Goal: Transaction & Acquisition: Purchase product/service

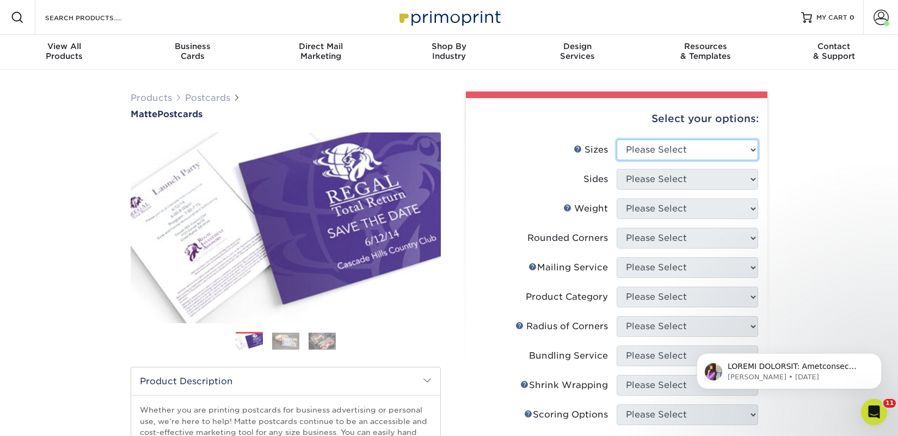
click at [652, 152] on select "Please Select 1.5" x 7" 2" x 4" 2" x 6" 2" x 7" 2" x 8" 2.12" x 5.5" 2.125" x 5…" at bounding box center [688, 149] width 142 height 21
select select "2.00x6.00"
click at [617, 139] on select "Please Select 1.5" x 7" 2" x 4" 2" x 6" 2" x 7" 2" x 8" 2.12" x 5.5" 2.125" x 5…" at bounding box center [688, 149] width 142 height 21
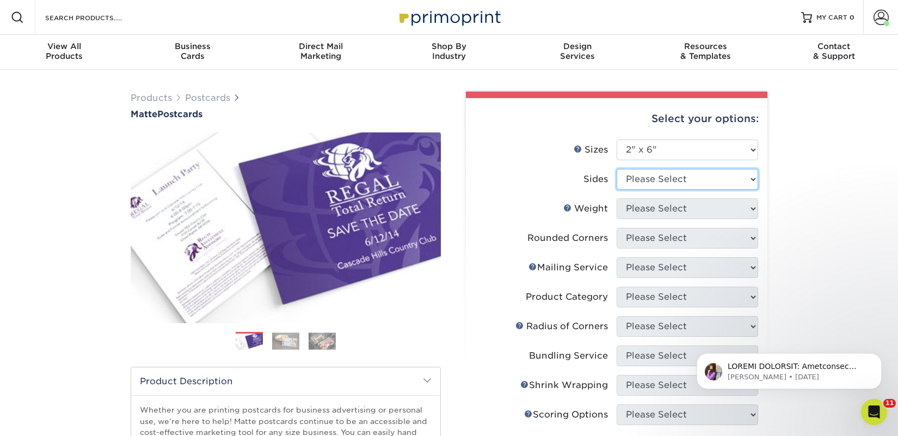
click at [646, 183] on select "Please Select Print Both Sides Print Front Only" at bounding box center [688, 179] width 142 height 21
select select "13abbda7-1d64-4f25-8bb2-c179b224825d"
click at [617, 169] on select "Please Select Print Both Sides Print Front Only" at bounding box center [688, 179] width 142 height 21
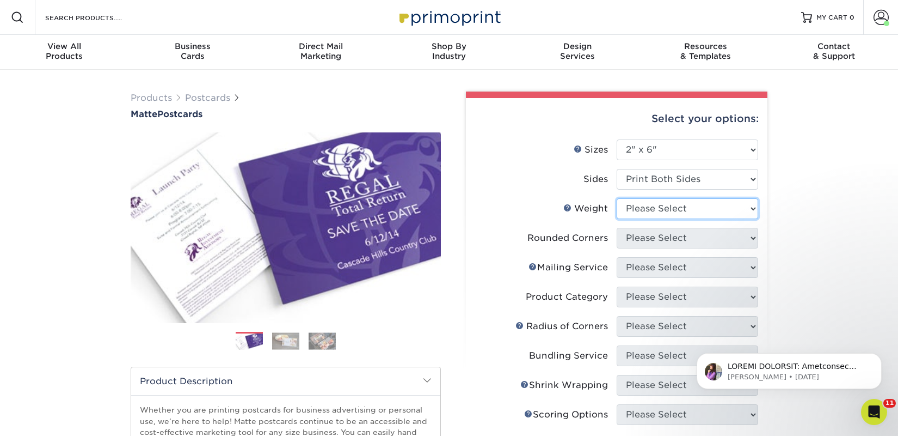
click at [642, 212] on select "Please Select 14PT 16PT" at bounding box center [688, 208] width 142 height 21
select select "14PT"
click at [617, 198] on select "Please Select 14PT 16PT" at bounding box center [688, 208] width 142 height 21
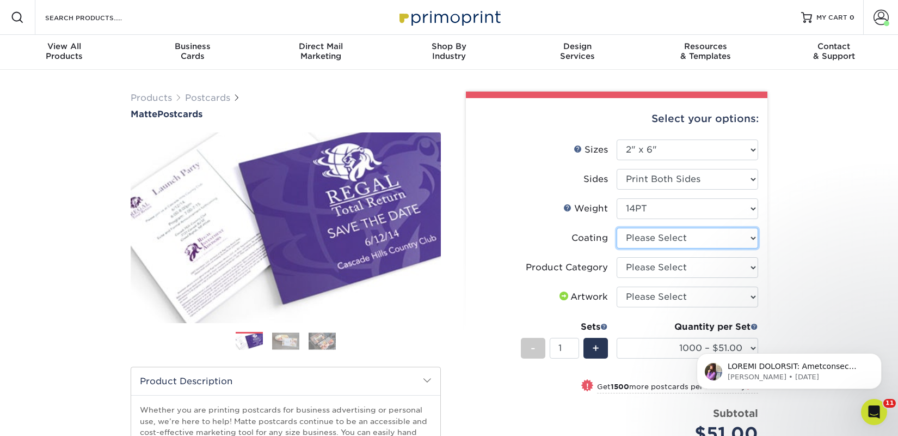
click at [693, 246] on select at bounding box center [688, 238] width 142 height 21
select select "121bb7b5-3b4d-429f-bd8d-bbf80e953313"
click at [617, 228] on select at bounding box center [688, 238] width 142 height 21
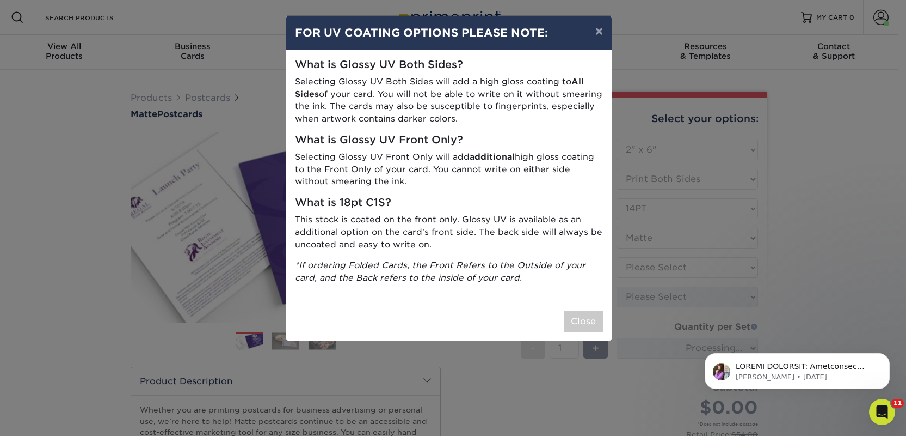
click at [683, 267] on div "× FOR UV COATING OPTIONS PLEASE NOTE: What is Glossy UV Both Sides? Selecting G…" at bounding box center [453, 218] width 906 height 436
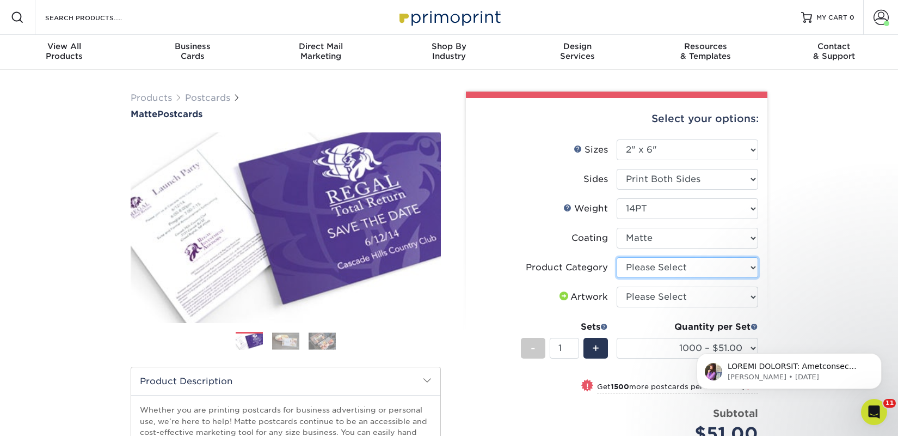
click at [678, 266] on select "Please Select Postcards" at bounding box center [688, 267] width 142 height 21
select select "9b7272e0-d6c8-4c3c-8e97-d3a1bcdab858"
click at [617, 257] on select "Please Select Postcards" at bounding box center [688, 267] width 142 height 21
click at [671, 296] on select "Please Select I will upload files I need a design - $150" at bounding box center [688, 296] width 142 height 21
select select "upload"
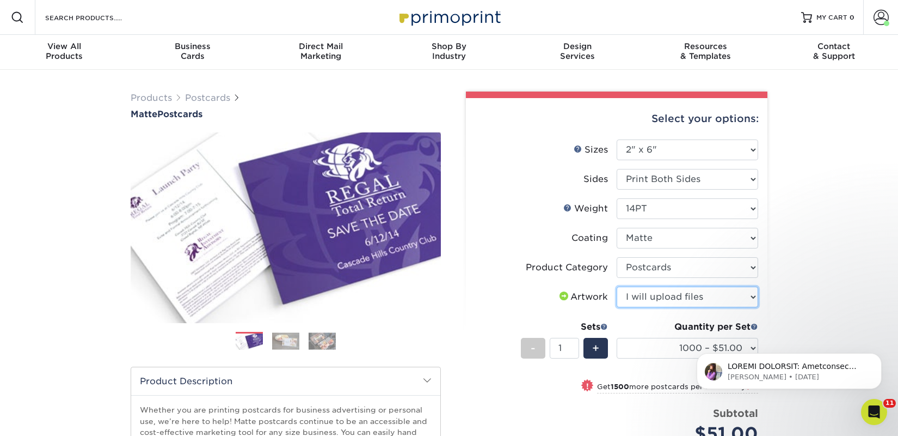
click at [617, 286] on select "Please Select I will upload files I need a design - $150" at bounding box center [688, 296] width 142 height 21
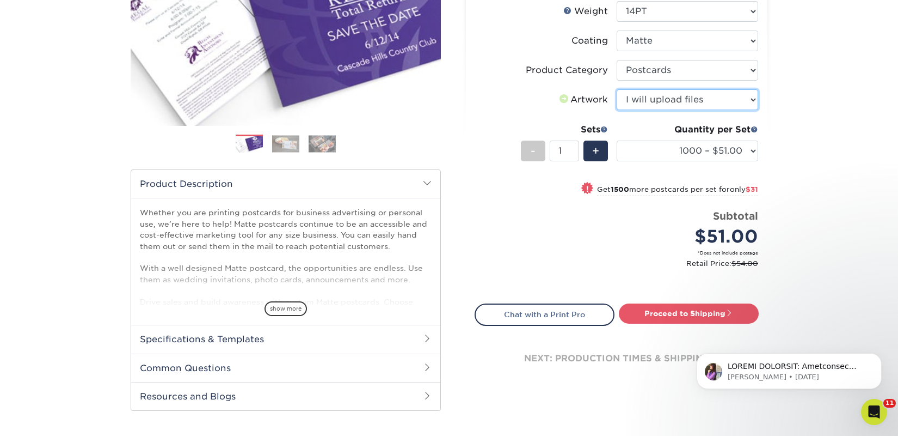
scroll to position [200, 0]
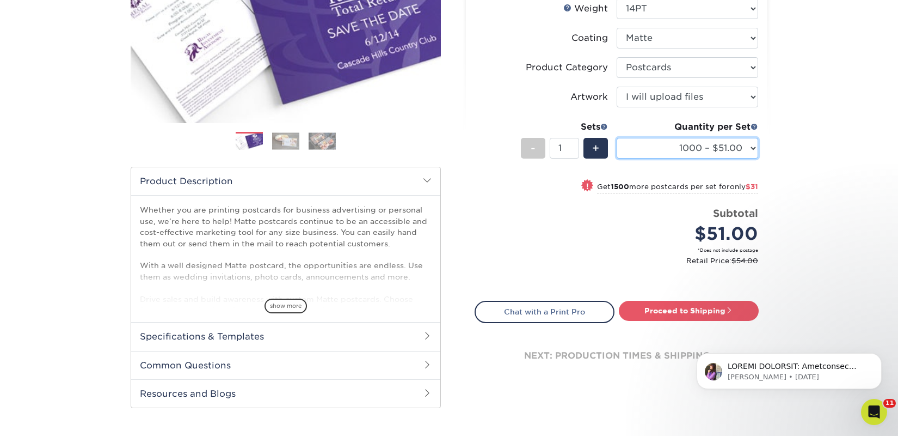
click at [677, 149] on select "1000 – $51.00 2500 – $82.00 5000 – $123.00 10000 – $234.00 15000 – $344.00 2000…" at bounding box center [688, 148] width 142 height 21
select select "2500 – $82.00"
click at [617, 138] on select "1000 – $51.00 2500 – $82.00 5000 – $123.00 10000 – $234.00 15000 – $344.00 2000…" at bounding box center [688, 148] width 142 height 21
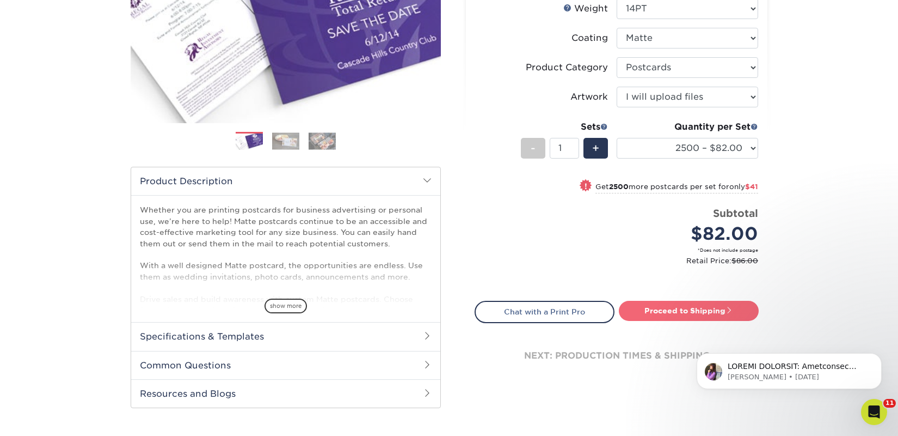
click at [660, 312] on link "Proceed to Shipping" at bounding box center [689, 311] width 140 height 20
type input "Set 1"
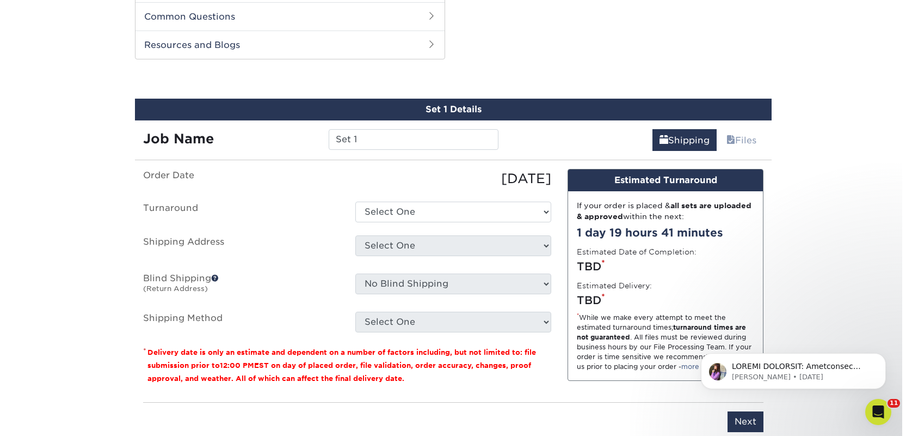
scroll to position [554, 0]
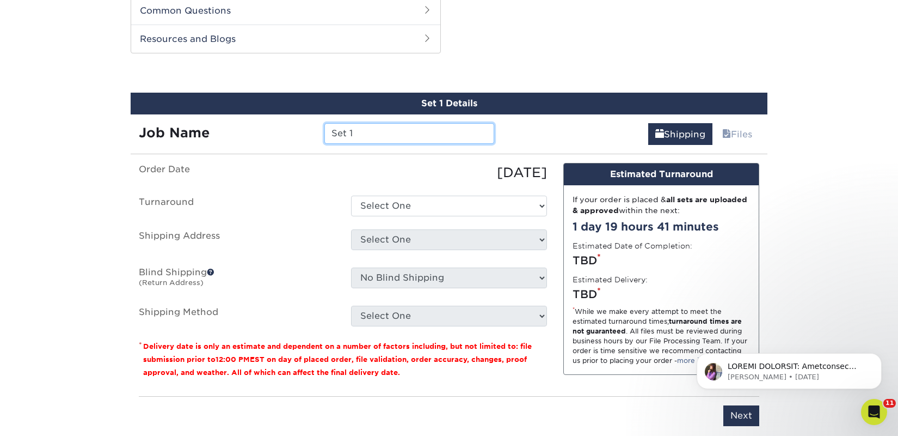
click at [396, 135] on input "Set 1" at bounding box center [408, 133] width 169 height 21
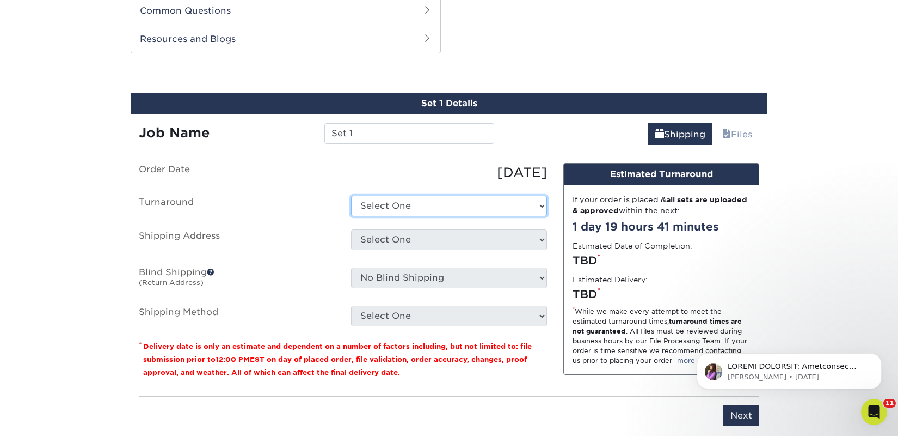
click at [394, 212] on select "Select One 2-4 Business Days 2 Day Next Business Day" at bounding box center [449, 205] width 196 height 21
select select "58c921a1-80fe-4cb5-a4bf-fc01f77869bc"
click at [351, 195] on select "Select One 2-4 Business Days 2 Day Next Business Day" at bounding box center [449, 205] width 196 height 21
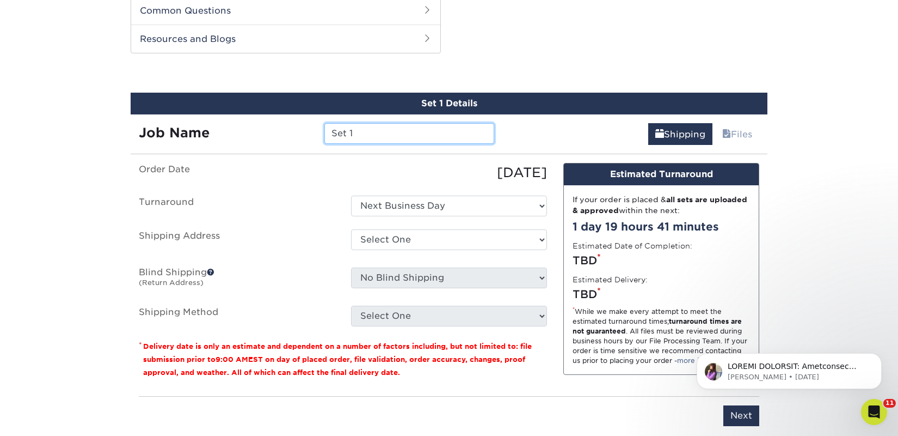
click at [350, 132] on input "Set 1" at bounding box center [408, 133] width 169 height 21
paste input "Underdog Bookstore"
type input "Underdog Bookstore"
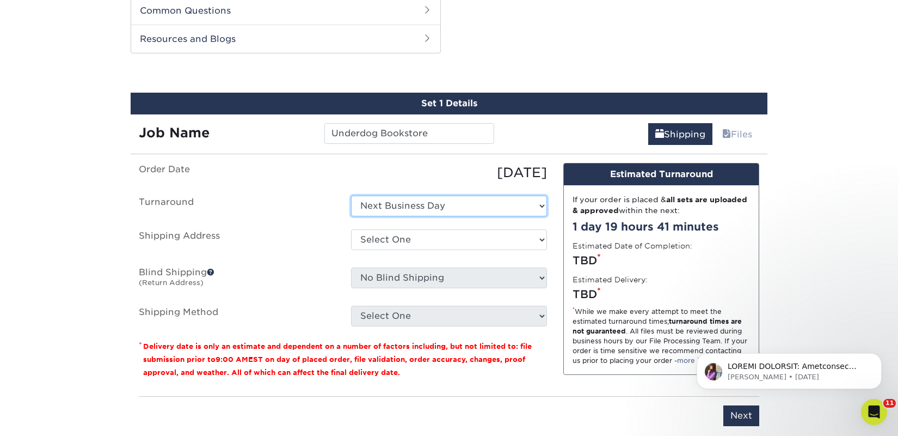
click at [366, 201] on select "Select One 2-4 Business Days 2 Day Next Business Day" at bounding box center [449, 205] width 196 height 21
select select "0ab881b3-a507-4416-88a9-6d0b42984910"
click at [351, 195] on select "Select One 2-4 Business Days 2 Day Next Business Day" at bounding box center [449, 205] width 196 height 21
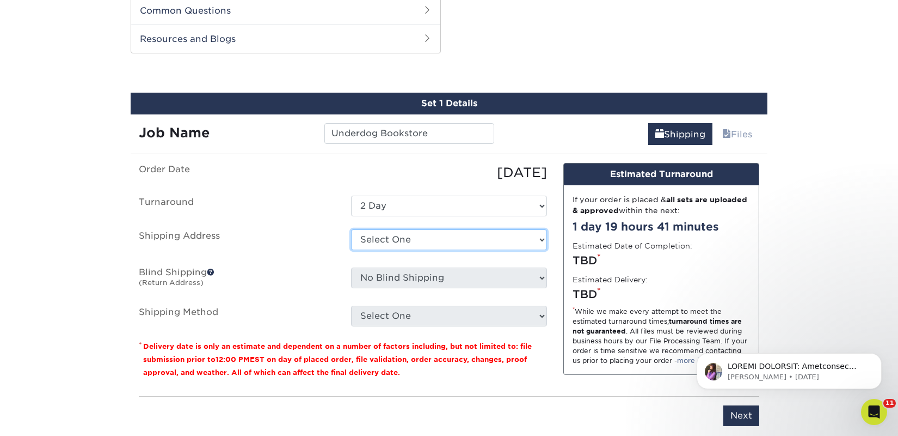
click at [400, 246] on select "Select One 2nd Floor Convention Center A Better Today Books & Boutique A Good B…" at bounding box center [449, 239] width 196 height 21
select select "newaddress"
click at [351, 229] on select "Select One 2nd Floor Convention Center A Better Today Books & Boutique A Good B…" at bounding box center [449, 239] width 196 height 21
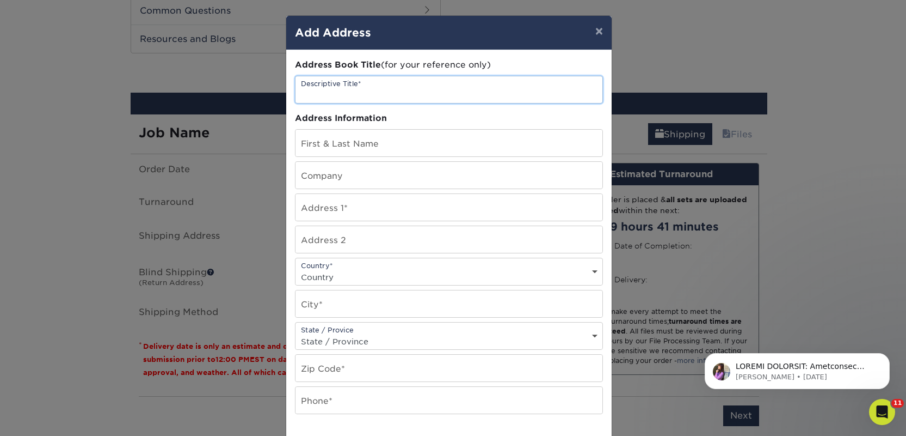
click at [340, 83] on input "text" at bounding box center [449, 89] width 307 height 27
paste input "Underdog Bookstore"
type input "Underdog Bookstore"
click at [333, 169] on input "text" at bounding box center [449, 175] width 307 height 27
paste input "Underdog Bookstore"
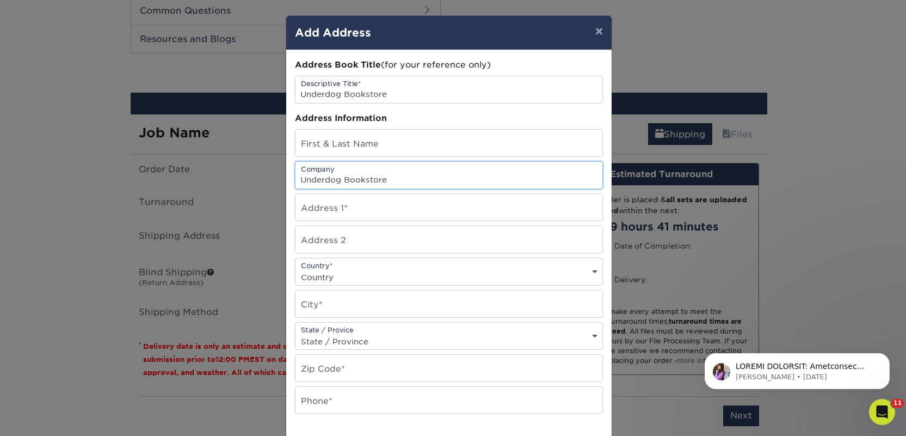
type input "Underdog Bookstore"
click at [340, 149] on input "text" at bounding box center [449, 143] width 307 height 27
paste input "Kealie Mardell-Carrera"
type input "Kealie Mardell-Carrera"
click at [348, 200] on input "text" at bounding box center [449, 207] width 307 height 27
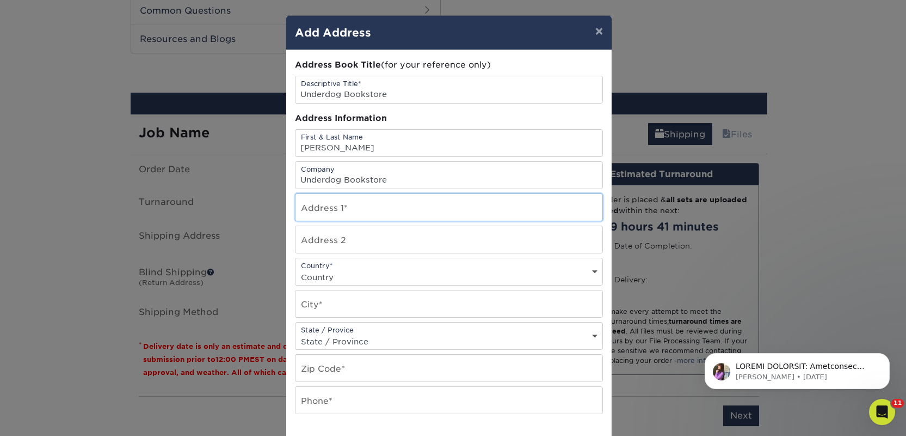
click at [348, 200] on input "text" at bounding box center [449, 207] width 307 height 27
paste input "312 S MYRTLE AVE"
type input "312 S MYRTLE AVE"
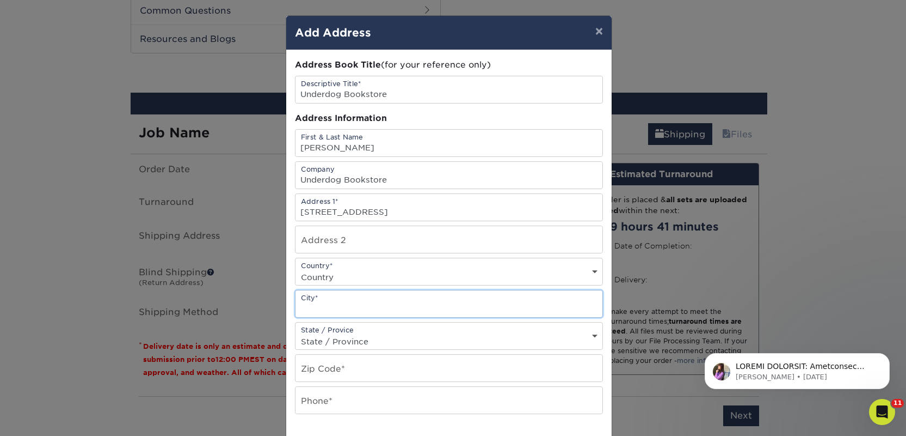
click at [316, 299] on input "text" at bounding box center [449, 303] width 307 height 27
paste input "MONROVIA"
type input "MONROVIA"
click at [322, 268] on div "Country* Country United States Canada ----------------------------- Afghanistan…" at bounding box center [449, 272] width 308 height 28
click at [330, 280] on select "Country United States Canada ----------------------------- Afghanistan Albania …" at bounding box center [449, 277] width 307 height 16
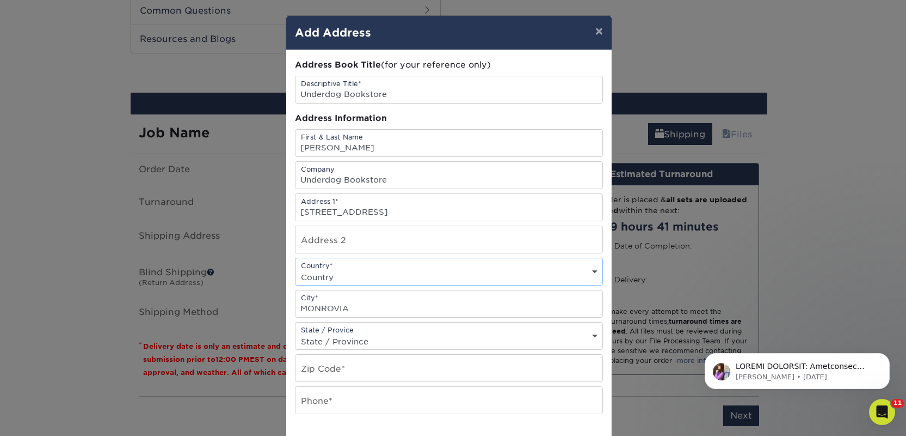
select select "US"
click at [296, 269] on select "Country United States Canada ----------------------------- Afghanistan Albania …" at bounding box center [449, 277] width 307 height 16
click at [332, 348] on div "State / Provice State / Province Alabama Alaska Arizona Arkansas California Col…" at bounding box center [449, 336] width 308 height 28
click at [329, 341] on select "State / Province Alabama Alaska Arizona Arkansas California Colorado Connecticu…" at bounding box center [449, 341] width 307 height 16
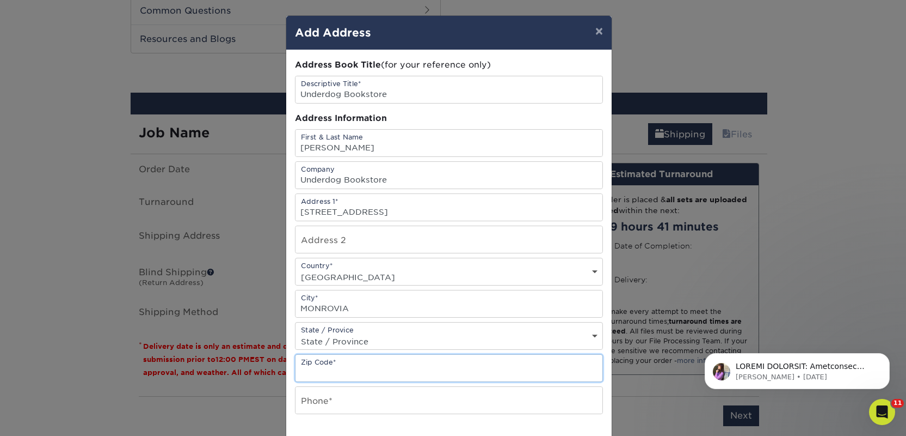
click at [323, 367] on input "text" at bounding box center [449, 367] width 307 height 27
paste input "91016"
type input "91016"
click at [316, 403] on input "text" at bounding box center [449, 400] width 307 height 27
type input "4257367064"
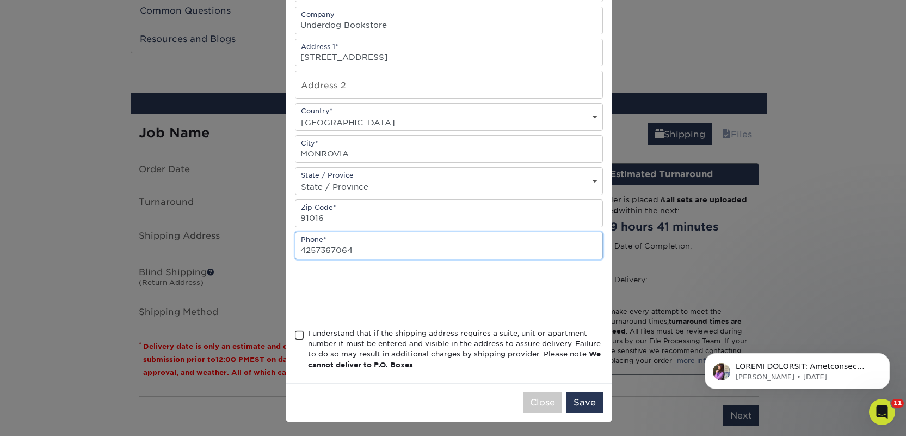
scroll to position [156, 0]
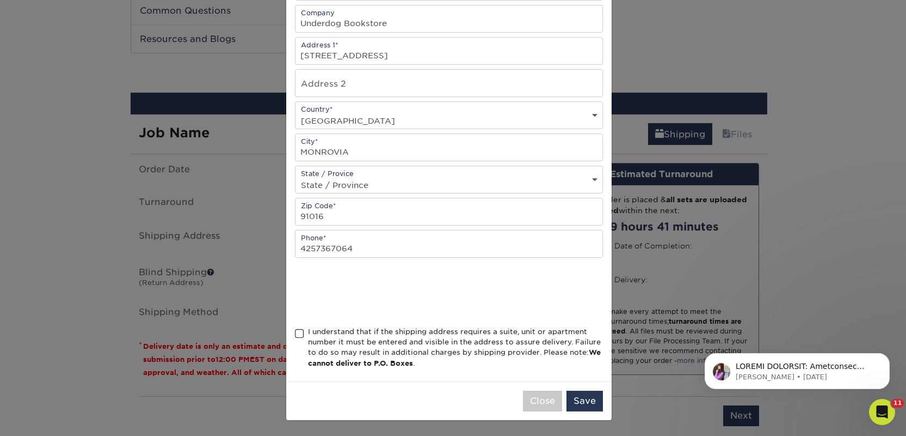
click at [318, 328] on div "I understand that if the shipping address requires a suite, unit or apartment n…" at bounding box center [455, 347] width 295 height 42
click at [0, 0] on input "I understand that if the shipping address requires a suite, unit or apartment n…" at bounding box center [0, 0] width 0 height 0
click at [571, 403] on button "Save" at bounding box center [585, 400] width 36 height 21
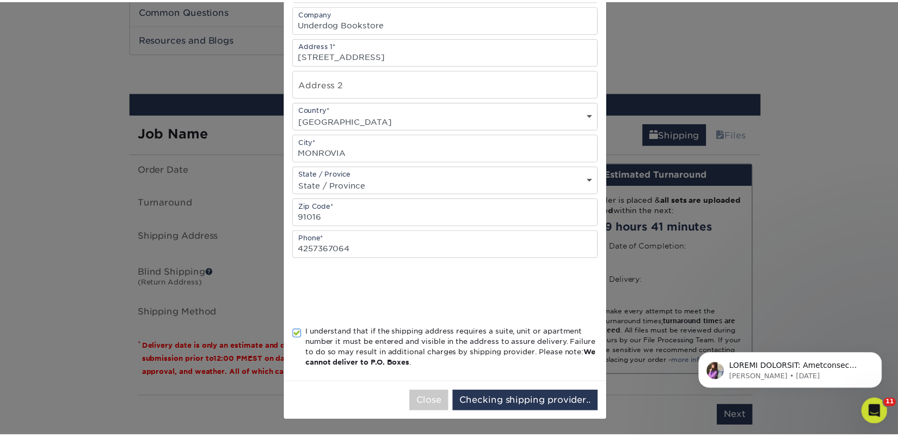
scroll to position [0, 0]
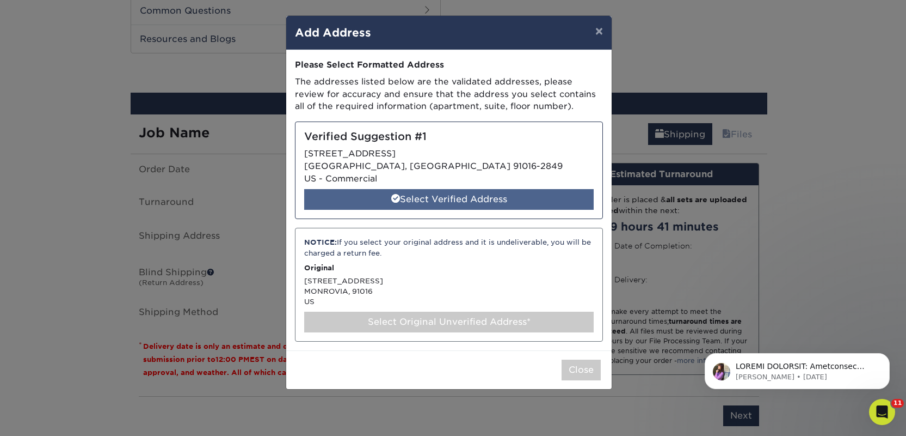
click at [437, 195] on div "Select Verified Address" at bounding box center [449, 199] width 290 height 21
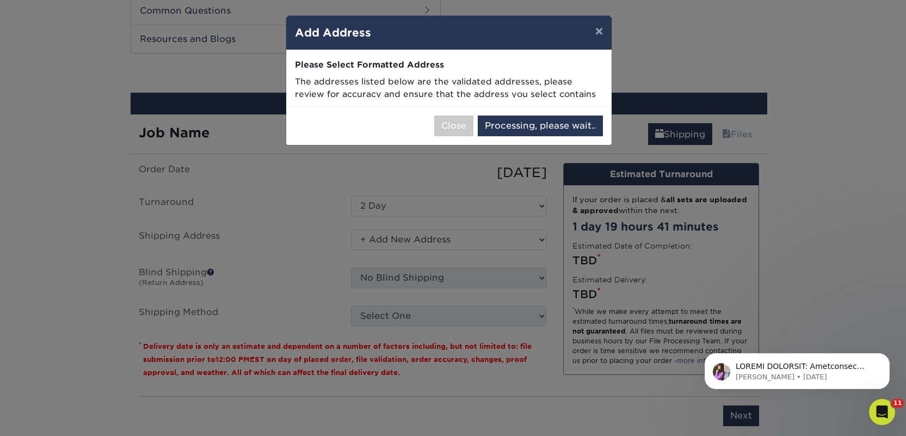
select select "285753"
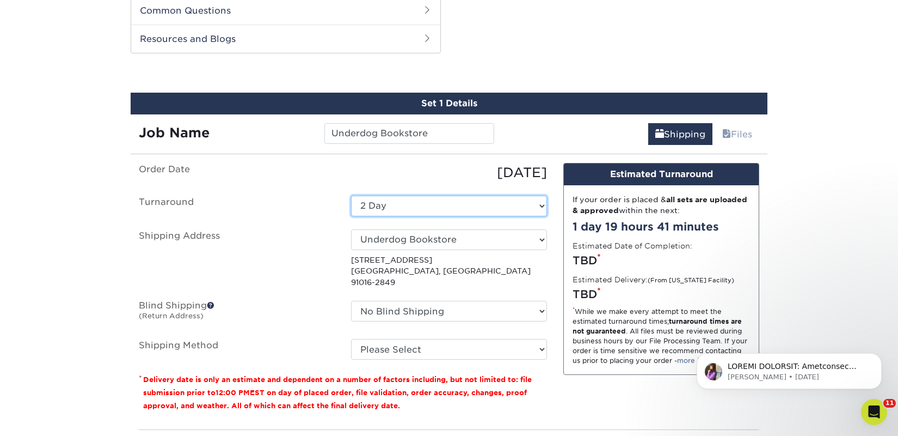
click at [488, 203] on select "Select One 2-4 Business Days 2 Day Next Business Day" at bounding box center [449, 205] width 196 height 21
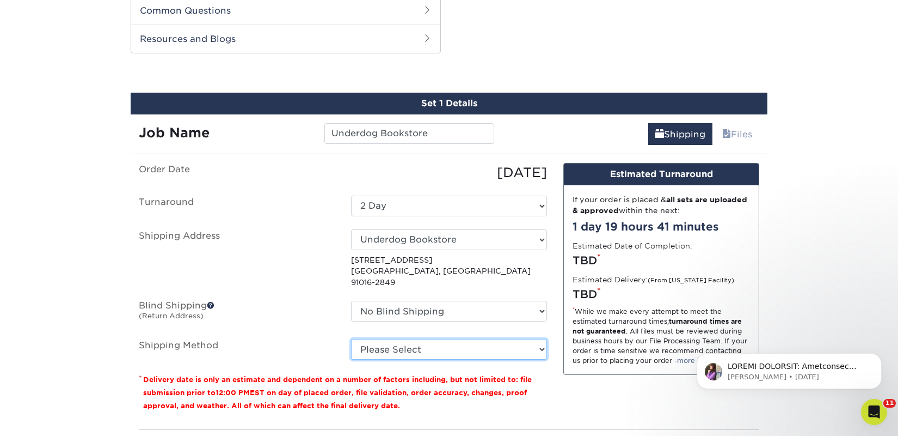
click at [435, 341] on select "Please Select Ground Shipping (+$18.45) 3 Day Shipping Service (+$22.15) 2 Day …" at bounding box center [449, 349] width 196 height 21
select select "03"
click at [351, 339] on select "Please Select Ground Shipping (+$18.45) 3 Day Shipping Service (+$22.15) 2 Day …" at bounding box center [449, 349] width 196 height 21
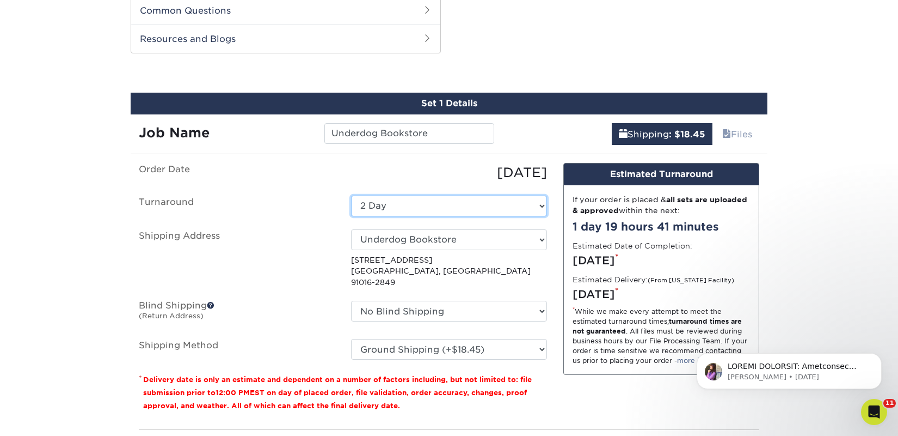
click at [441, 205] on select "Select One 2-4 Business Days 2 Day Next Business Day" at bounding box center [449, 205] width 196 height 21
select select "58c921a1-80fe-4cb5-a4bf-fc01f77869bc"
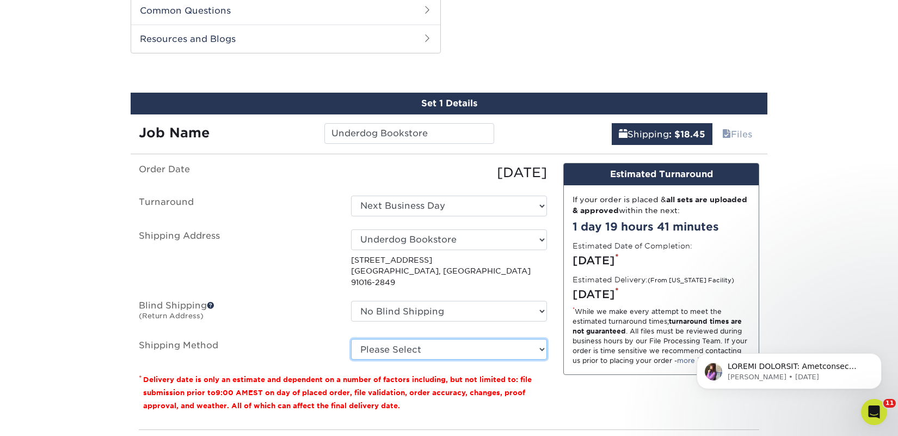
click at [472, 339] on select "Please Select Ground Shipping (+$18.45) 3 Day Shipping Service (+$22.15) 2 Day …" at bounding box center [449, 349] width 196 height 21
select select "03"
click at [351, 339] on select "Please Select Ground Shipping (+$18.45) 3 Day Shipping Service (+$22.15) 2 Day …" at bounding box center [449, 349] width 196 height 21
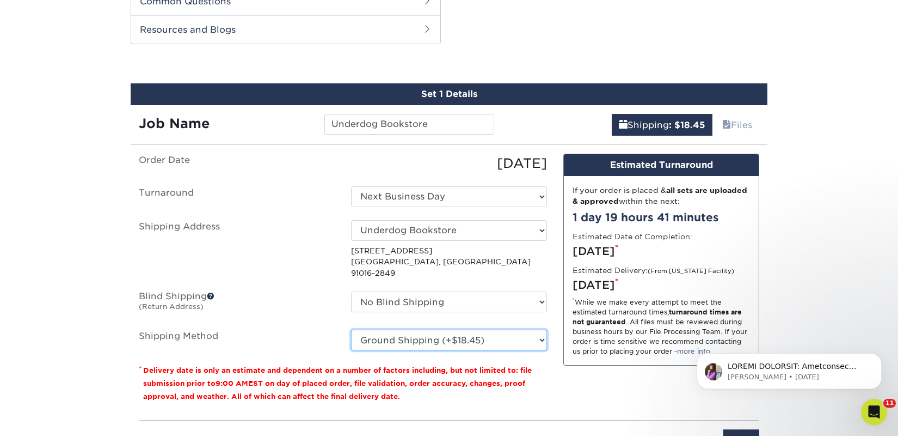
scroll to position [565, 0]
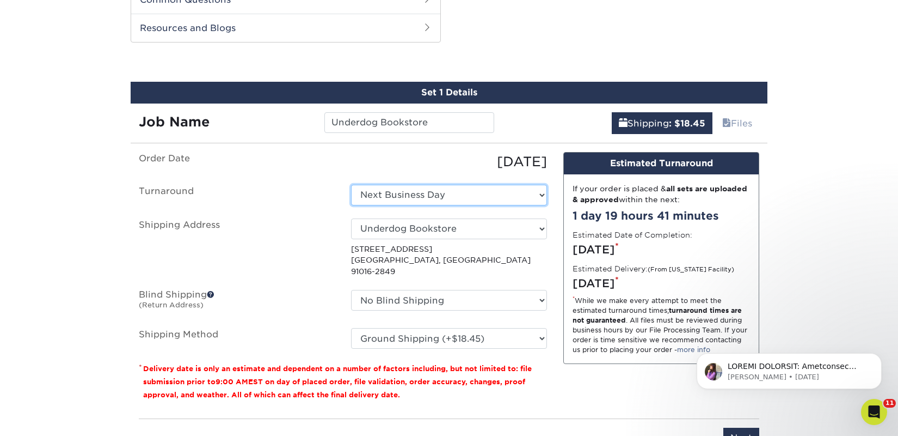
click at [425, 194] on select "Select One 2-4 Business Days 2 Day Next Business Day" at bounding box center [449, 195] width 196 height 21
select select "0ab881b3-a507-4416-88a9-6d0b42984910"
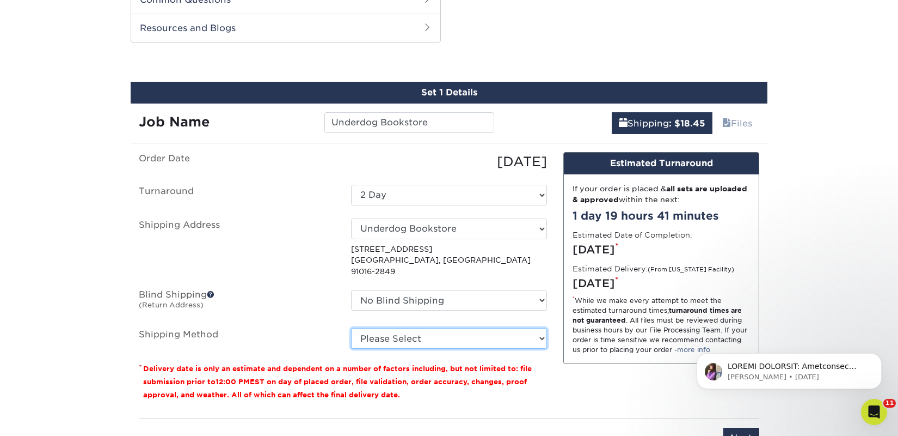
click at [400, 328] on select "Please Select Ground Shipping (+$18.45) 3 Day Shipping Service (+$22.15) 2 Day …" at bounding box center [449, 338] width 196 height 21
select select "03"
click at [351, 328] on select "Please Select Ground Shipping (+$18.45) 3 Day Shipping Service (+$22.15) 2 Day …" at bounding box center [449, 338] width 196 height 21
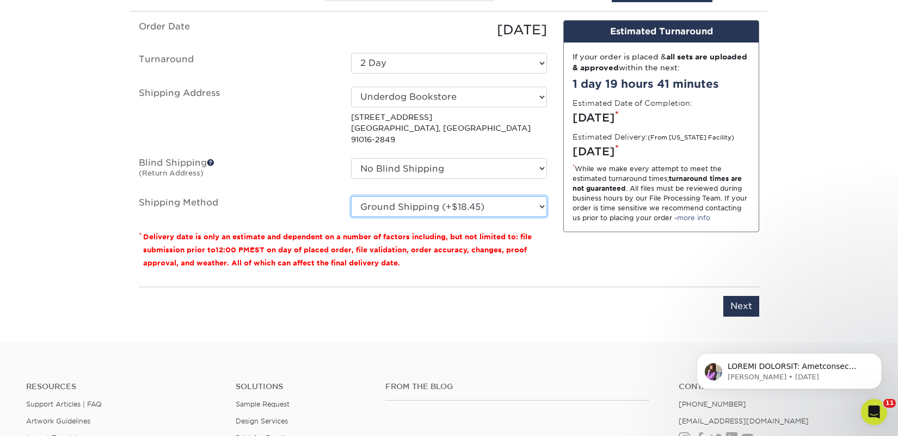
scroll to position [696, 0]
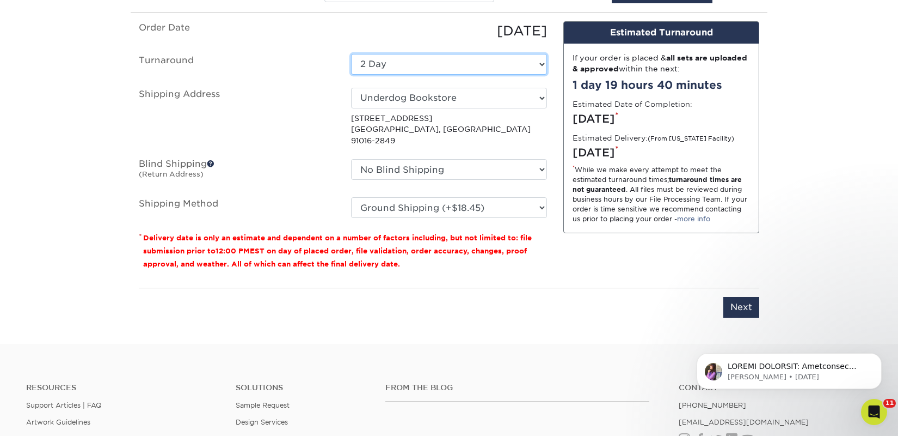
click at [387, 68] on select "Select One 2-4 Business Days 2 Day Next Business Day" at bounding box center [449, 64] width 196 height 21
select select "23bed37c-fa74-46a4-afc9-d3c3160655ce"
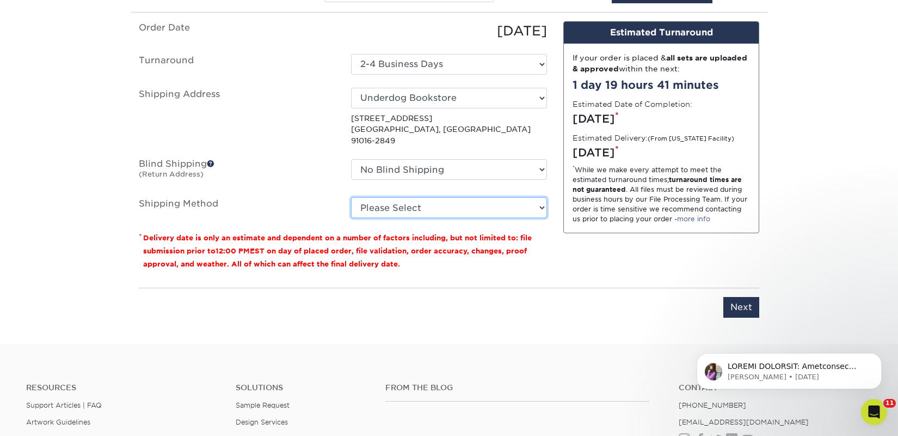
click at [437, 200] on select "Please Select Ground Shipping (+$18.45) 3 Day Shipping Service (+$22.15) 2 Day …" at bounding box center [449, 207] width 196 height 21
select select "03"
click at [351, 197] on select "Please Select Ground Shipping (+$18.45) 3 Day Shipping Service (+$22.15) 2 Day …" at bounding box center [449, 207] width 196 height 21
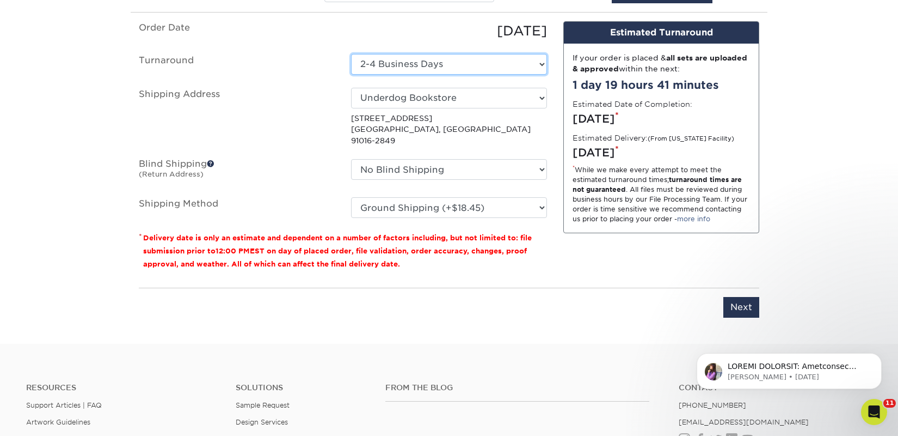
click at [456, 66] on select "Select One 2-4 Business Days 2 Day Next Business Day" at bounding box center [449, 64] width 196 height 21
select select "58c921a1-80fe-4cb5-a4bf-fc01f77869bc"
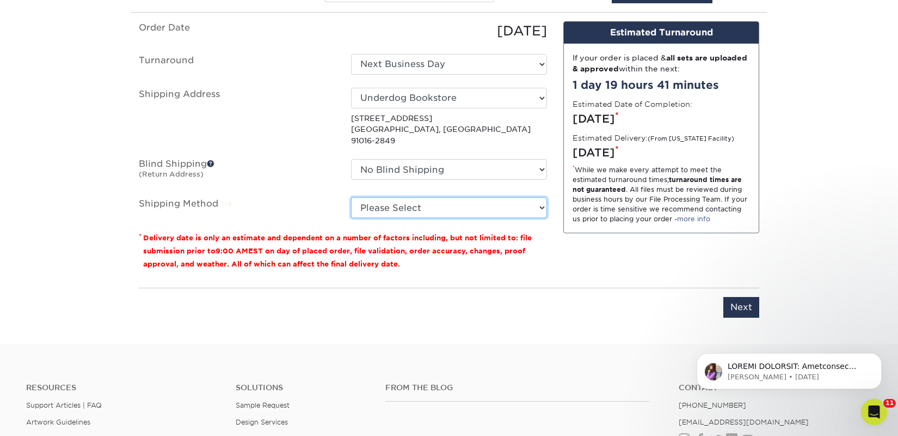
click at [456, 197] on select "Please Select Ground Shipping (+$18.45) 3 Day Shipping Service (+$22.15) 2 Day …" at bounding box center [449, 207] width 196 height 21
select select "03"
click at [351, 197] on select "Please Select Ground Shipping (+$18.45) 3 Day Shipping Service (+$22.15) 2 Day …" at bounding box center [449, 207] width 196 height 21
click at [742, 297] on input "Next" at bounding box center [742, 307] width 36 height 21
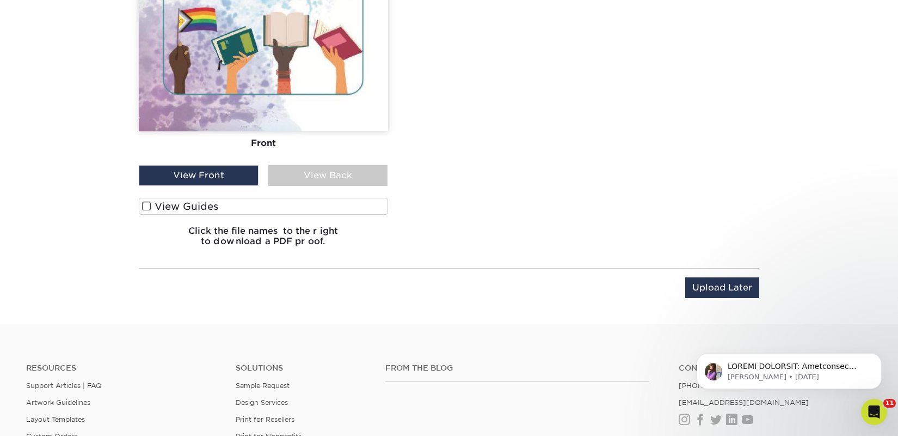
click at [220, 212] on label "View Guides" at bounding box center [263, 206] width 249 height 17
click at [0, 0] on input "View Guides" at bounding box center [0, 0] width 0 height 0
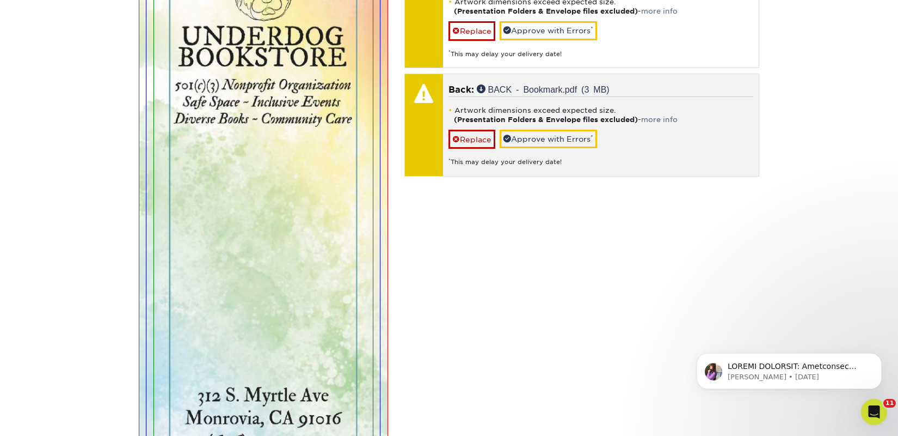
scroll to position [804, 0]
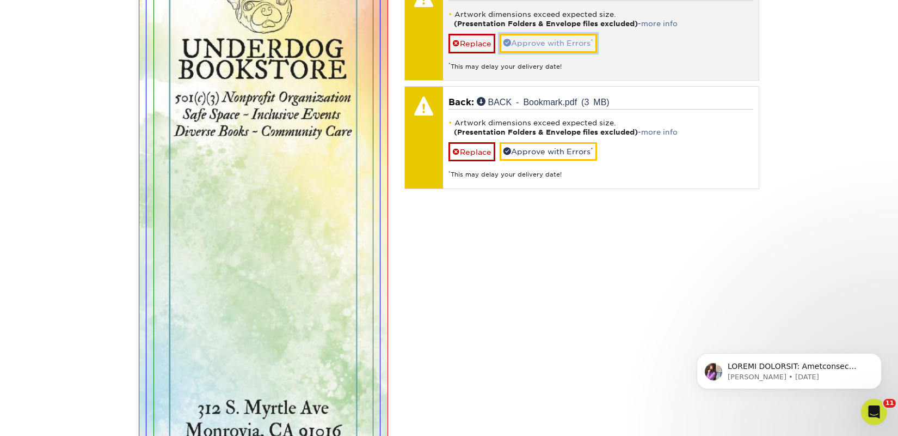
click at [522, 38] on link "Approve with Errors *" at bounding box center [548, 43] width 97 height 19
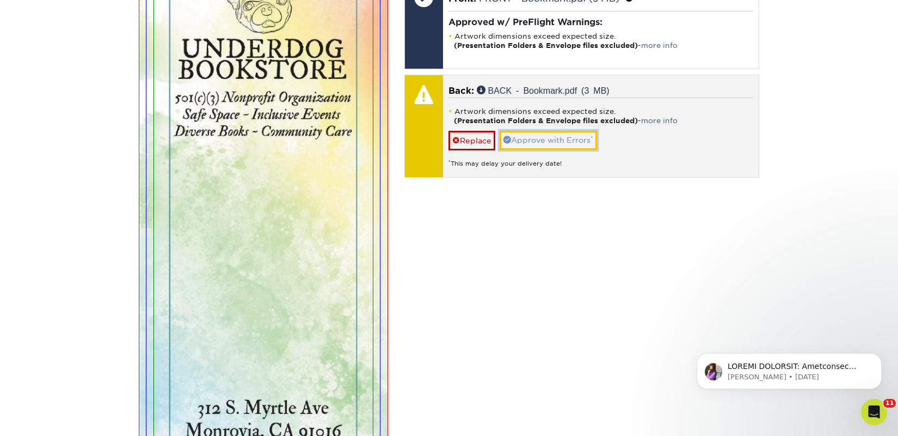
click at [552, 139] on link "Approve with Errors *" at bounding box center [548, 140] width 97 height 19
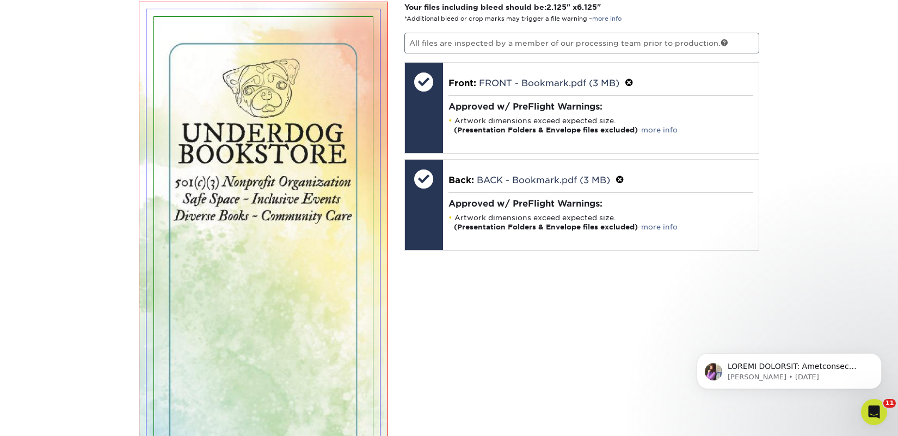
scroll to position [718, 0]
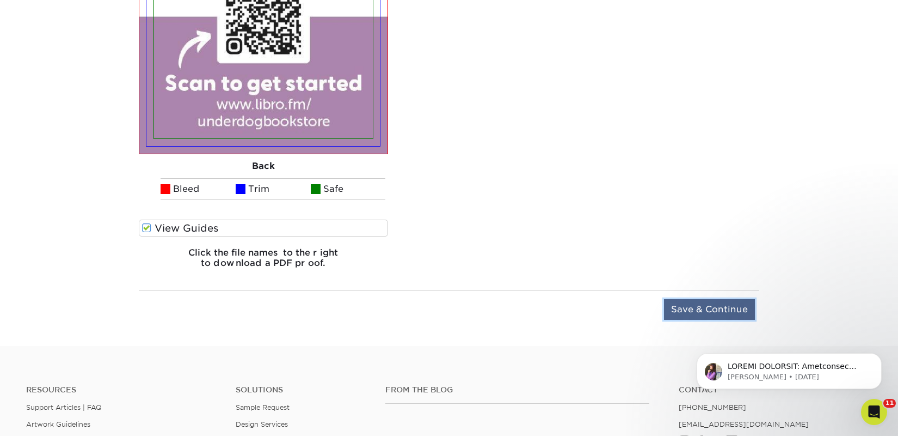
click at [706, 309] on input "Save & Continue" at bounding box center [709, 309] width 91 height 21
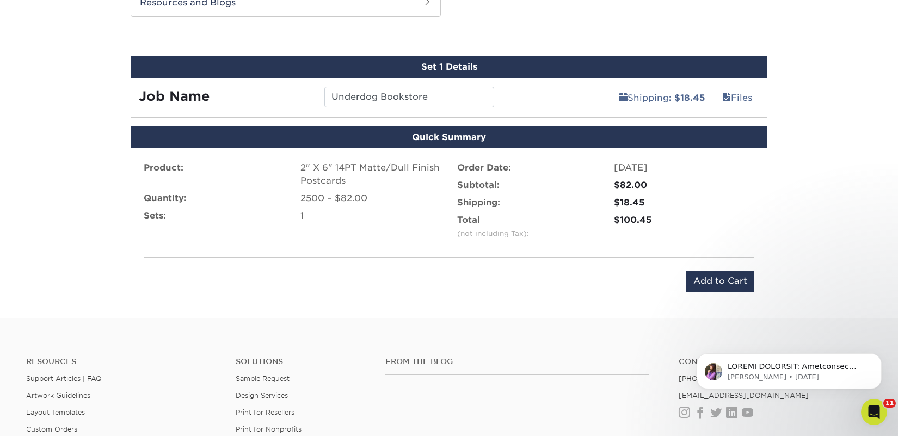
scroll to position [584, 0]
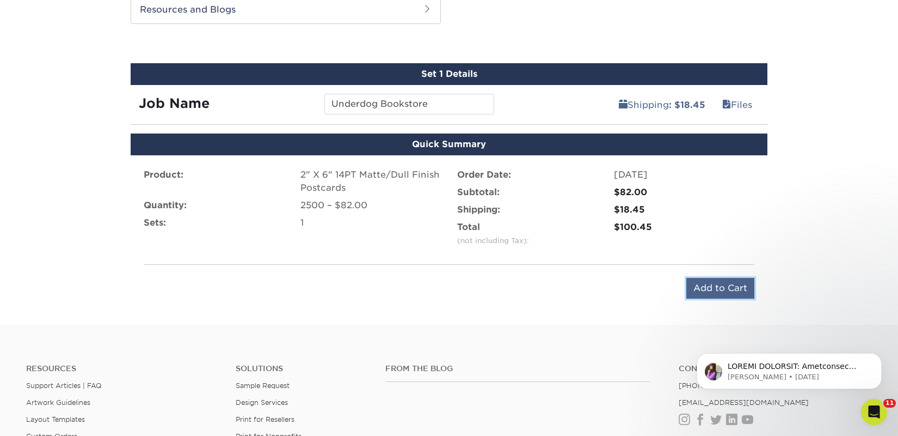
click at [694, 280] on input "Add to Cart" at bounding box center [721, 288] width 68 height 21
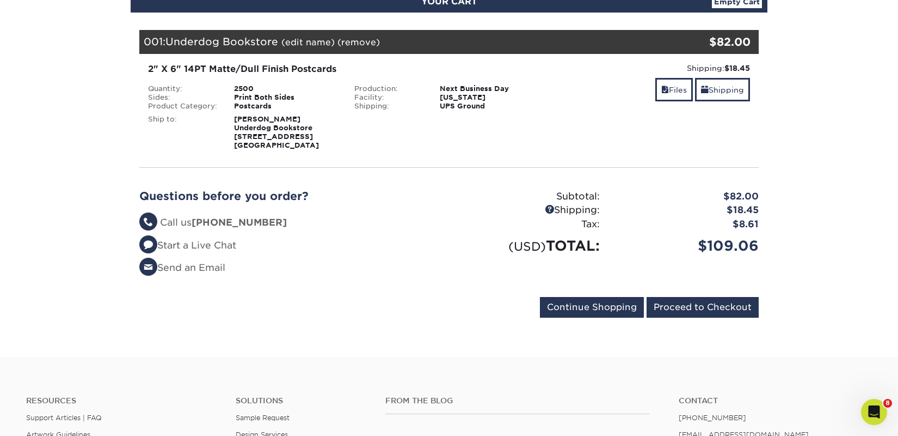
scroll to position [148, 0]
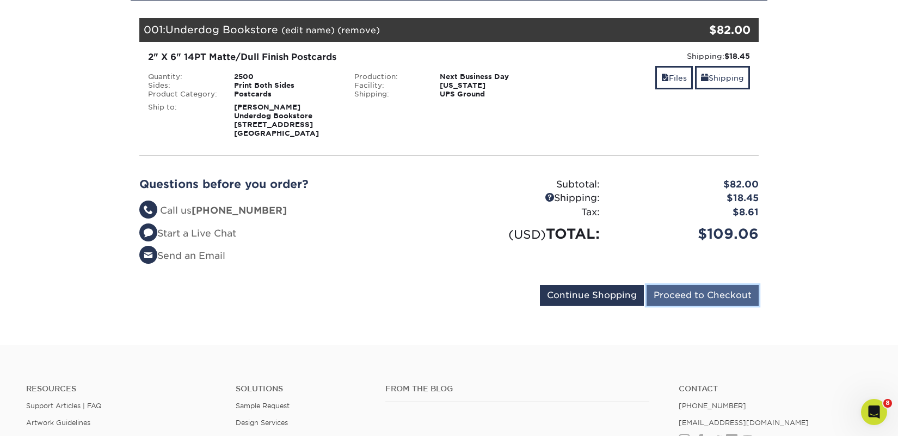
click at [661, 293] on input "Proceed to Checkout" at bounding box center [703, 295] width 112 height 21
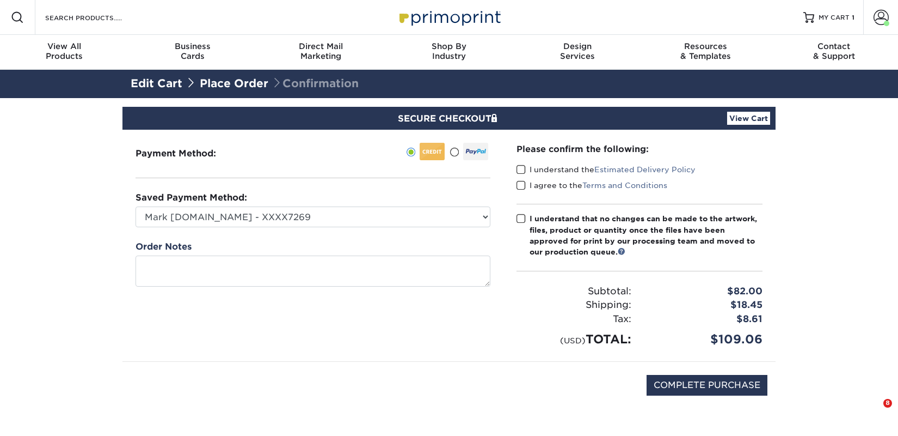
click at [529, 170] on label "I understand the Estimated Delivery Policy" at bounding box center [606, 169] width 179 height 11
click at [0, 0] on input "I understand the Estimated Delivery Policy" at bounding box center [0, 0] width 0 height 0
click at [533, 181] on label "I agree to the Terms and Conditions" at bounding box center [592, 185] width 151 height 11
click at [0, 0] on input "I agree to the Terms and Conditions" at bounding box center [0, 0] width 0 height 0
click at [545, 222] on div "I understand that no changes can be made to the artwork, files, product or quan…" at bounding box center [646, 235] width 233 height 45
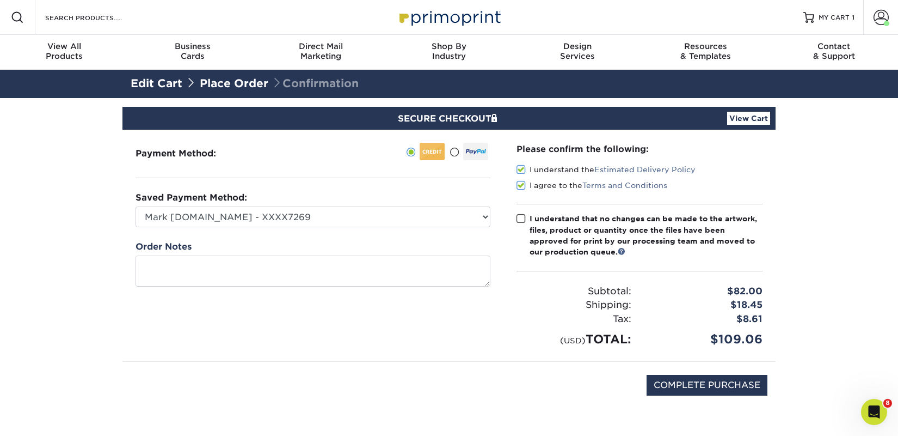
click at [0, 0] on input "I understand that no changes can be made to the artwork, files, product or quan…" at bounding box center [0, 0] width 0 height 0
click at [670, 384] on input "COMPLETE PURCHASE" at bounding box center [707, 385] width 121 height 21
type input "PROCESSING, PLEASE WAIT..."
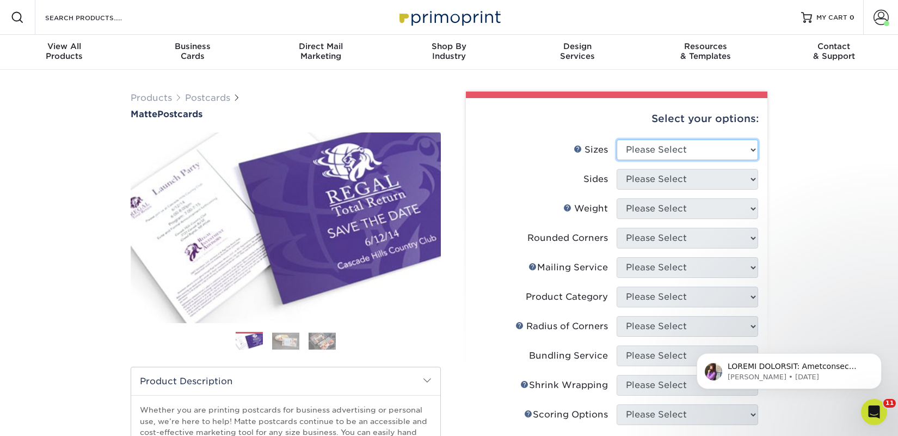
click at [633, 151] on select "Please Select 1.5" x 7" 2" x 4" 2" x 6" 2" x 7" 2" x 8" 2.12" x 5.5" 2.125" x 5…" at bounding box center [688, 149] width 142 height 21
select select "2.00x6.00"
click at [617, 139] on select "Please Select 1.5" x 7" 2" x 4" 2" x 6" 2" x 7" 2" x 8" 2.12" x 5.5" 2.125" x 5…" at bounding box center [688, 149] width 142 height 21
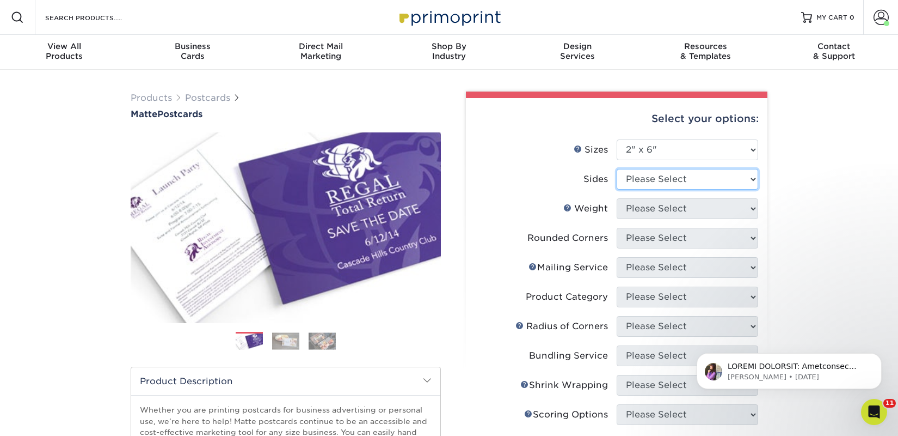
click at [631, 189] on select "Please Select Print Both Sides Print Front Only" at bounding box center [688, 179] width 142 height 21
select select "13abbda7-1d64-4f25-8bb2-c179b224825d"
click at [617, 169] on select "Please Select Print Both Sides Print Front Only" at bounding box center [688, 179] width 142 height 21
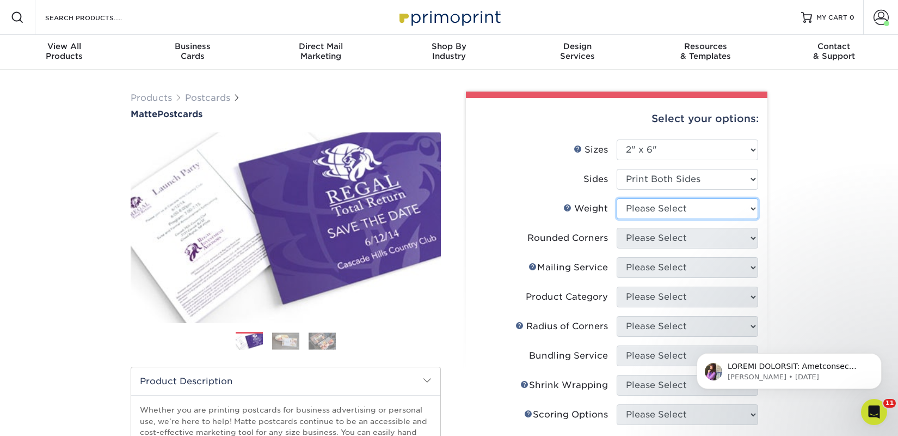
click at [641, 207] on select "Please Select 14PT 16PT" at bounding box center [688, 208] width 142 height 21
select select "14PT"
click at [617, 198] on select "Please Select 14PT 16PT" at bounding box center [688, 208] width 142 height 21
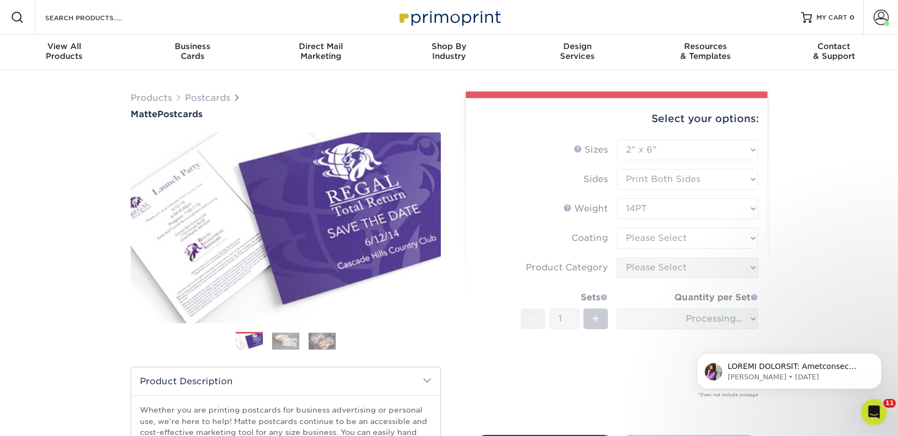
click at [640, 238] on form "Sizes Help Sizes Please Select 1.5" x 7" 2" x 4" 2" x 6" 2" x 7" 2" x 8" 2.12" …" at bounding box center [617, 280] width 284 height 283
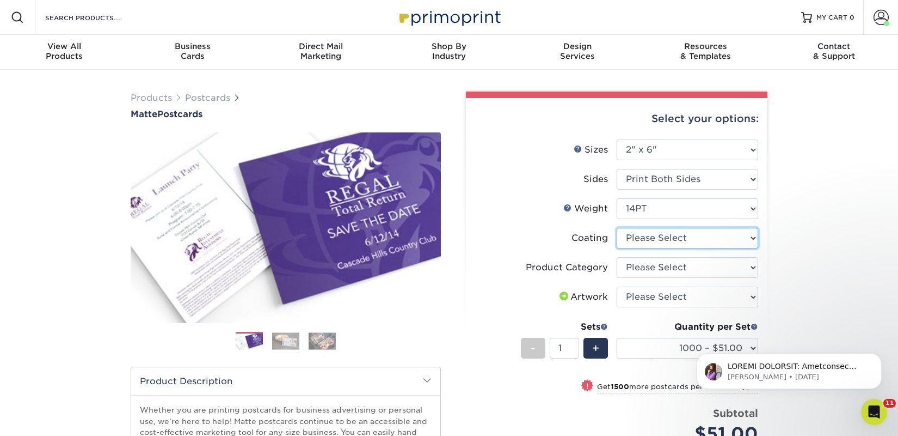
click at [646, 240] on select at bounding box center [688, 238] width 142 height 21
select select "121bb7b5-3b4d-429f-bd8d-bbf80e953313"
click at [617, 228] on select at bounding box center [688, 238] width 142 height 21
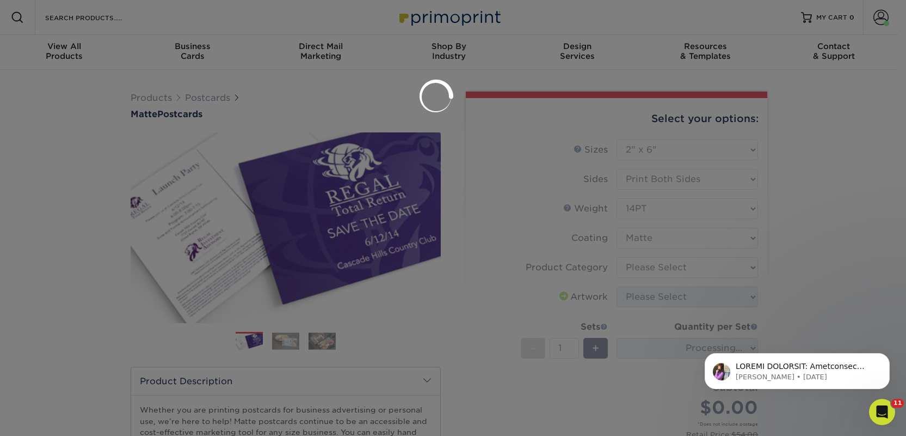
click at [651, 266] on div at bounding box center [453, 218] width 906 height 436
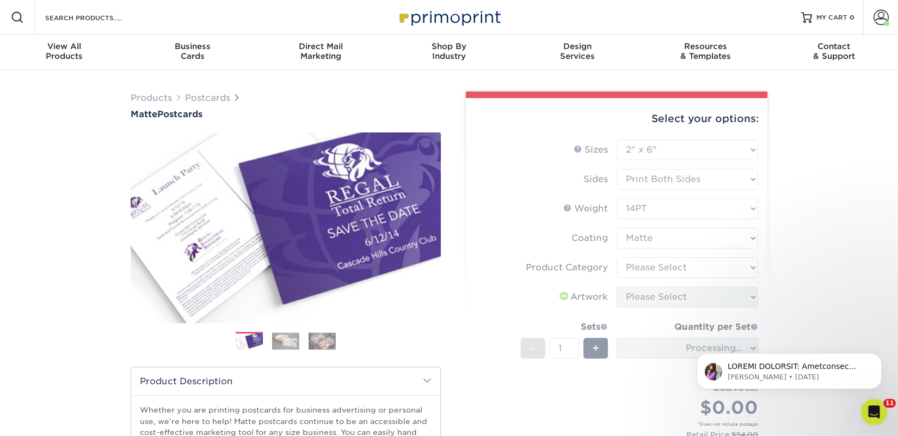
click at [641, 265] on form "Sizes Help Sizes Please Select 1.5" x 7" 2" x 4" 2" x 6" 2" x 7" 2" x 8" 2.12" …" at bounding box center [617, 300] width 284 height 322
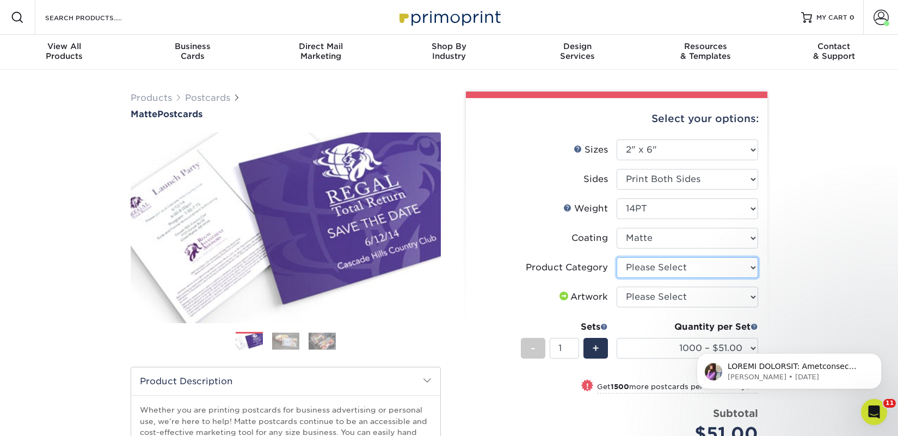
click at [641, 265] on select "Please Select Postcards" at bounding box center [688, 267] width 142 height 21
select select "9b7272e0-d6c8-4c3c-8e97-d3a1bcdab858"
click at [617, 257] on select "Please Select Postcards" at bounding box center [688, 267] width 142 height 21
click at [655, 296] on select "Please Select I will upload files I need a design - $150" at bounding box center [688, 296] width 142 height 21
select select "upload"
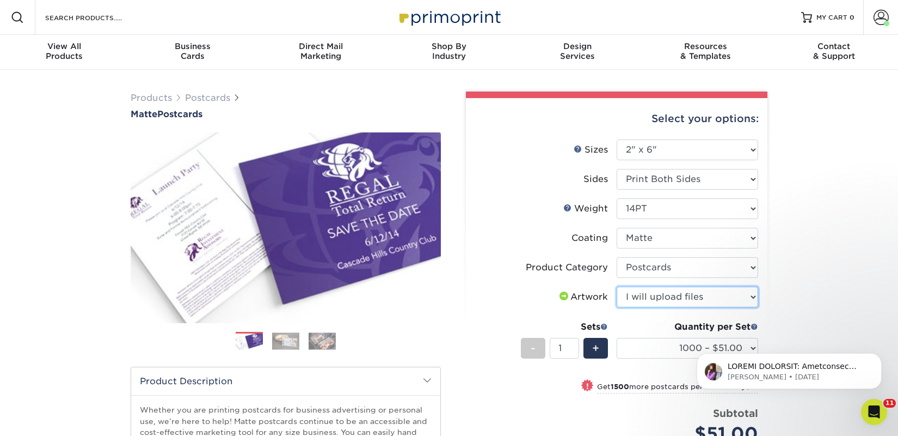
click at [617, 286] on select "Please Select I will upload files I need a design - $150" at bounding box center [688, 296] width 142 height 21
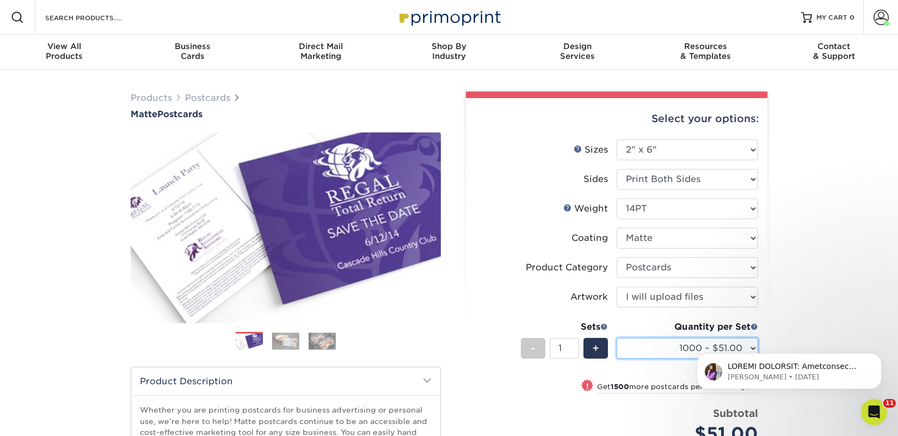
click at [636, 346] on select "1000 – $51.00 2500 – $82.00 5000 – $123.00 10000 – $234.00 15000 – $344.00 2000…" at bounding box center [688, 348] width 142 height 21
select select "2500 – $82.00"
click at [617, 338] on select "1000 – $51.00 2500 – $82.00 5000 – $123.00 10000 – $234.00 15000 – $344.00 2000…" at bounding box center [688, 348] width 142 height 21
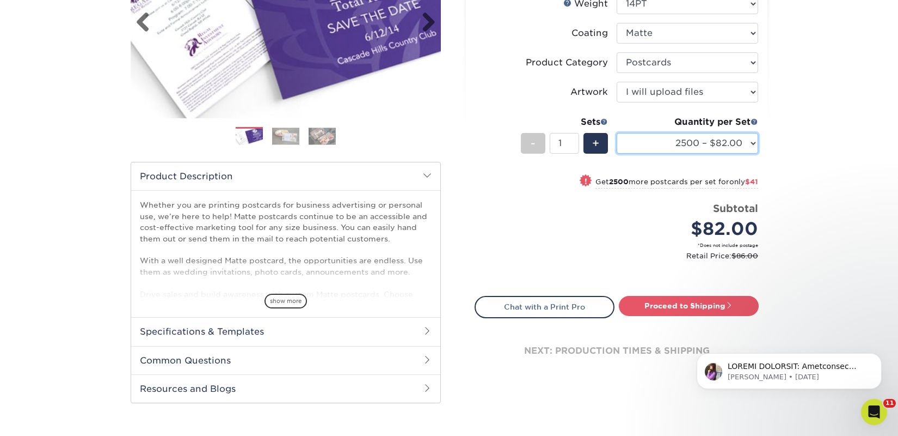
scroll to position [211, 0]
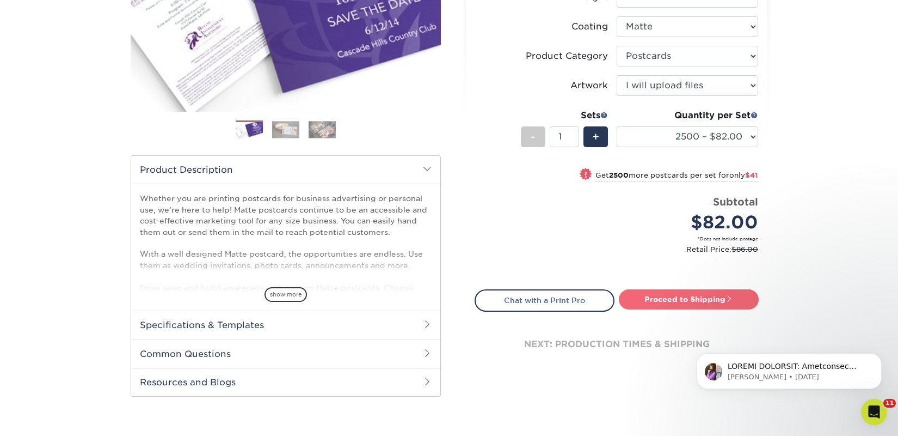
click at [657, 295] on link "Proceed to Shipping" at bounding box center [689, 299] width 140 height 20
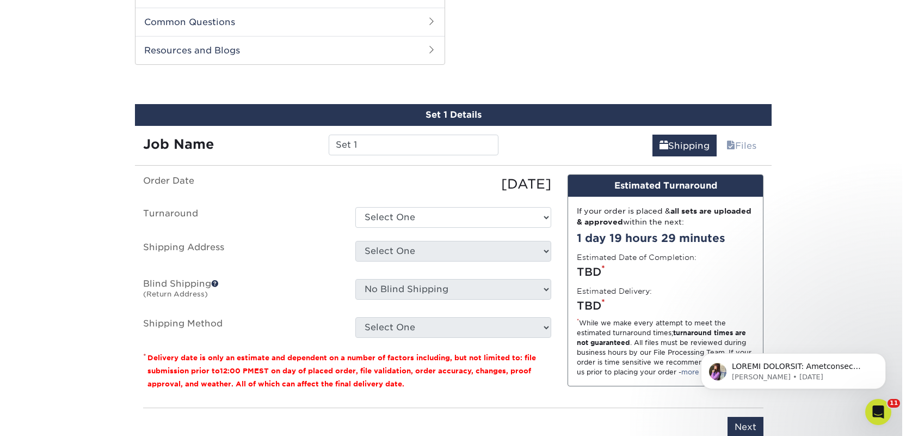
scroll to position [554, 0]
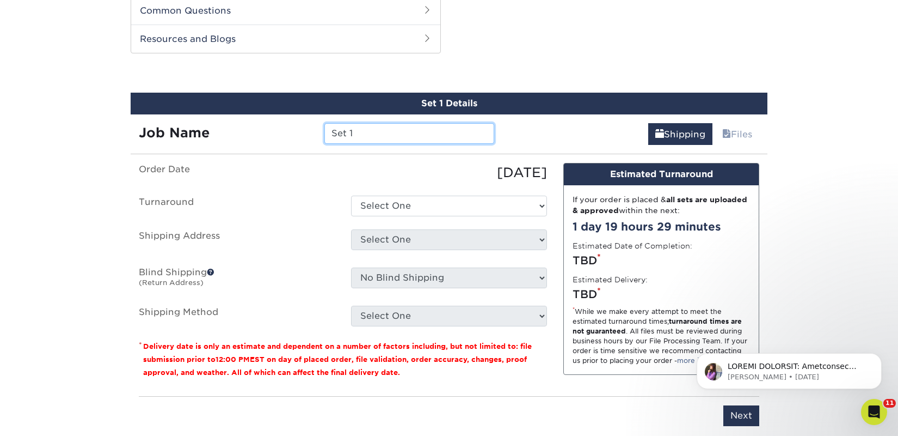
click at [340, 130] on input "Set 1" at bounding box center [408, 133] width 169 height 21
paste input "Fox & Fable"
type input "Fox & Fable"
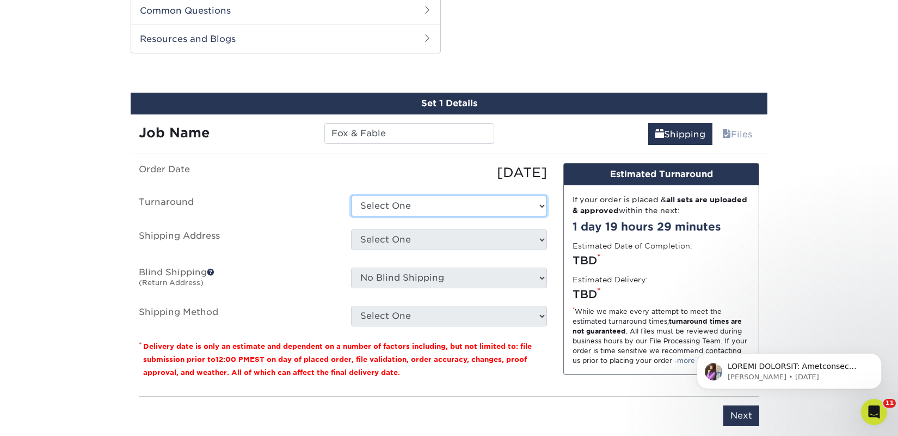
click at [378, 205] on select "Select One 2-4 Business Days 2 Day Next Business Day" at bounding box center [449, 205] width 196 height 21
select select "23bed37c-fa74-46a4-afc9-d3c3160655ce"
click at [351, 195] on select "Select One 2-4 Business Days 2 Day Next Business Day" at bounding box center [449, 205] width 196 height 21
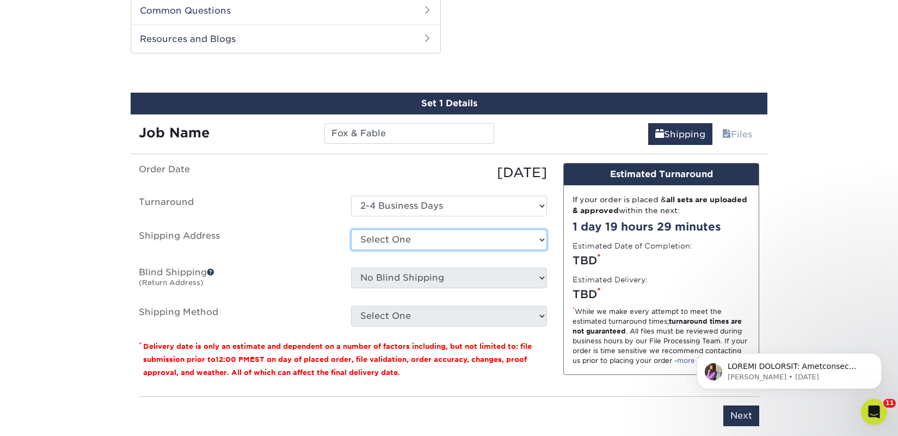
click at [382, 241] on select "Select One 2nd Floor Convention Center A Better Today Books & Boutique A Good B…" at bounding box center [449, 239] width 196 height 21
select select "newaddress"
click at [351, 229] on select "Select One 2nd Floor Convention Center A Better Today Books & Boutique A Good B…" at bounding box center [449, 239] width 196 height 21
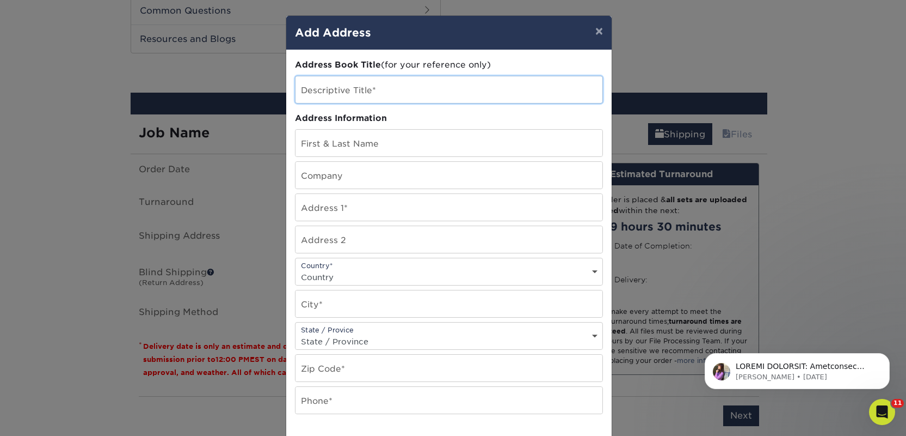
click at [354, 91] on input "text" at bounding box center [449, 89] width 307 height 27
paste input "Fox & Fable"
type input "Fox & Fable"
click at [328, 179] on input "text" at bounding box center [449, 175] width 307 height 27
paste input "Fox & Fable"
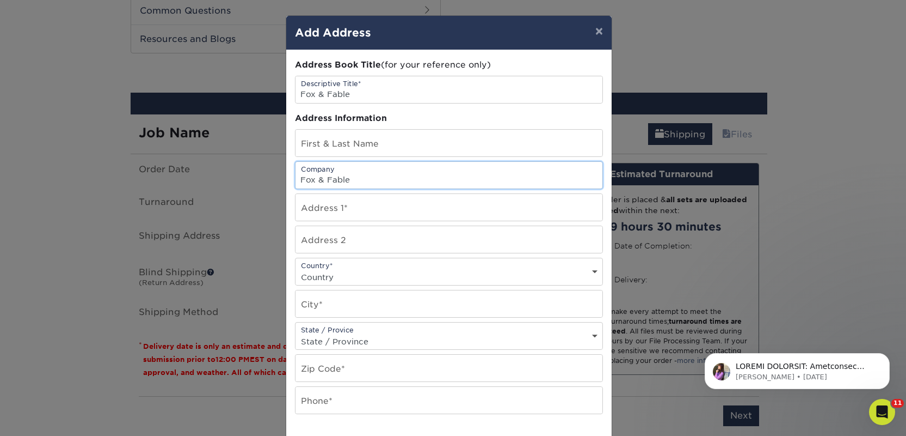
type input "Fox & Fable"
click at [346, 148] on input "text" at bounding box center [449, 143] width 307 height 27
paste input "Bailey Sierp"
type input "Bailey Sierp"
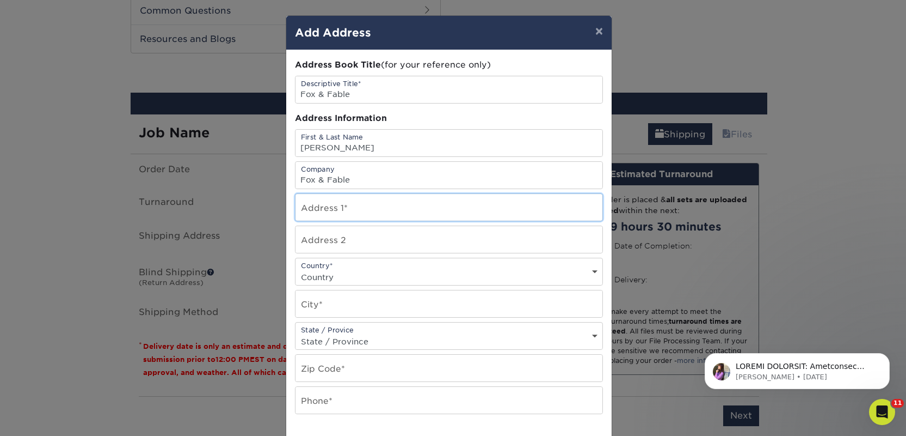
click at [359, 204] on input "text" at bounding box center [449, 207] width 307 height 27
paste input "8310 58th PL NE"
type input "8310 58th PL NE"
click at [330, 276] on select "Country United States Canada ----------------------------- Afghanistan Albania …" at bounding box center [449, 277] width 307 height 16
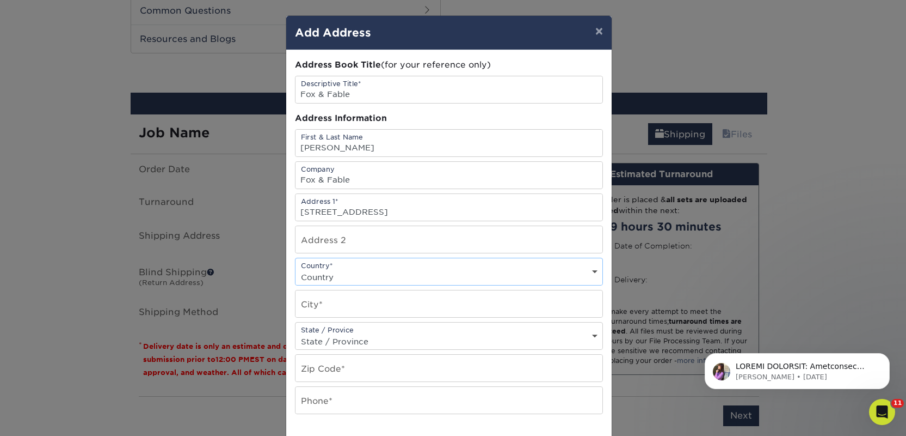
select select "US"
click at [296, 269] on select "Country United States Canada ----------------------------- Afghanistan Albania …" at bounding box center [449, 277] width 307 height 16
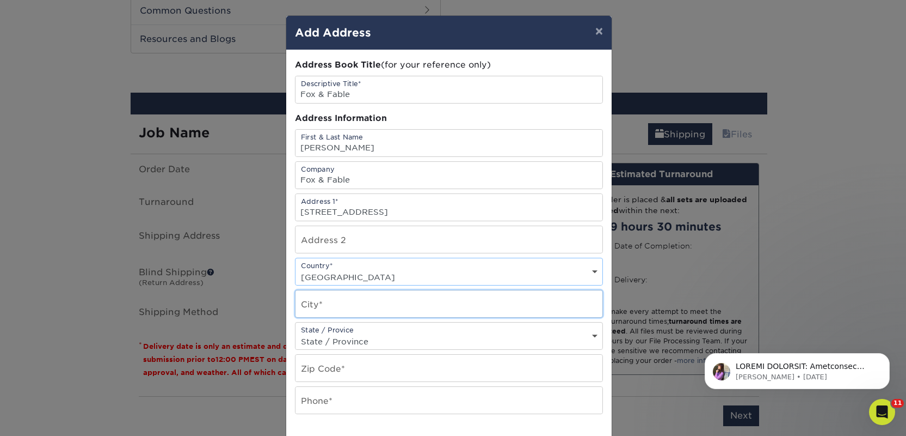
click at [338, 303] on input "text" at bounding box center [449, 303] width 307 height 27
paste input "Marysville"
type input "Marysville"
click at [326, 333] on select "State / Province Alabama Alaska Arizona Arkansas California Colorado Connecticu…" at bounding box center [449, 341] width 307 height 16
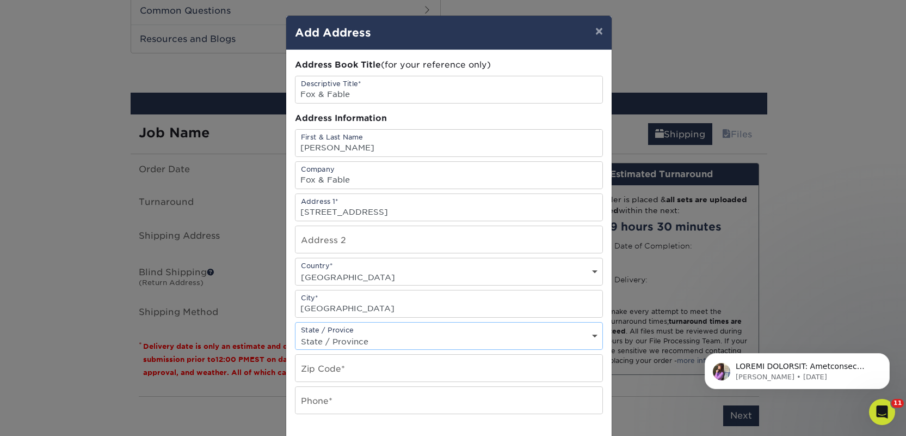
select select "WA"
click at [296, 333] on select "State / Province Alabama Alaska Arizona Arkansas California Colorado Connecticu…" at bounding box center [449, 341] width 307 height 16
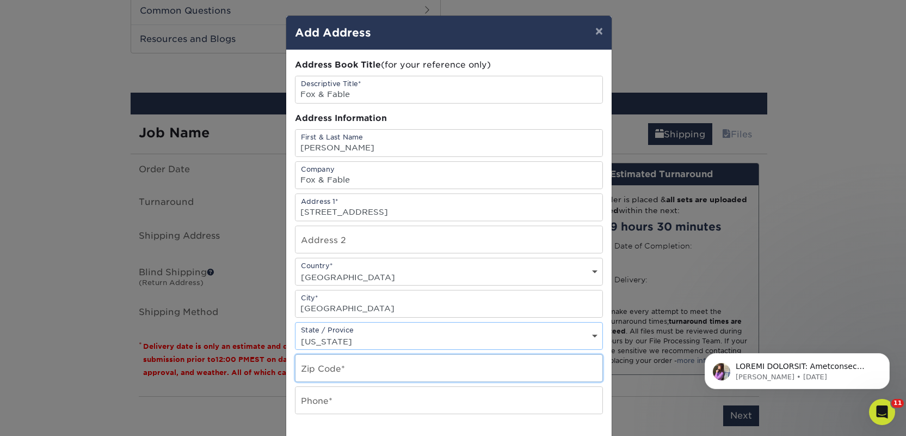
click at [322, 373] on input "text" at bounding box center [449, 367] width 307 height 27
type input "98270"
click at [329, 397] on input "text" at bounding box center [449, 400] width 307 height 27
type input "4257367064"
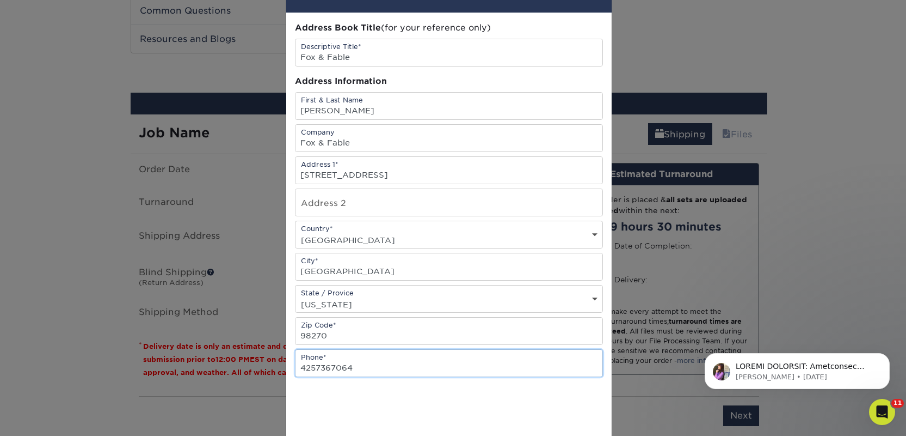
scroll to position [156, 0]
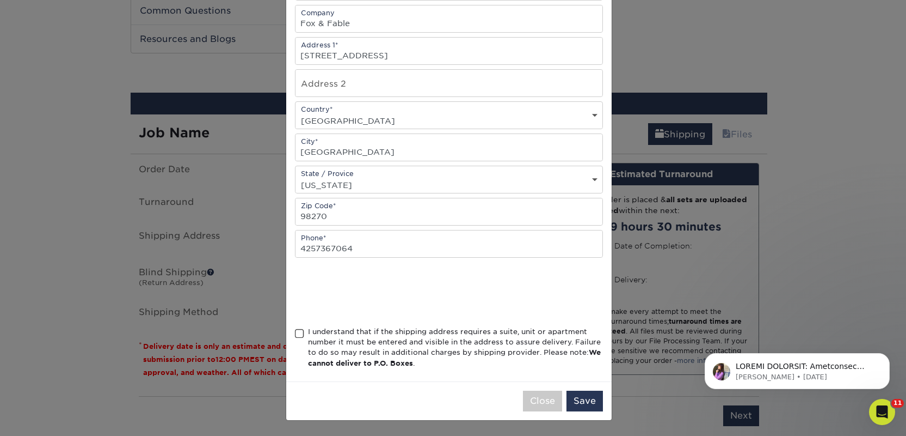
click at [295, 333] on span at bounding box center [299, 333] width 9 height 10
click at [0, 0] on input "I understand that if the shipping address requires a suite, unit or apartment n…" at bounding box center [0, 0] width 0 height 0
click at [585, 401] on button "Save" at bounding box center [585, 400] width 36 height 21
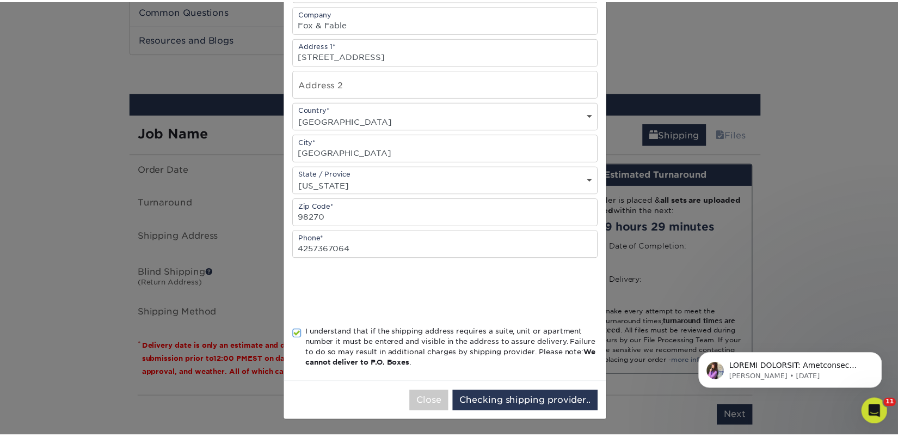
scroll to position [0, 0]
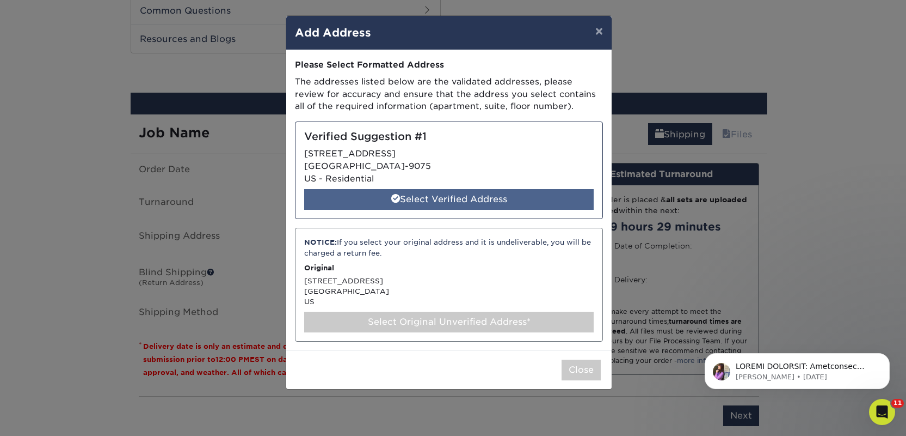
click at [458, 199] on div "Select Verified Address" at bounding box center [449, 199] width 290 height 21
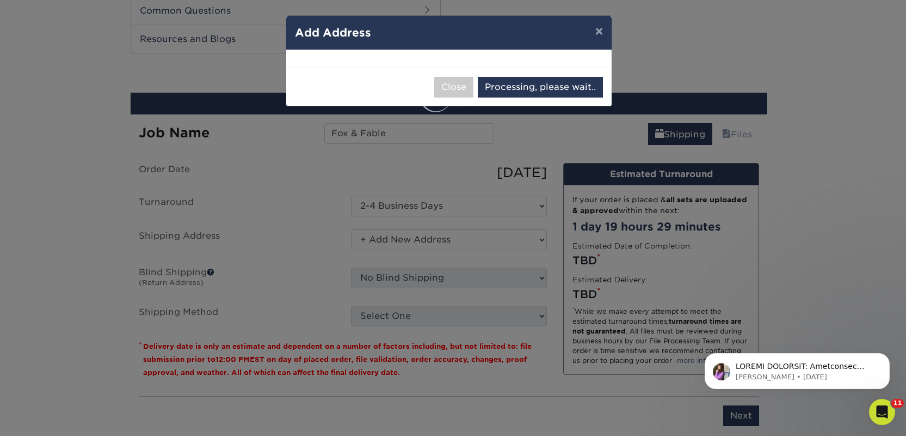
select select "285754"
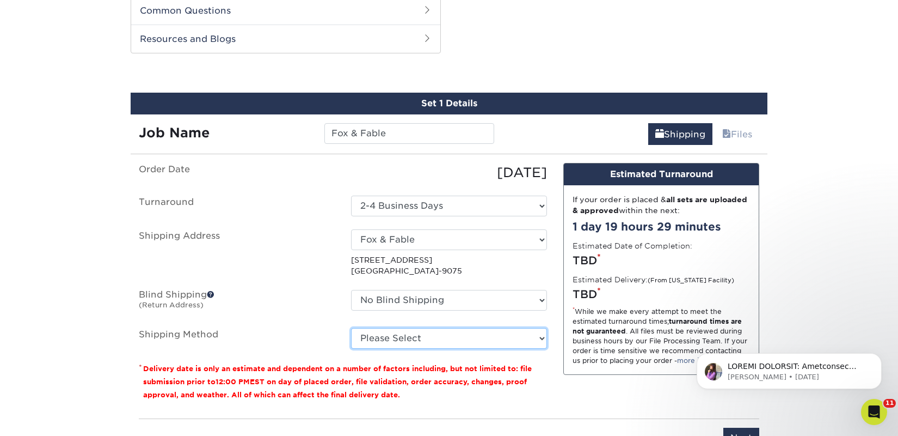
click at [471, 332] on select "Please Select Ground Shipping (+$28.35) 3 Day Shipping Service (+$46.47) 2 Day …" at bounding box center [449, 338] width 196 height 21
select select "03"
click at [351, 328] on select "Please Select Ground Shipping (+$28.35) 3 Day Shipping Service (+$46.47) 2 Day …" at bounding box center [449, 338] width 196 height 21
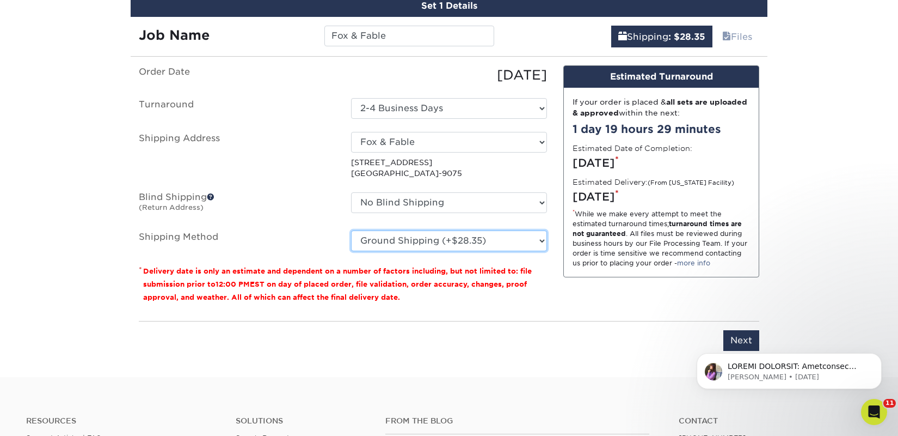
scroll to position [652, 0]
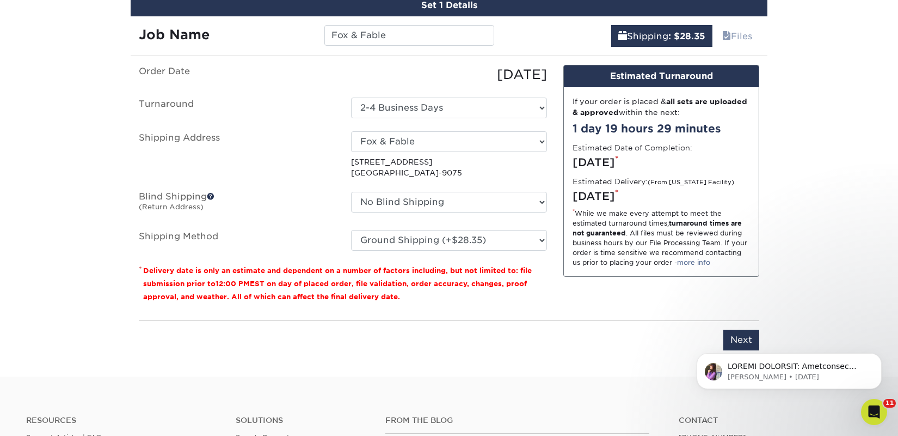
click at [743, 342] on body "Erica • 4d ago" at bounding box center [789, 368] width 209 height 68
click at [738, 341] on body "Erica • 4d ago" at bounding box center [789, 368] width 209 height 68
click at [878, 357] on icon "Dismiss notification" at bounding box center [879, 356] width 4 height 4
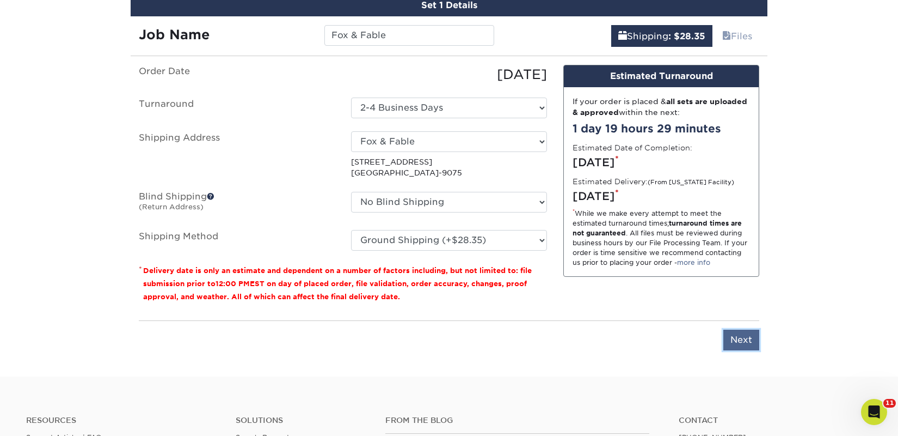
click at [746, 338] on input "Next" at bounding box center [742, 339] width 36 height 21
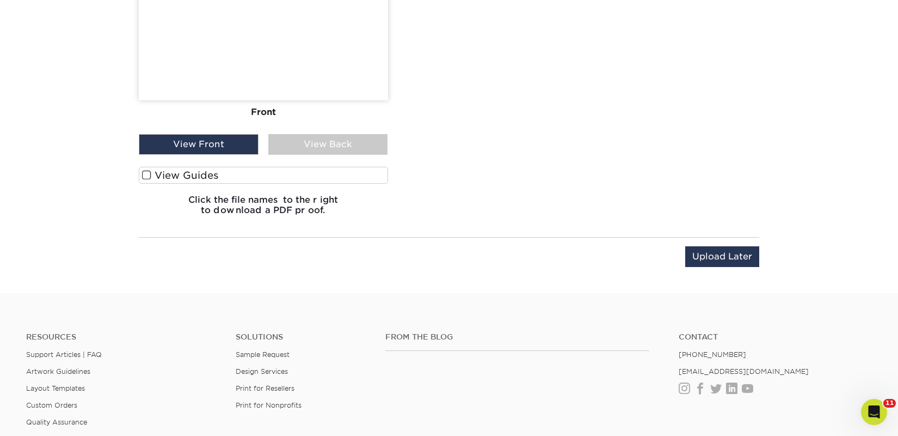
scroll to position [1398, 0]
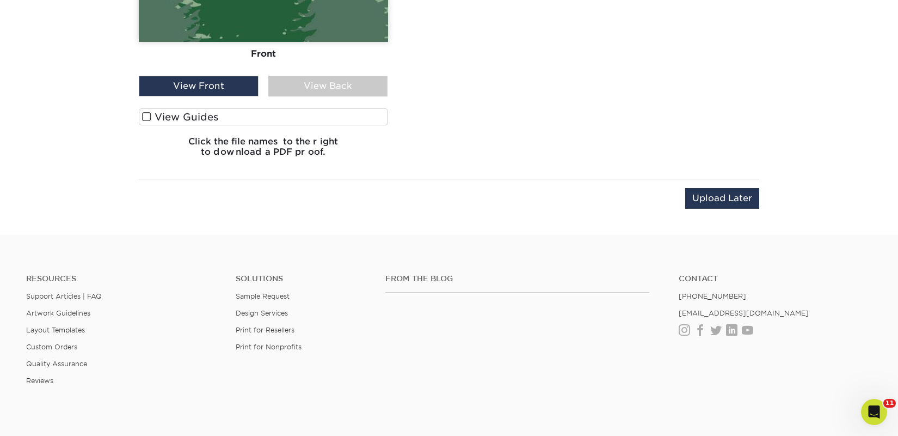
click at [293, 87] on div "View Back" at bounding box center [328, 86] width 120 height 21
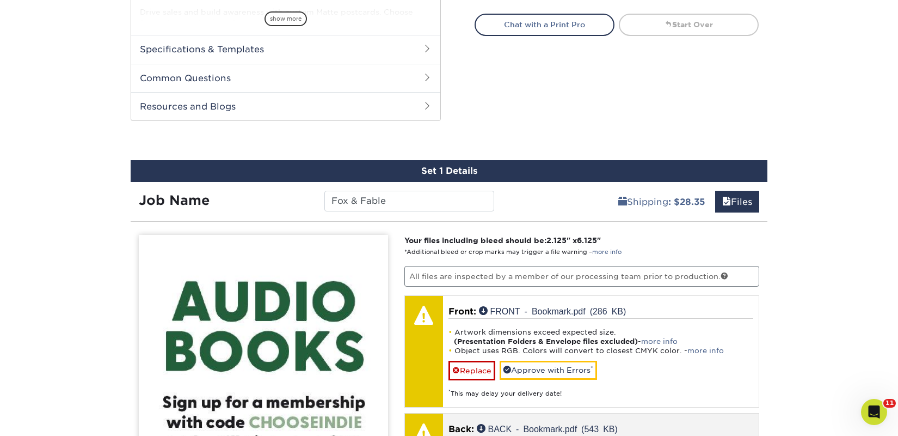
scroll to position [746, 0]
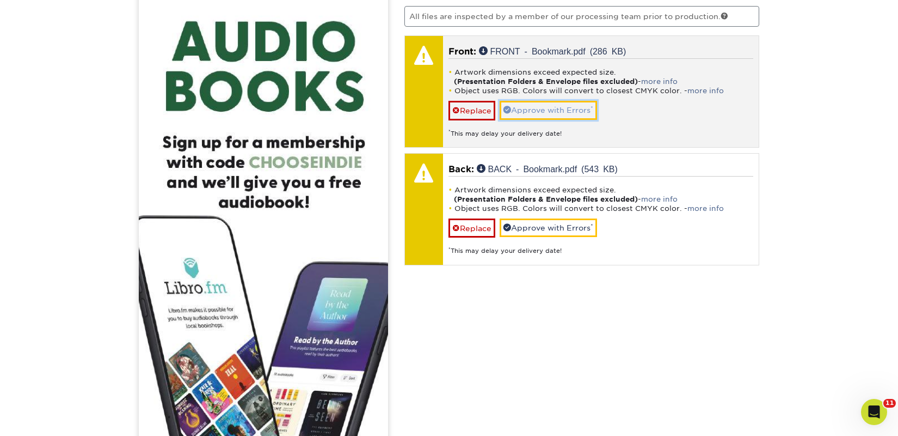
click at [513, 111] on link "Approve with Errors *" at bounding box center [548, 110] width 97 height 19
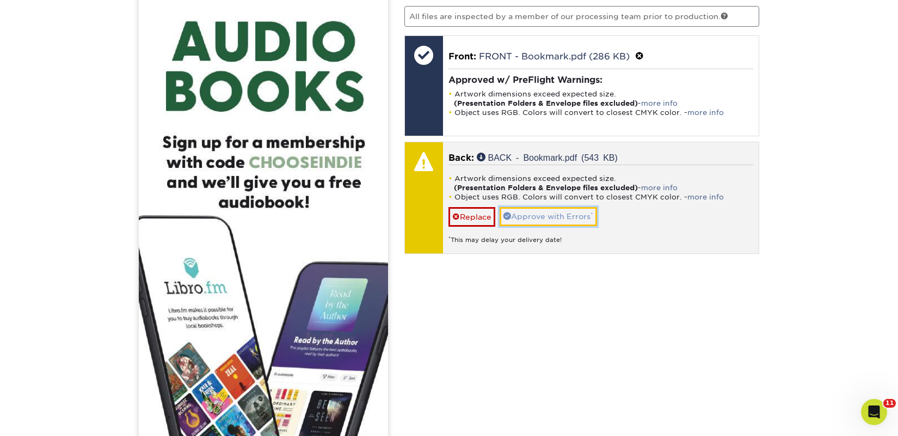
click at [532, 211] on link "Approve with Errors *" at bounding box center [548, 216] width 97 height 19
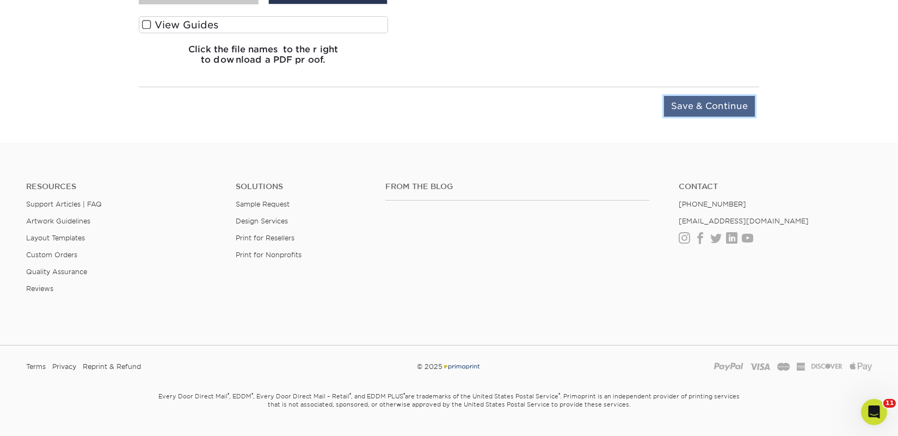
click at [675, 109] on input "Save & Continue" at bounding box center [709, 106] width 91 height 21
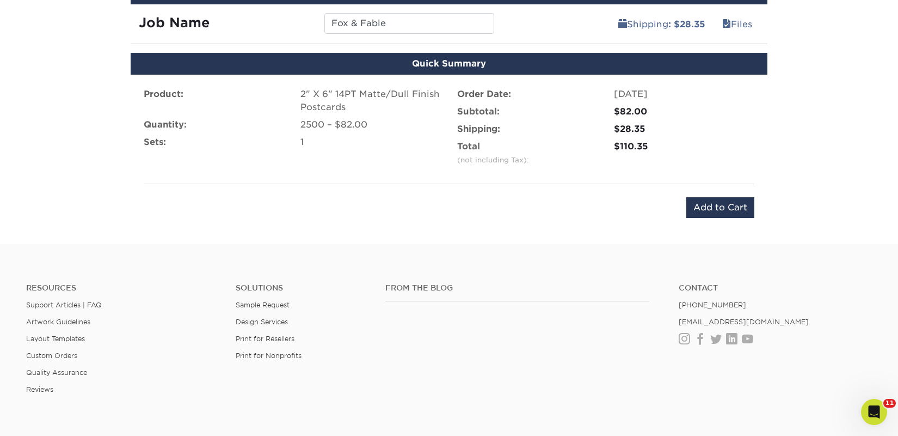
scroll to position [574, 0]
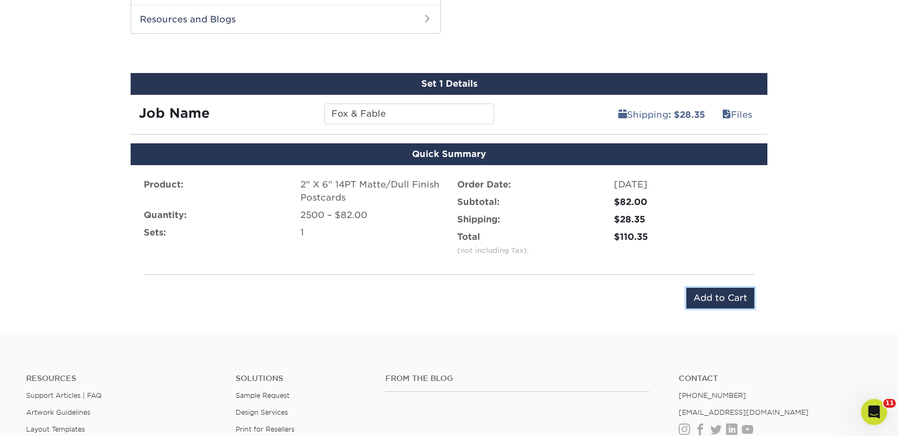
click at [745, 296] on input "Add to Cart" at bounding box center [721, 297] width 68 height 21
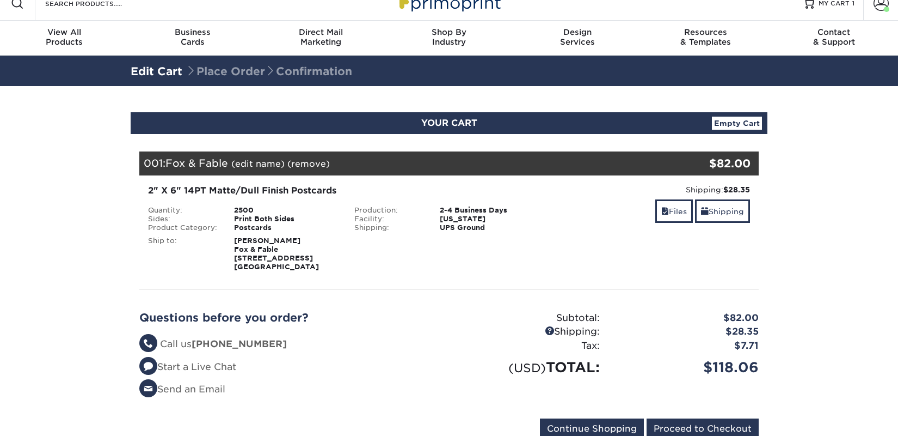
scroll to position [21, 0]
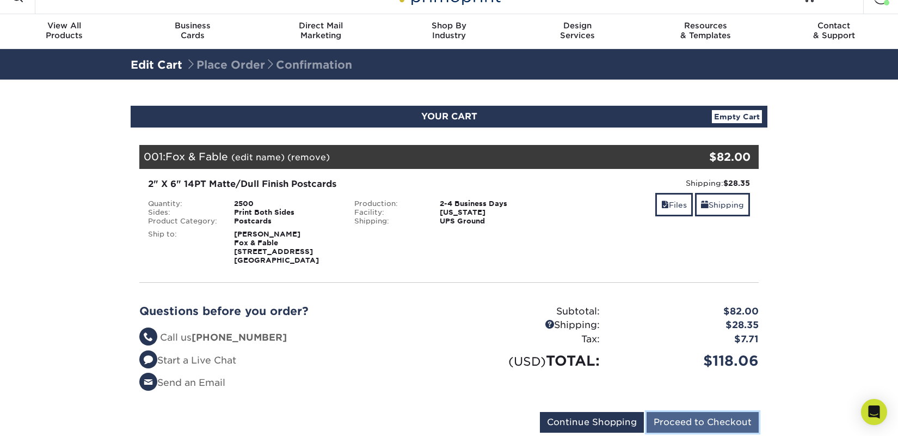
click at [664, 421] on input "Proceed to Checkout" at bounding box center [703, 422] width 112 height 21
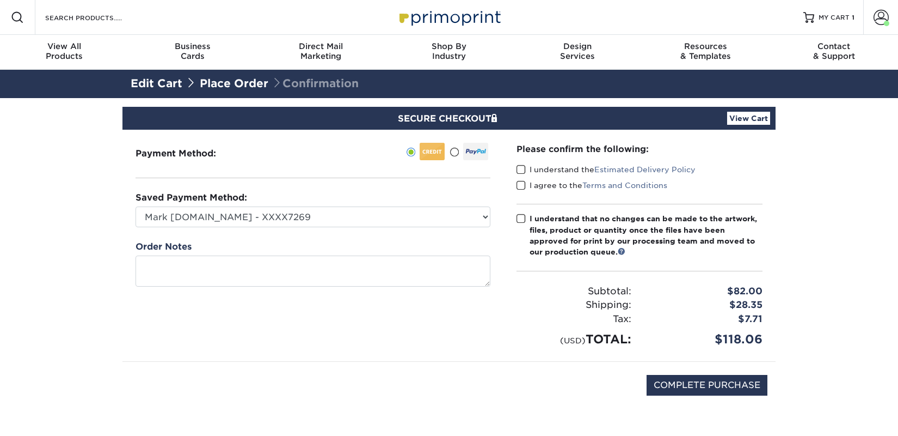
click at [522, 164] on span at bounding box center [521, 169] width 9 height 10
click at [0, 0] on input "I understand the Estimated Delivery Policy" at bounding box center [0, 0] width 0 height 0
click at [523, 182] on span at bounding box center [521, 185] width 9 height 10
click at [0, 0] on input "I agree to the Terms and Conditions" at bounding box center [0, 0] width 0 height 0
click at [521, 218] on span at bounding box center [521, 218] width 9 height 10
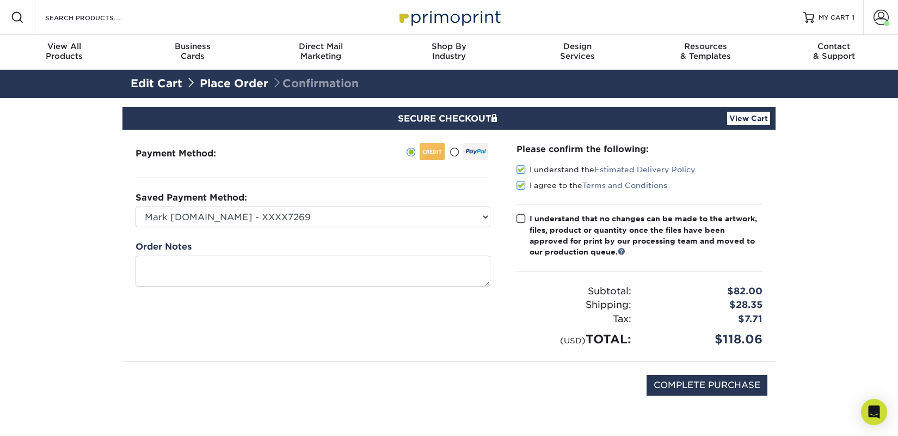
click at [0, 0] on input "I understand that no changes can be made to the artwork, files, product or quan…" at bounding box center [0, 0] width 0 height 0
click at [665, 388] on input "COMPLETE PURCHASE" at bounding box center [707, 385] width 121 height 21
type input "PROCESSING, PLEASE WAIT..."
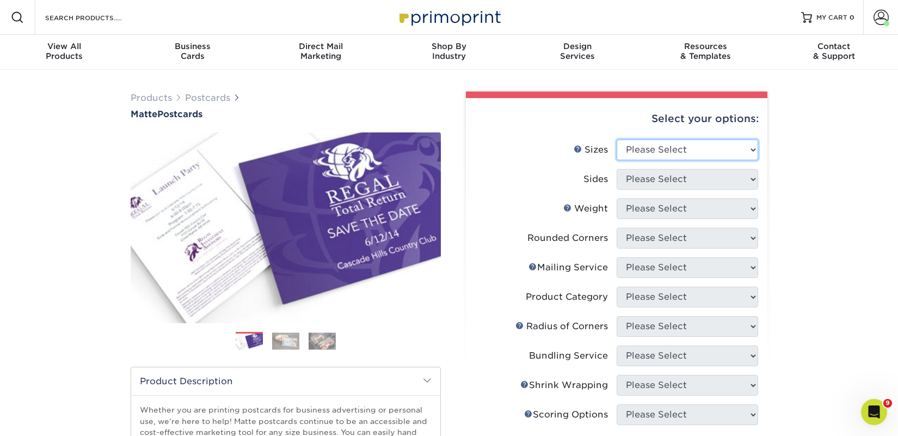
click at [664, 155] on select "Please Select 1.5" x 7" 2" x 4" 2" x 6" 2" x 7" 2" x 8" 2.12" x 5.5" 2.125" x 5…" at bounding box center [688, 149] width 142 height 21
select select "2.00x6.00"
click at [617, 139] on select "Please Select 1.5" x 7" 2" x 4" 2" x 6" 2" x 7" 2" x 8" 2.12" x 5.5" 2.125" x 5…" at bounding box center [688, 149] width 142 height 21
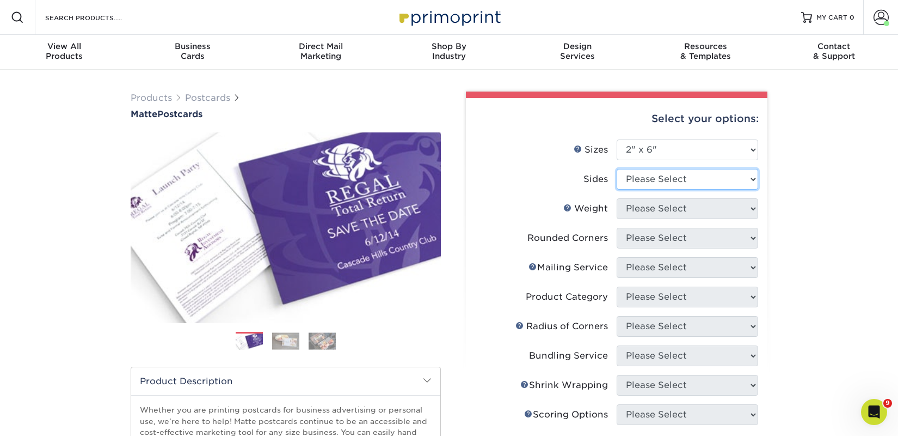
click at [656, 182] on select "Please Select Print Both Sides Print Front Only" at bounding box center [688, 179] width 142 height 21
select select "13abbda7-1d64-4f25-8bb2-c179b224825d"
click at [617, 169] on select "Please Select Print Both Sides Print Front Only" at bounding box center [688, 179] width 142 height 21
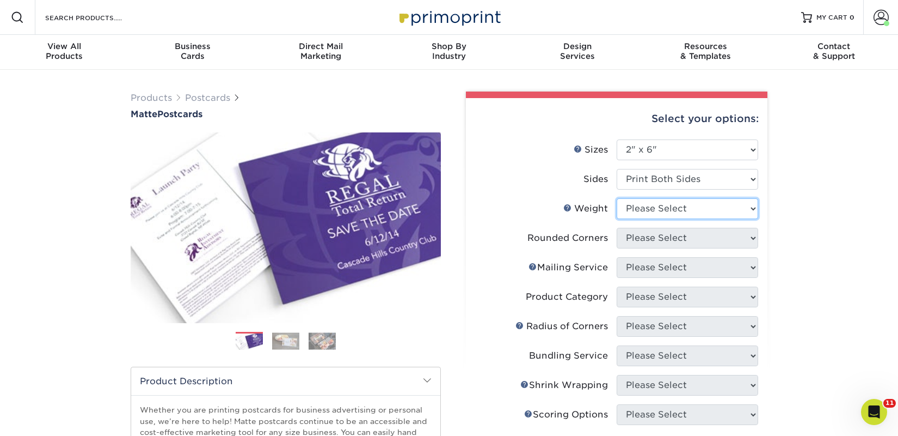
click at [653, 209] on select "Please Select 14PT 16PT" at bounding box center [688, 208] width 142 height 21
select select "14PT"
click at [617, 198] on select "Please Select 14PT 16PT" at bounding box center [688, 208] width 142 height 21
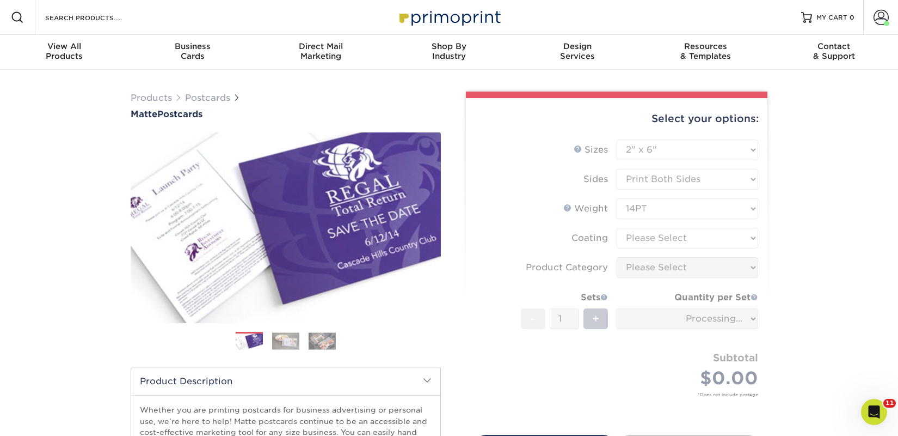
click at [654, 237] on form "Sizes Help Sizes Please Select 1.5" x 7" 2" x 4" 2" x 6" 2" x 7" 2" x 8" 2.12" …" at bounding box center [617, 280] width 284 height 283
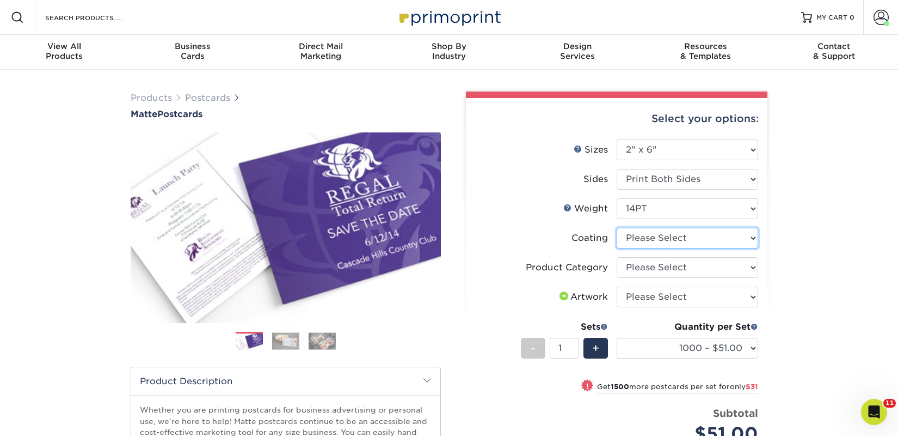
click at [651, 240] on select at bounding box center [688, 238] width 142 height 21
select select "121bb7b5-3b4d-429f-bd8d-bbf80e953313"
click at [617, 228] on select at bounding box center [688, 238] width 142 height 21
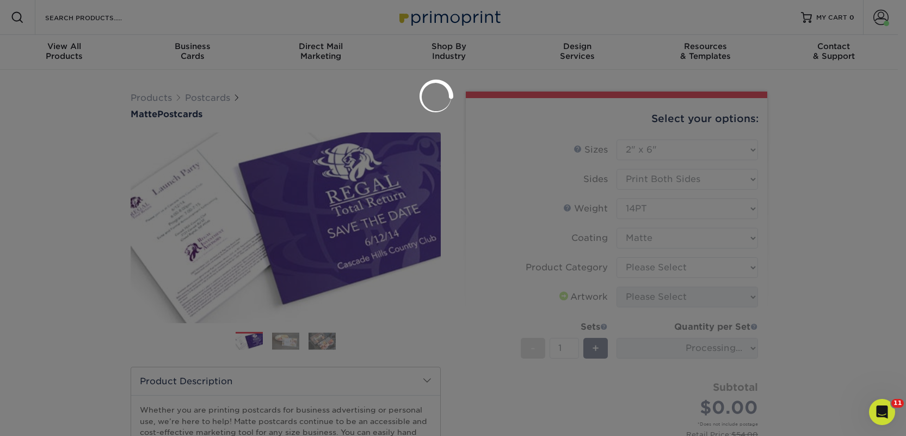
click at [659, 266] on div at bounding box center [453, 218] width 906 height 436
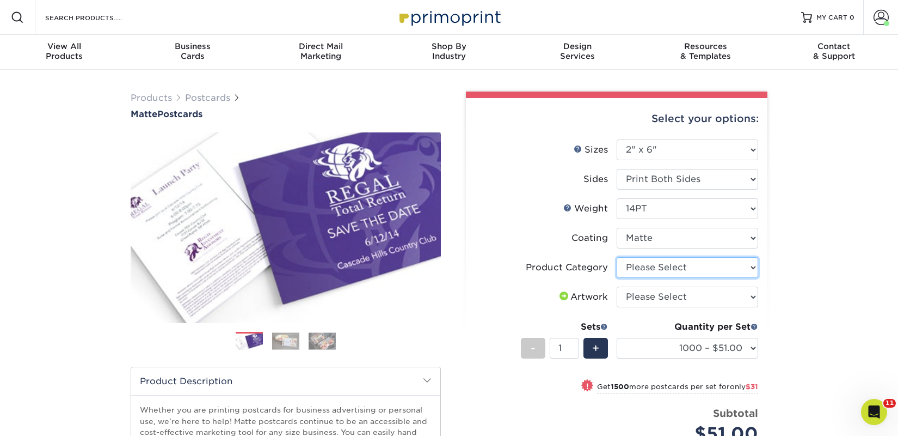
click at [655, 265] on select "Please Select Postcards" at bounding box center [688, 267] width 142 height 21
select select "9b7272e0-d6c8-4c3c-8e97-d3a1bcdab858"
click at [617, 257] on select "Please Select Postcards" at bounding box center [688, 267] width 142 height 21
click at [651, 295] on select "Please Select I will upload files I need a design - $150" at bounding box center [688, 296] width 142 height 21
select select "upload"
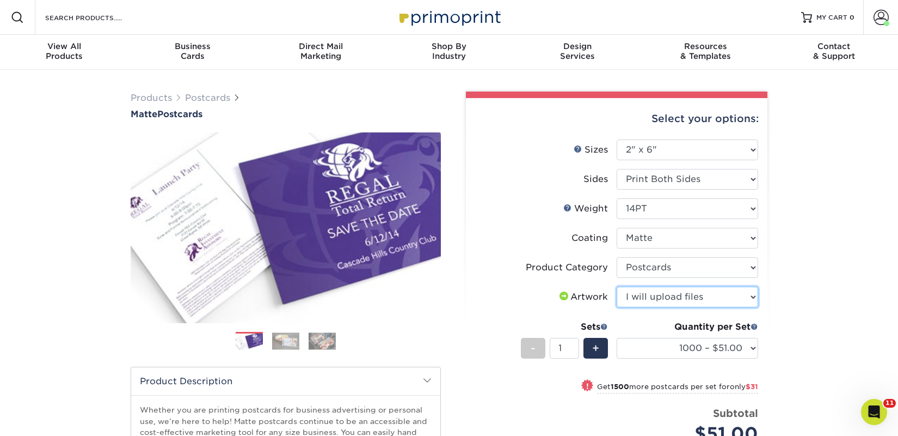
click at [617, 286] on select "Please Select I will upload files I need a design - $150" at bounding box center [688, 296] width 142 height 21
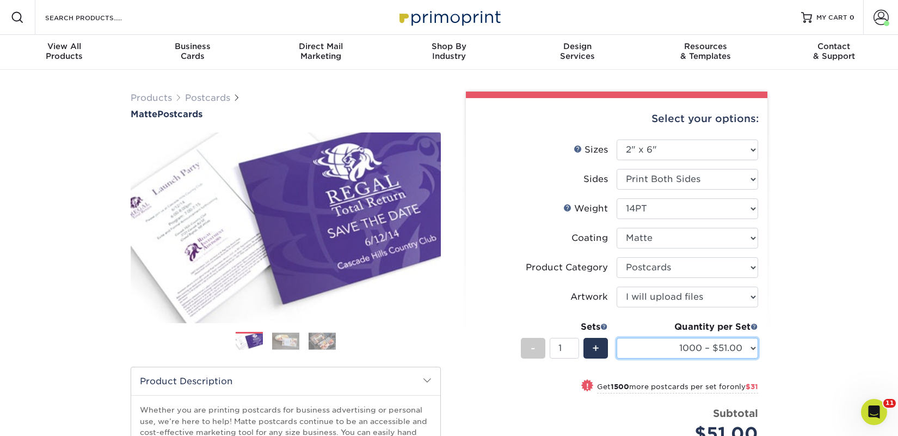
click at [668, 346] on select "1000 – $51.00 2500 – $82.00 5000 – $123.00 10000 – $234.00 15000 – $344.00 2000…" at bounding box center [688, 348] width 142 height 21
select select "2500 – $82.00"
click at [617, 338] on select "1000 – $51.00 2500 – $82.00 5000 – $123.00 10000 – $234.00 15000 – $344.00 2000…" at bounding box center [688, 348] width 142 height 21
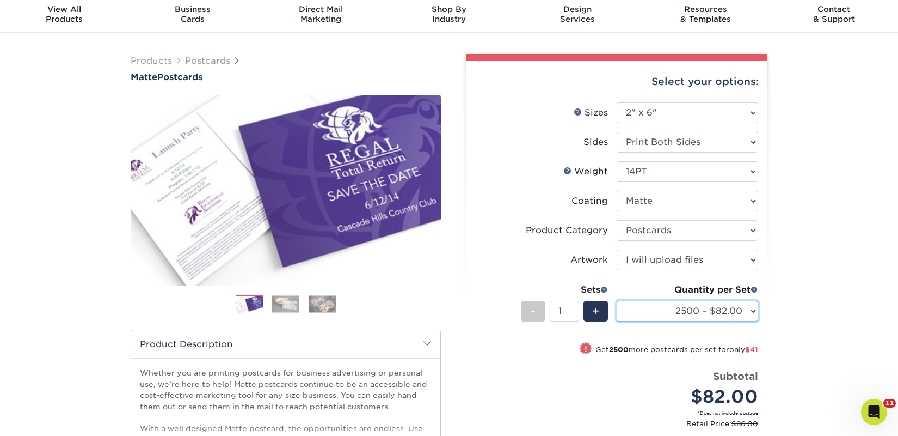
scroll to position [206, 0]
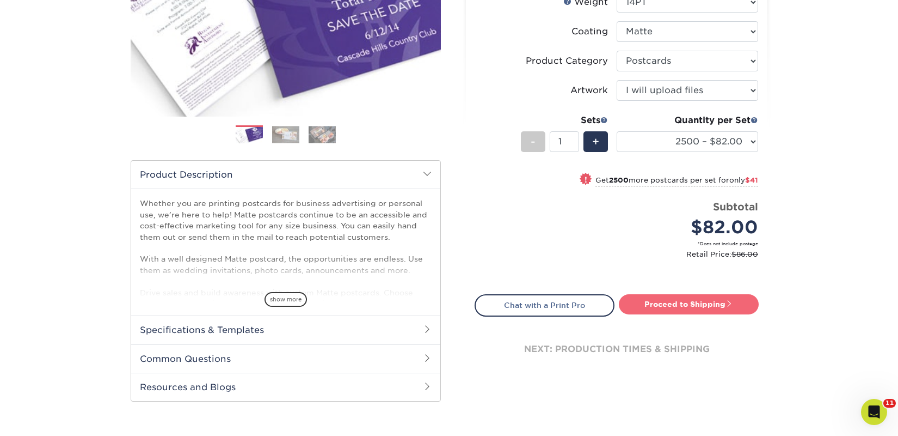
click at [642, 302] on link "Proceed to Shipping" at bounding box center [689, 304] width 140 height 20
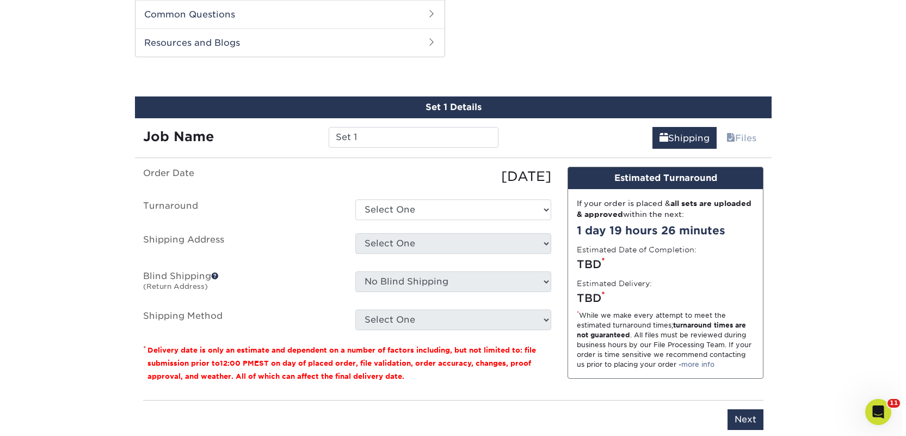
scroll to position [554, 0]
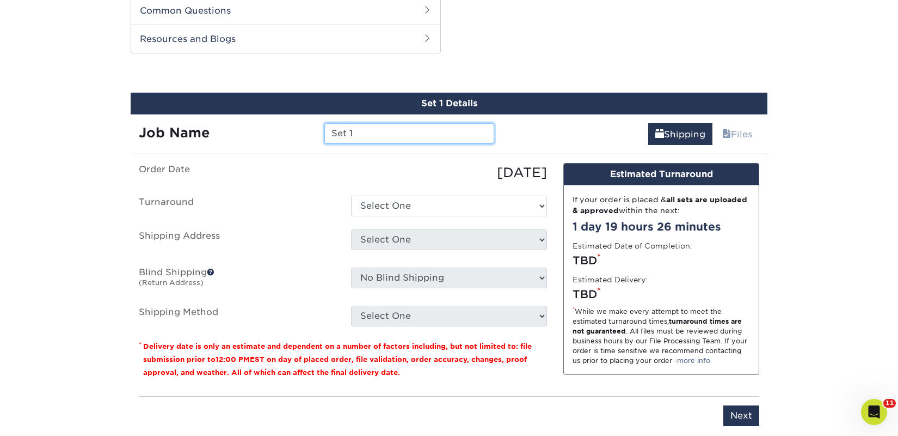
click at [361, 129] on input "Set 1" at bounding box center [408, 133] width 169 height 21
paste input "Blue Couch Bookshop"
type input "Blue Couch Bookshop"
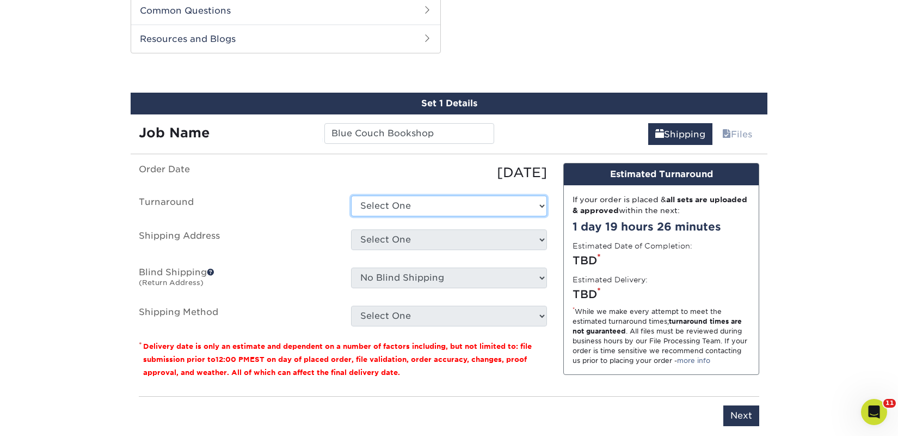
click at [386, 210] on select "Select One 2-4 Business Days 2 Day Next Business Day" at bounding box center [449, 205] width 196 height 21
select select "23bed37c-fa74-46a4-afc9-d3c3160655ce"
click at [351, 195] on select "Select One 2-4 Business Days 2 Day Next Business Day" at bounding box center [449, 205] width 196 height 21
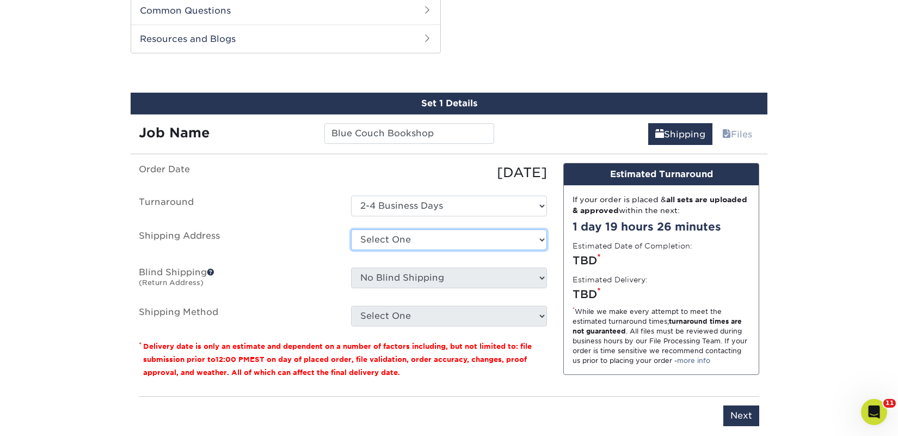
click at [393, 238] on select "Select One 2nd Floor Convention Center A Better Today Books & Boutique A Good B…" at bounding box center [449, 239] width 196 height 21
select select "newaddress"
click at [351, 229] on select "Select One 2nd Floor Convention Center A Better Today Books & Boutique A Good B…" at bounding box center [449, 239] width 196 height 21
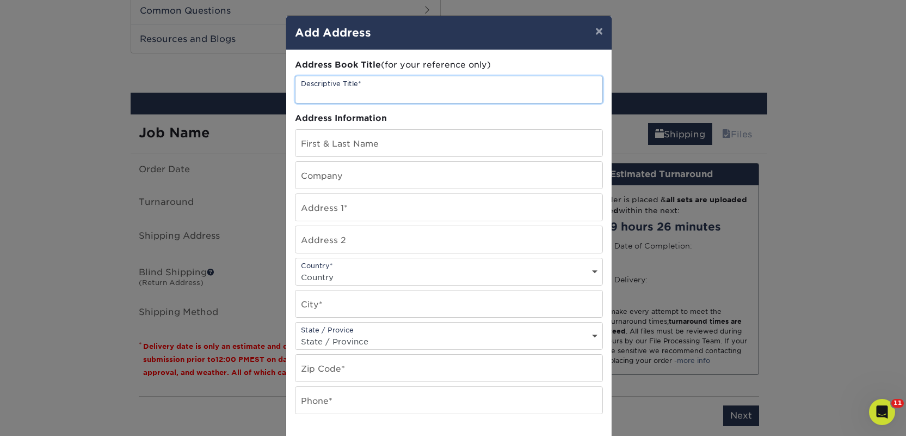
click at [365, 97] on input "text" at bounding box center [449, 89] width 307 height 27
paste input "Blue Couch Bookshop"
type input "Blue Couch Bookshop"
click at [332, 175] on input "text" at bounding box center [449, 175] width 307 height 27
paste input "Blue Couch Bookshop"
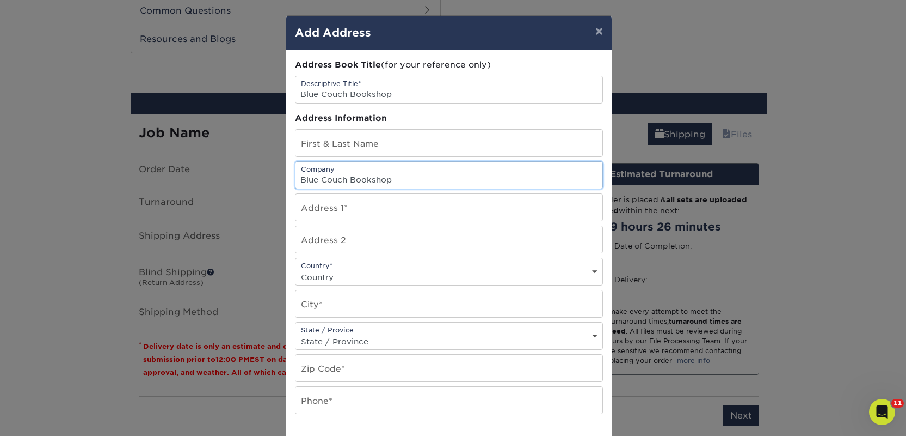
type input "Blue Couch Bookshop"
click at [304, 148] on input "text" at bounding box center [449, 143] width 307 height 27
paste input "[PERSON_NAME]"
type input "[PERSON_NAME]"
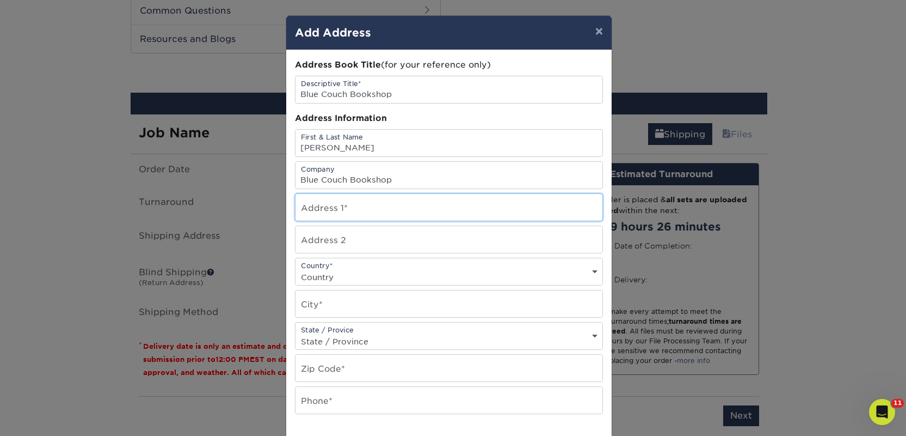
click at [320, 211] on input "text" at bounding box center [449, 207] width 307 height 27
paste input "1445 Grandview Avenue"
type input "1445 Grandview Avenue"
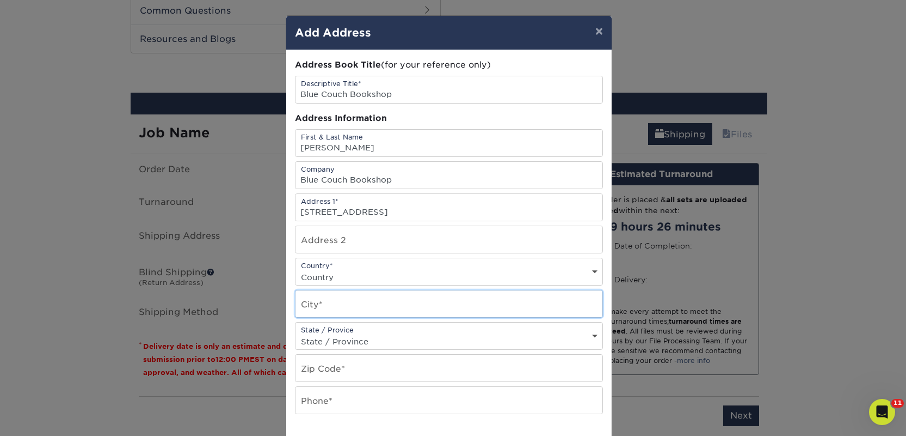
click at [321, 308] on input "text" at bounding box center [449, 303] width 307 height 27
click at [327, 307] on input "text" at bounding box center [449, 303] width 307 height 27
paste input "Columbus"
type input "Columbus"
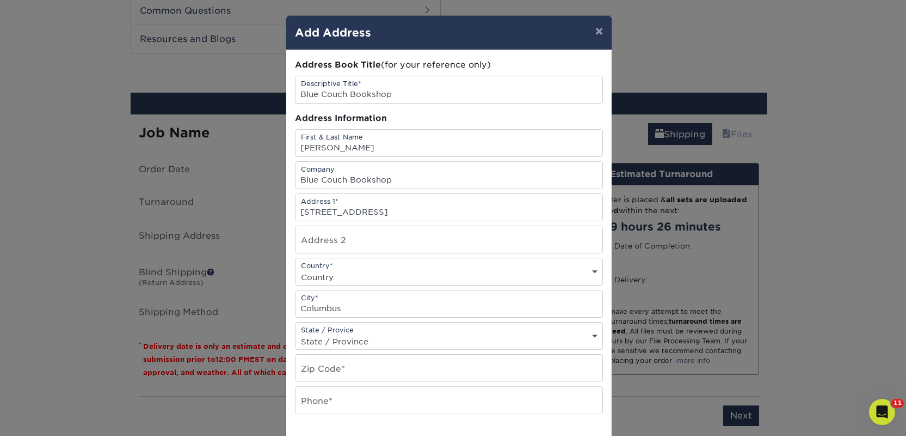
click at [326, 284] on select "Country United States Canada ----------------------------- Afghanistan Albania …" at bounding box center [449, 277] width 307 height 16
select select "US"
click at [296, 269] on select "Country United States Canada ----------------------------- Afghanistan Albania …" at bounding box center [449, 277] width 307 height 16
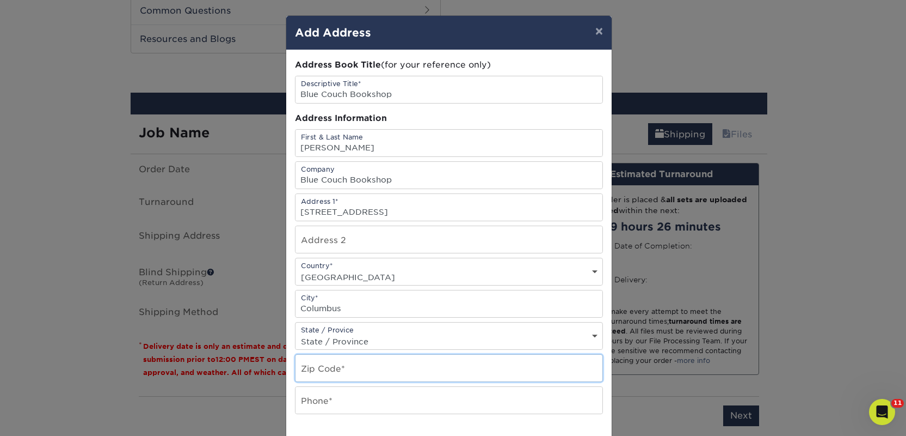
click at [317, 369] on input "text" at bounding box center [449, 367] width 307 height 27
paste input "43212"
type input "43212"
click at [307, 402] on input "text" at bounding box center [449, 400] width 307 height 27
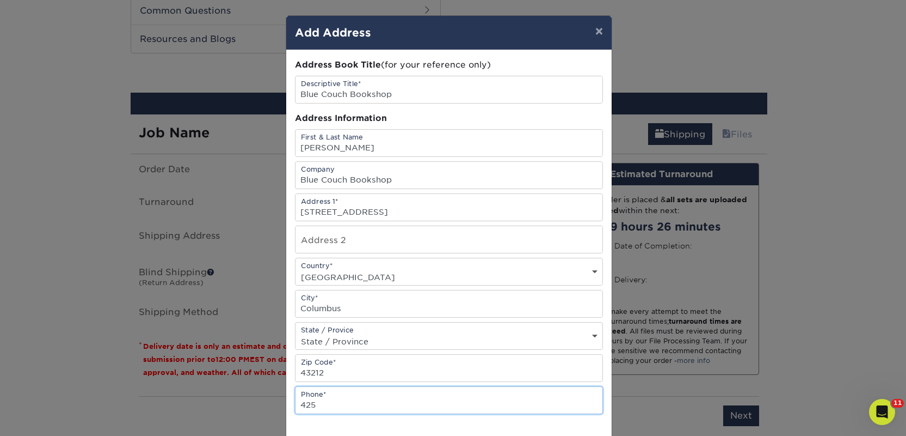
type input "4257367064"
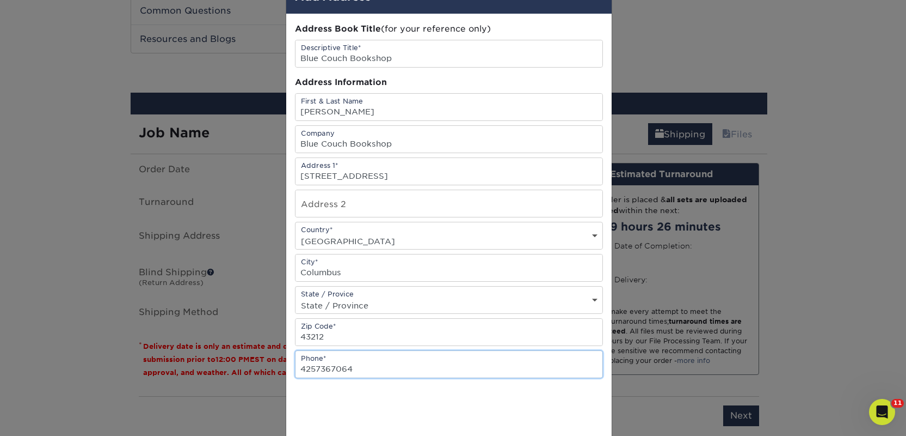
scroll to position [102, 0]
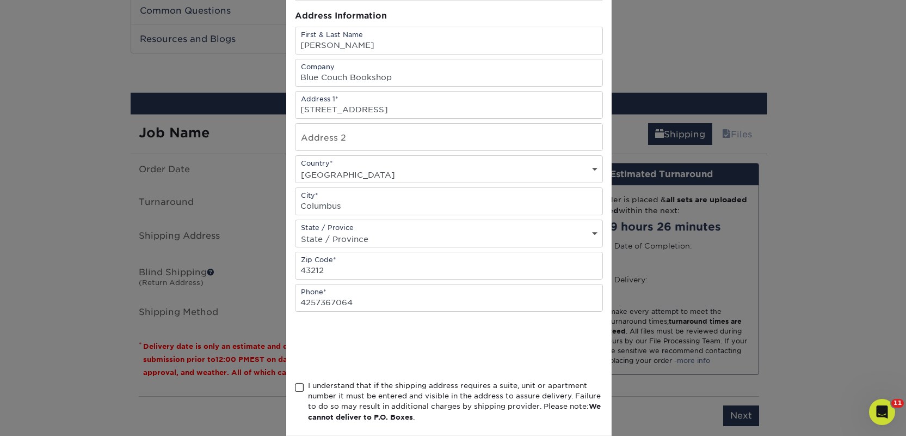
click at [315, 385] on div "I understand that if the shipping address requires a suite, unit or apartment n…" at bounding box center [455, 401] width 295 height 42
click at [0, 0] on input "I understand that if the shipping address requires a suite, unit or apartment n…" at bounding box center [0, 0] width 0 height 0
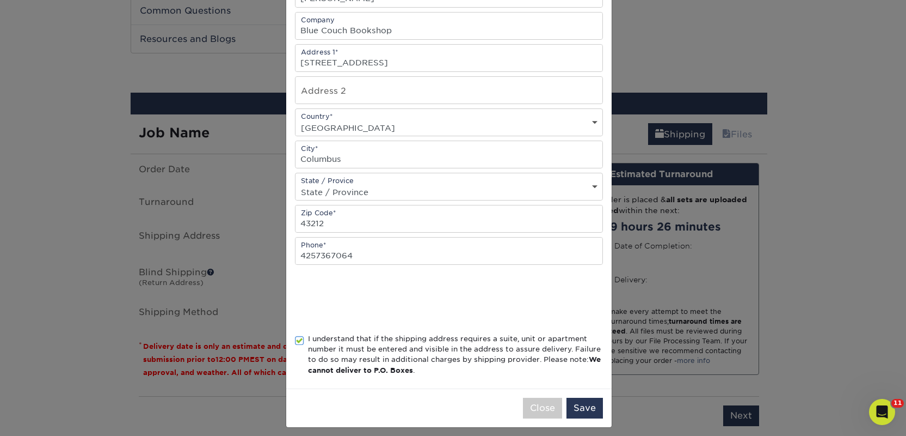
scroll to position [156, 0]
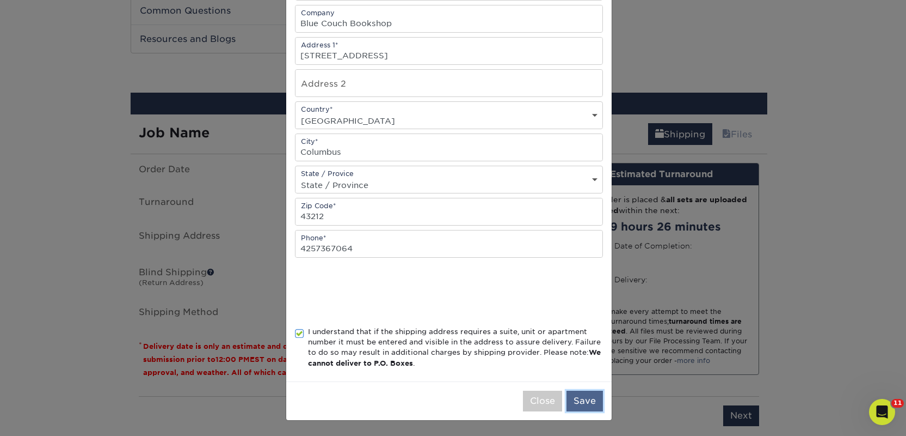
click at [570, 400] on button "Save" at bounding box center [585, 400] width 36 height 21
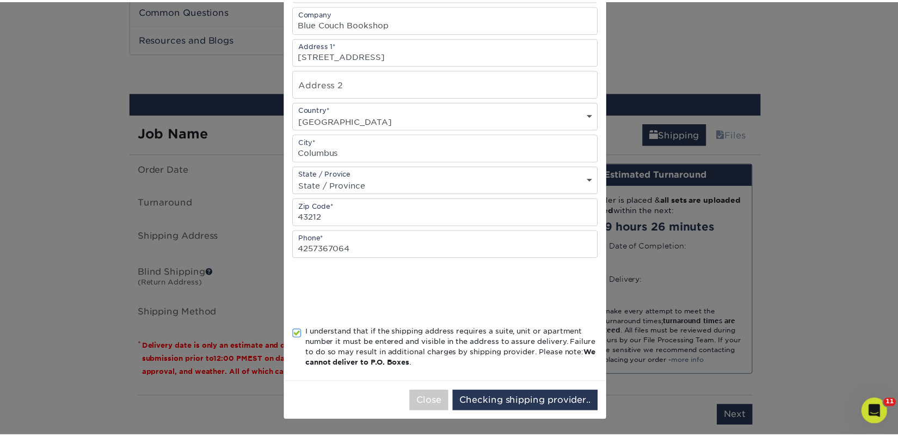
scroll to position [0, 0]
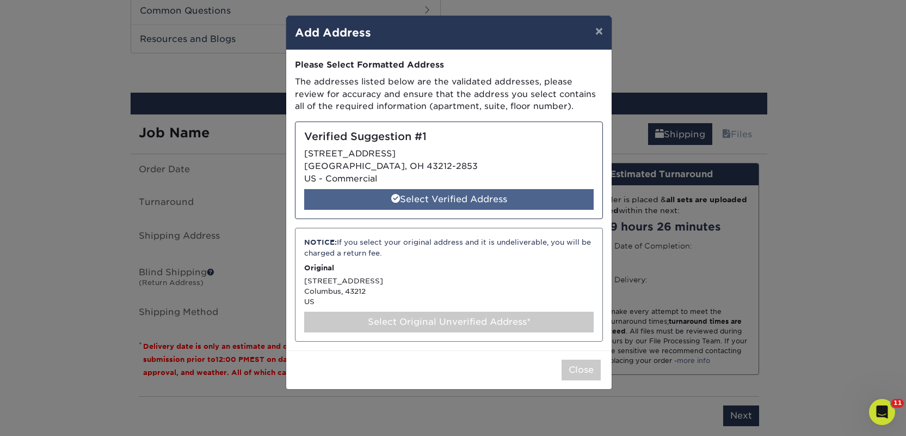
click at [475, 194] on div "Select Verified Address" at bounding box center [449, 199] width 290 height 21
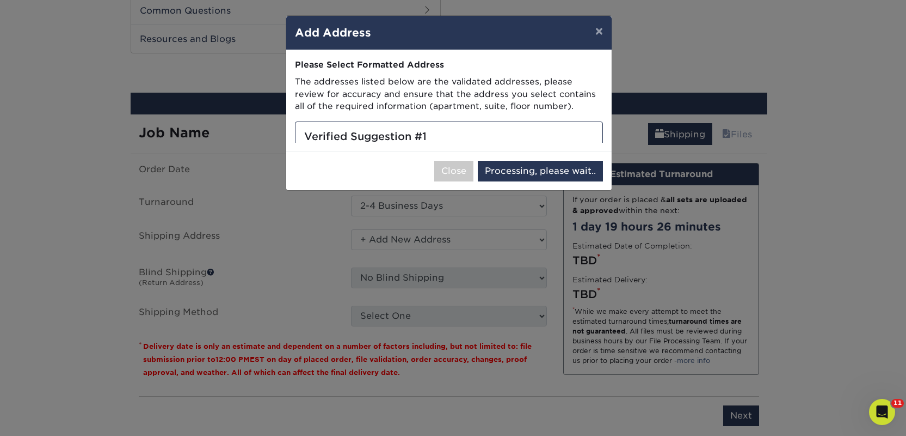
select select "285755"
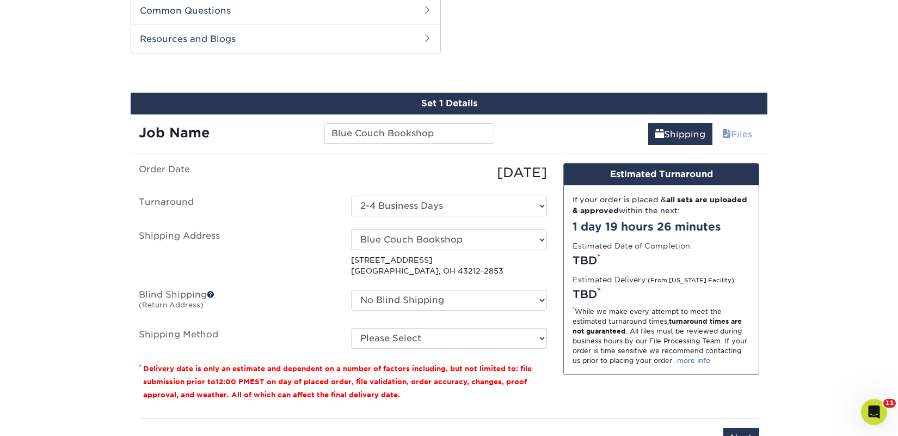
click at [459, 355] on fieldset "Order Date 09/06/2025 Turnaround Select One 2-4 Business Days 2 Day Next Busine…" at bounding box center [343, 262] width 408 height 199
click at [463, 328] on select "Please Select Ground Shipping (+$18.45) 3 Day Shipping Service (+$22.15) 2 Day …" at bounding box center [449, 338] width 196 height 21
select select "03"
click at [351, 328] on select "Please Select Ground Shipping (+$18.45) 3 Day Shipping Service (+$22.15) 2 Day …" at bounding box center [449, 338] width 196 height 21
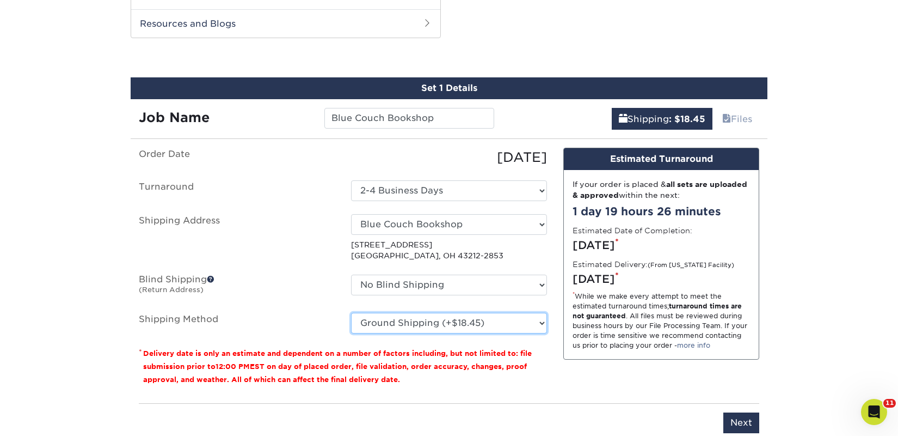
scroll to position [572, 0]
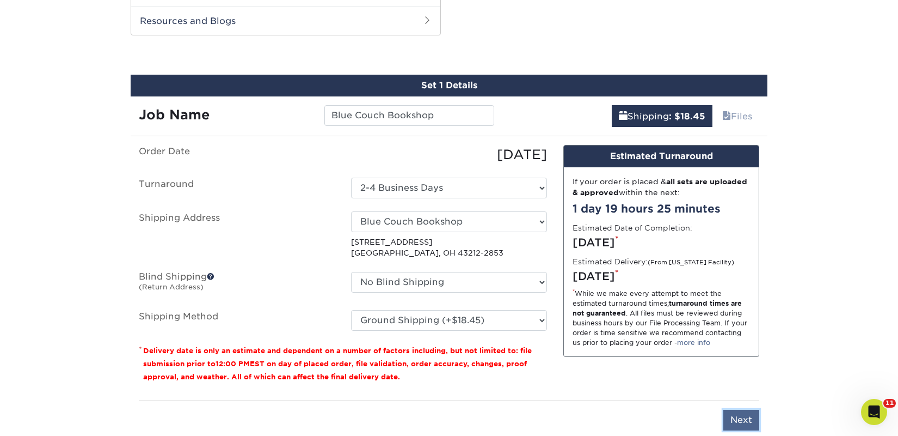
click at [743, 418] on input "Next" at bounding box center [742, 419] width 36 height 21
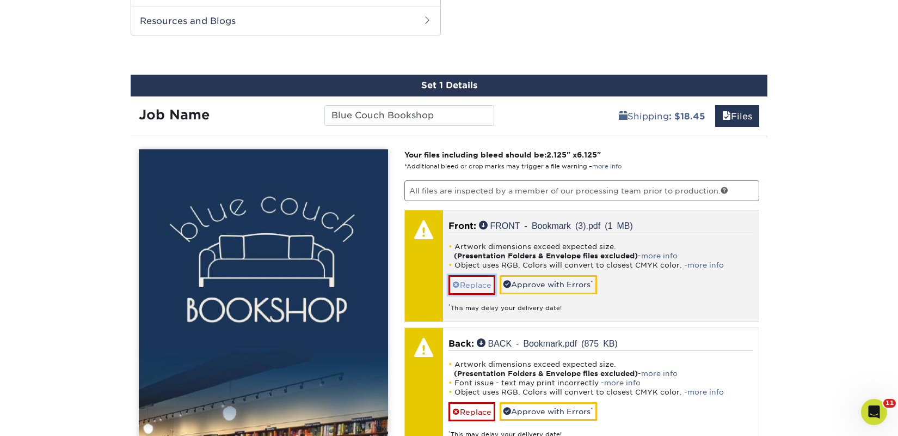
click at [477, 286] on link "Replace" at bounding box center [472, 284] width 47 height 19
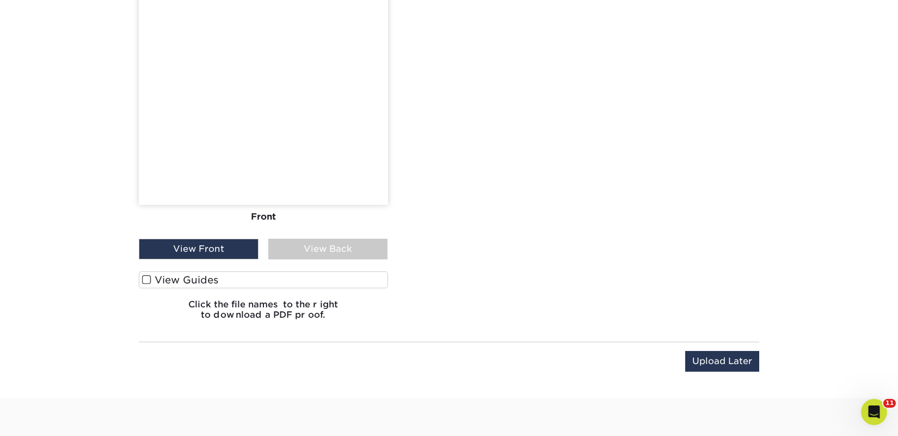
scroll to position [1236, 0]
click at [204, 279] on label "View Guides" at bounding box center [263, 277] width 249 height 17
click at [0, 0] on input "View Guides" at bounding box center [0, 0] width 0 height 0
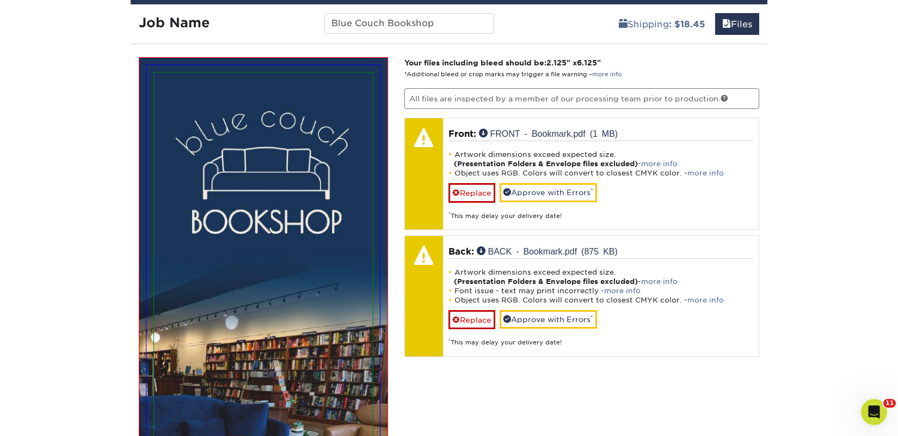
scroll to position [668, 0]
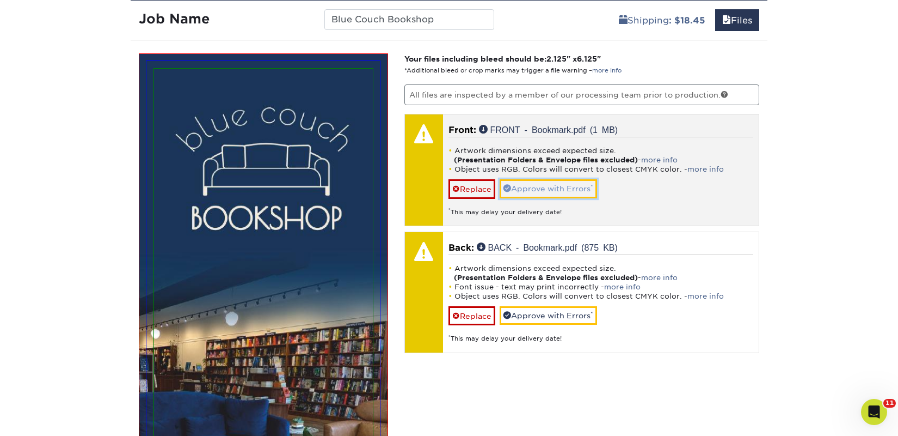
click at [584, 194] on link "Approve with Errors *" at bounding box center [548, 188] width 97 height 19
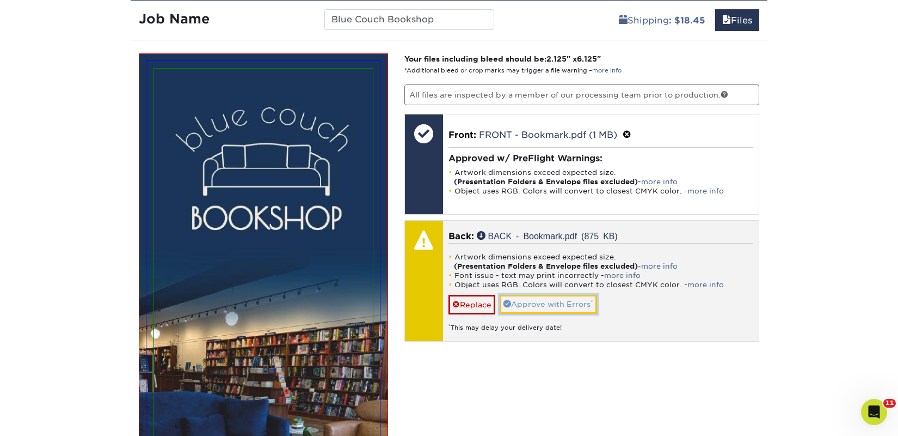
click at [574, 300] on link "Approve with Errors *" at bounding box center [548, 304] width 97 height 19
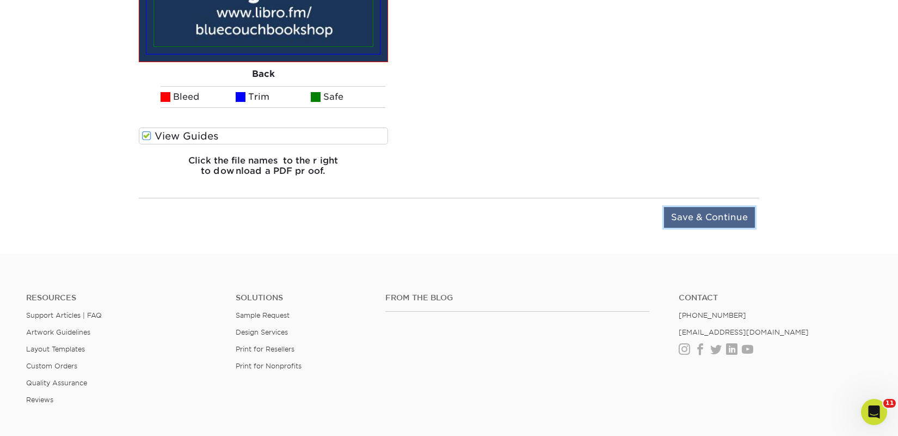
click at [691, 216] on input "Save & Continue" at bounding box center [709, 217] width 91 height 21
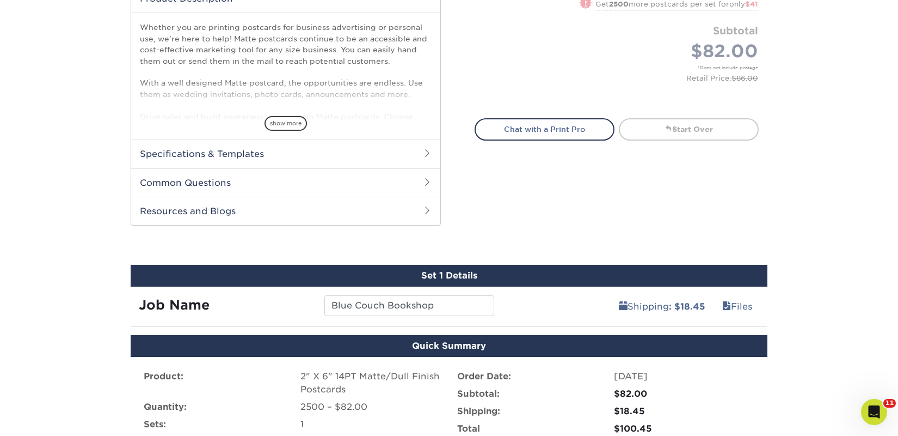
scroll to position [512, 0]
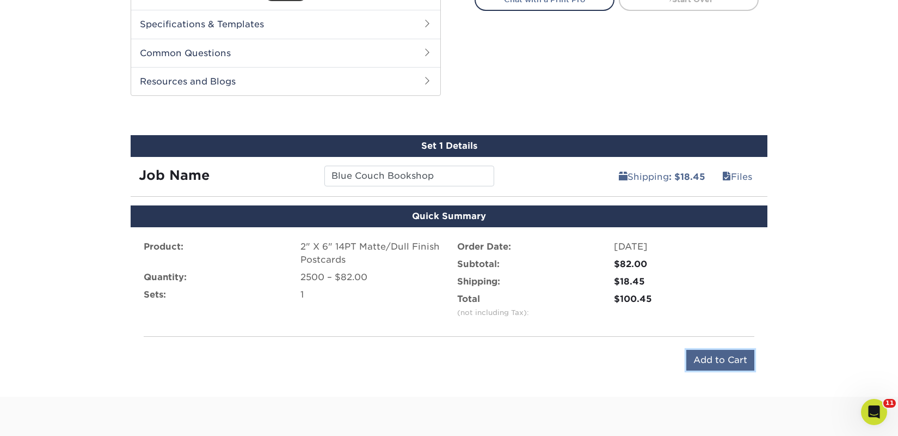
click at [695, 364] on input "Add to Cart" at bounding box center [721, 360] width 68 height 21
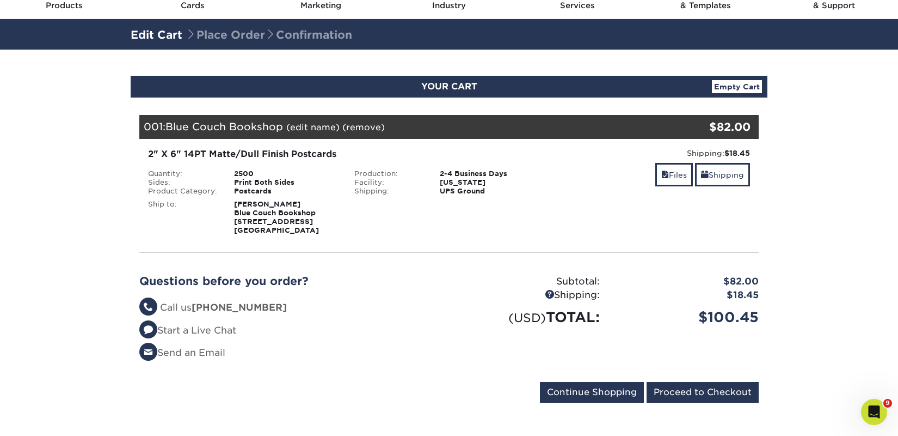
scroll to position [215, 0]
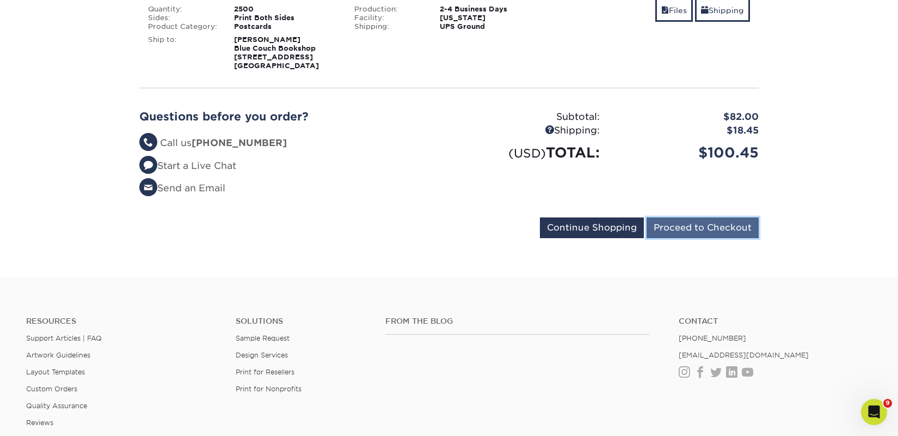
click at [688, 223] on input "Proceed to Checkout" at bounding box center [703, 227] width 112 height 21
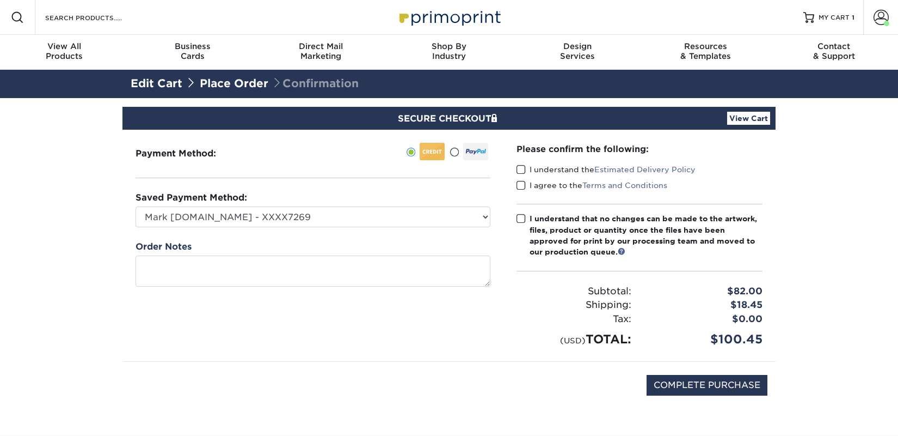
click at [522, 169] on span at bounding box center [521, 169] width 9 height 10
click at [0, 0] on input "I understand the Estimated Delivery Policy" at bounding box center [0, 0] width 0 height 0
click at [532, 195] on div "Please confirm the following: I understand the Estimated Delivery Policy I agre…" at bounding box center [640, 245] width 246 height 205
click at [536, 187] on label "I agree to the Terms and Conditions" at bounding box center [592, 185] width 151 height 11
click at [0, 0] on input "I agree to the Terms and Conditions" at bounding box center [0, 0] width 0 height 0
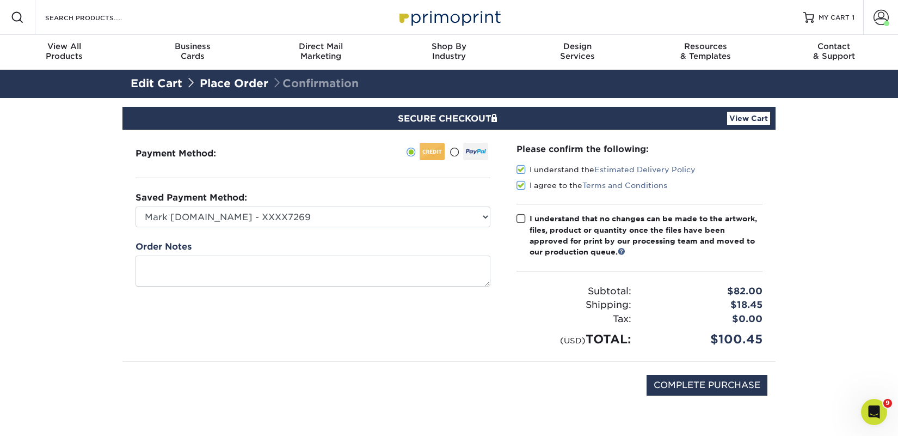
drag, startPoint x: 546, startPoint y: 215, endPoint x: 558, endPoint y: 228, distance: 17.3
click at [547, 216] on div "I understand that no changes can be made to the artwork, files, product or quan…" at bounding box center [646, 235] width 233 height 45
click at [0, 0] on input "I understand that no changes can be made to the artwork, files, product or quan…" at bounding box center [0, 0] width 0 height 0
click at [694, 386] on input "COMPLETE PURCHASE" at bounding box center [707, 385] width 121 height 21
type input "PROCESSING, PLEASE WAIT..."
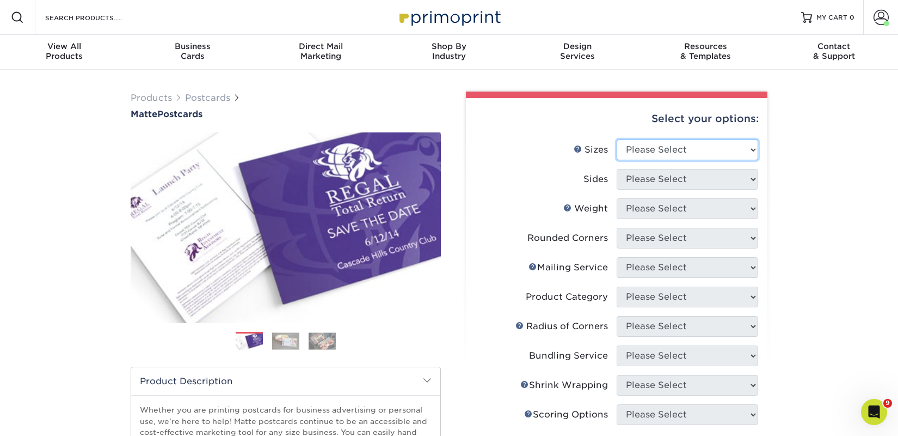
click at [684, 152] on select "Please Select 1.5" x 7" 2" x 4" 2" x 6" 2" x 7" 2" x 8" 2.12" x 5.5" 2.125" x 5…" at bounding box center [688, 149] width 142 height 21
click at [664, 151] on select "Please Select 1.5" x 7" 2" x 4" 2" x 6" 2" x 7" 2" x 8" 2.12" x 5.5" 2.125" x 5…" at bounding box center [688, 149] width 142 height 21
select select "2.00x6.00"
click at [617, 139] on select "Please Select 1.5" x 7" 2" x 4" 2" x 6" 2" x 7" 2" x 8" 2.12" x 5.5" 2.125" x 5…" at bounding box center [688, 149] width 142 height 21
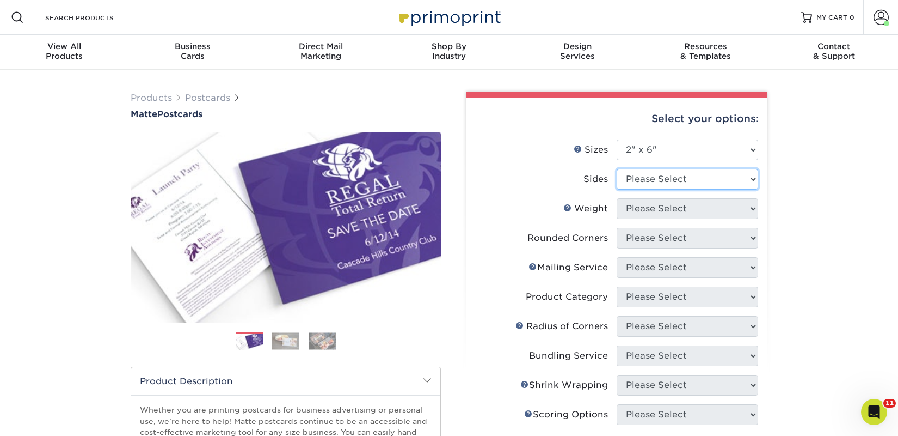
click at [637, 180] on select "Please Select Print Both Sides Print Front Only" at bounding box center [688, 179] width 142 height 21
select select "13abbda7-1d64-4f25-8bb2-c179b224825d"
click at [617, 169] on select "Please Select Print Both Sides Print Front Only" at bounding box center [688, 179] width 142 height 21
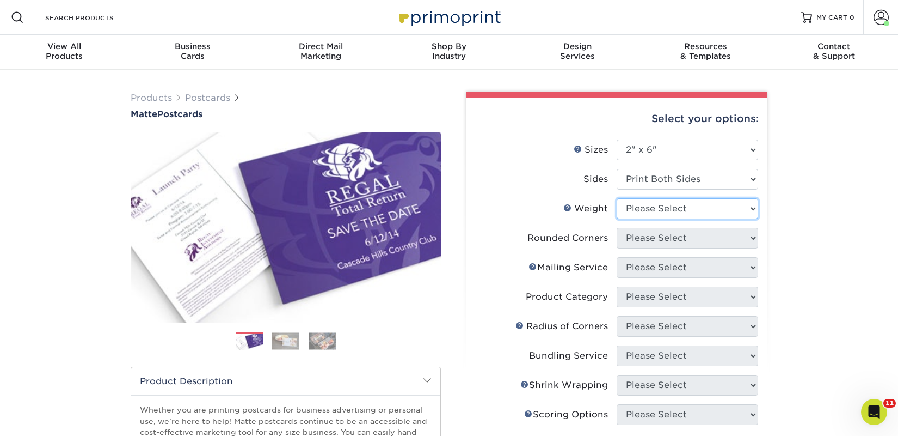
click at [649, 205] on select "Please Select 14PT 16PT" at bounding box center [688, 208] width 142 height 21
click at [617, 198] on select "Please Select 14PT 16PT" at bounding box center [688, 208] width 142 height 21
click at [650, 207] on select "Please Select 14PT 16PT" at bounding box center [688, 208] width 142 height 21
select select "14PT"
click at [617, 198] on select "Please Select 14PT 16PT" at bounding box center [688, 208] width 142 height 21
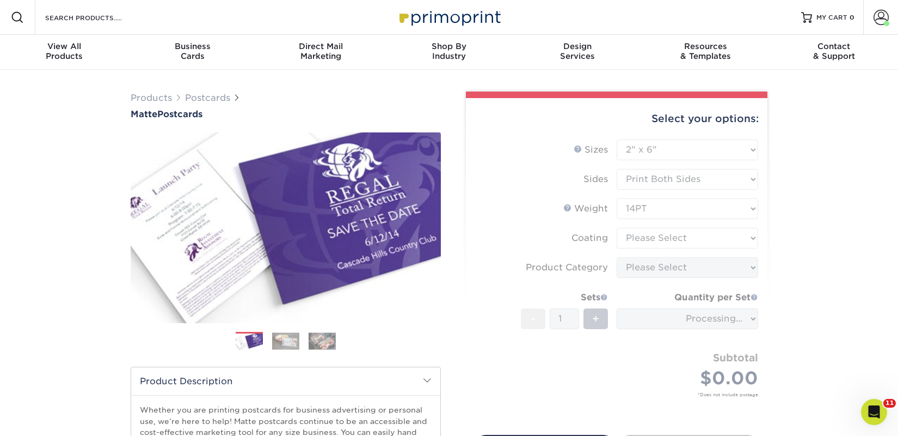
click at [654, 238] on form "Sizes Help Sizes Please Select 1.5" x 7" 2" x 4" 2" x 6" 2" x 7" 2" x 8" 2.12" …" at bounding box center [617, 280] width 284 height 283
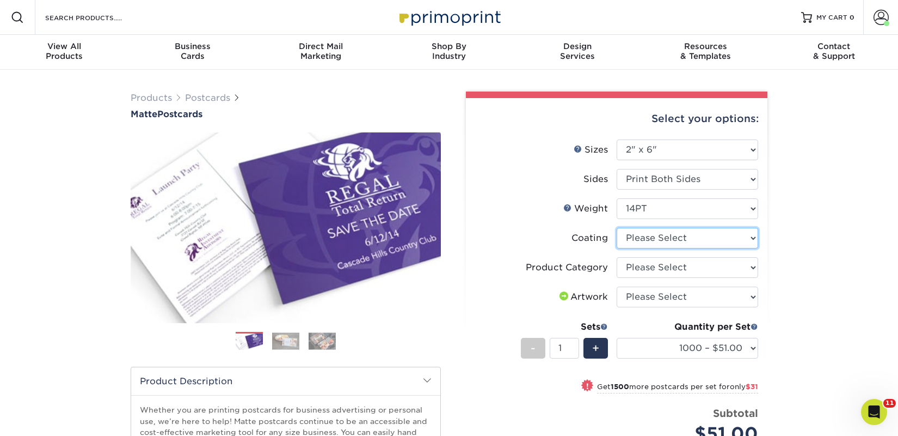
click at [644, 233] on select at bounding box center [688, 238] width 142 height 21
select select "121bb7b5-3b4d-429f-bd8d-bbf80e953313"
click at [617, 228] on select at bounding box center [688, 238] width 142 height 21
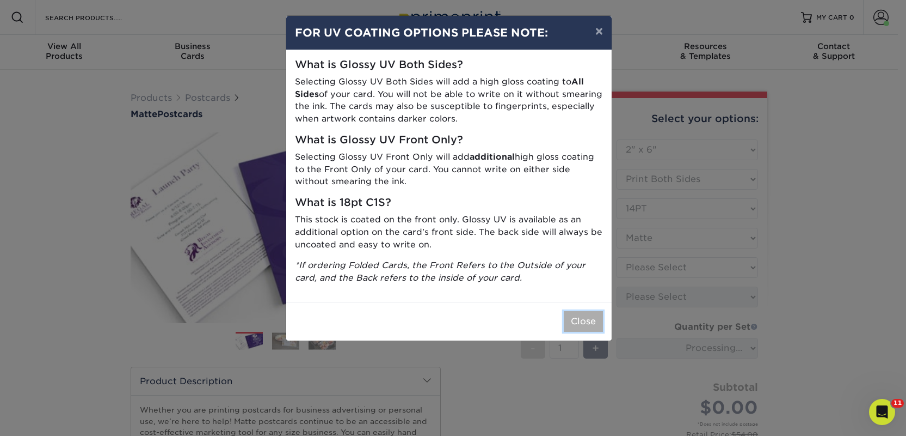
click at [594, 316] on button "Close" at bounding box center [583, 321] width 39 height 21
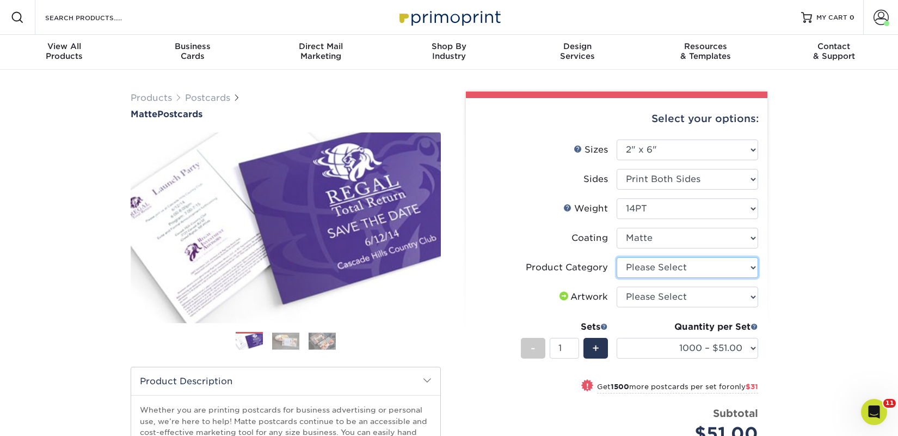
click at [650, 266] on select "Please Select Postcards" at bounding box center [688, 267] width 142 height 21
select select "9b7272e0-d6c8-4c3c-8e97-d3a1bcdab858"
click at [617, 257] on select "Please Select Postcards" at bounding box center [688, 267] width 142 height 21
click at [649, 297] on select "Please Select I will upload files I need a design - $150" at bounding box center [688, 296] width 142 height 21
select select "upload"
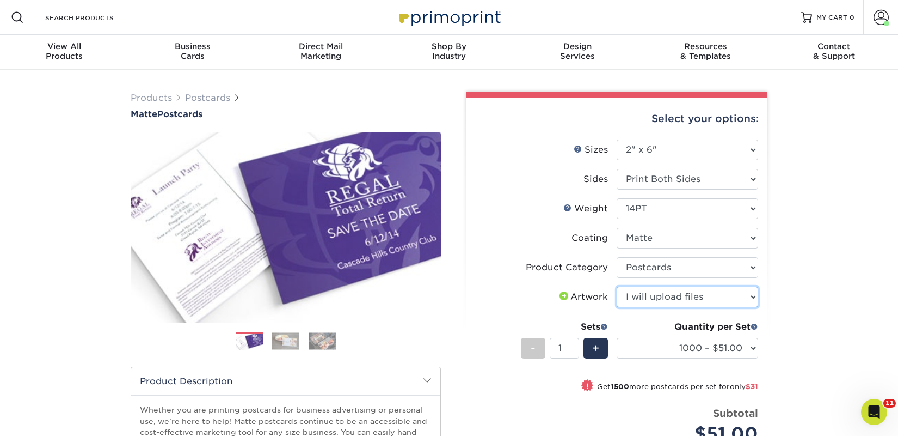
click at [617, 286] on select "Please Select I will upload files I need a design - $150" at bounding box center [688, 296] width 142 height 21
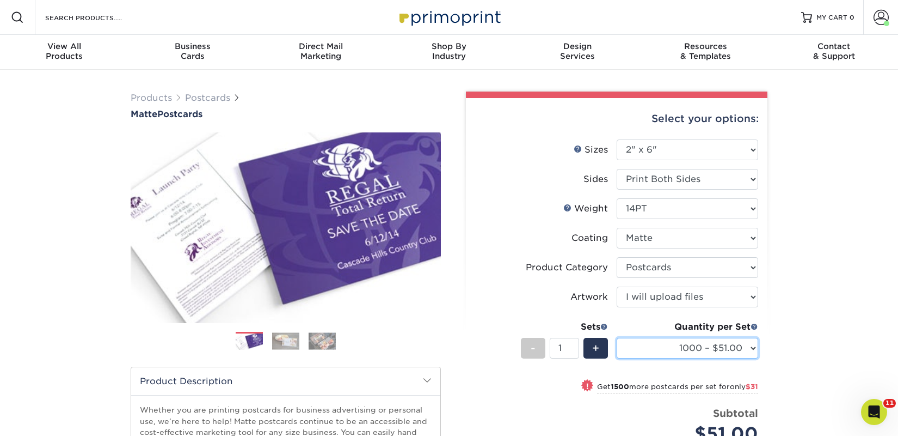
click at [670, 347] on select "1000 – $51.00 2500 – $82.00 5000 – $123.00 10000 – $234.00 15000 – $344.00 2000…" at bounding box center [688, 348] width 142 height 21
select select "2500 – $82.00"
click at [617, 338] on select "1000 – $51.00 2500 – $82.00 5000 – $123.00 10000 – $234.00 15000 – $344.00 2000…" at bounding box center [688, 348] width 142 height 21
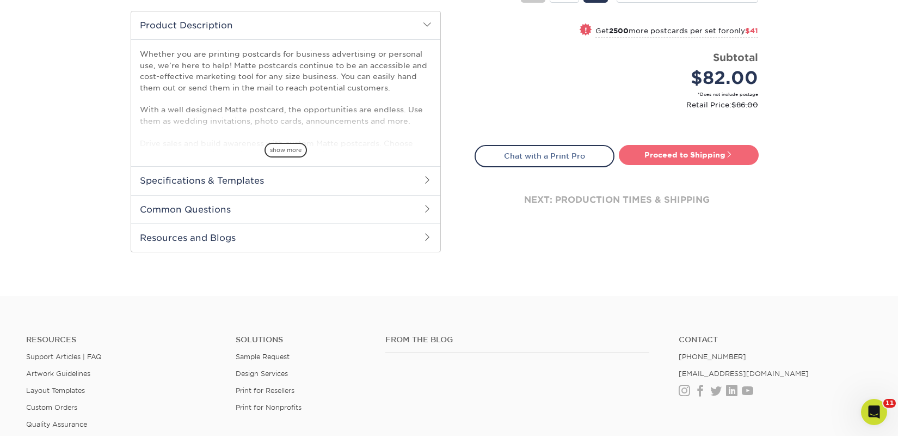
click at [659, 157] on link "Proceed to Shipping" at bounding box center [689, 155] width 140 height 20
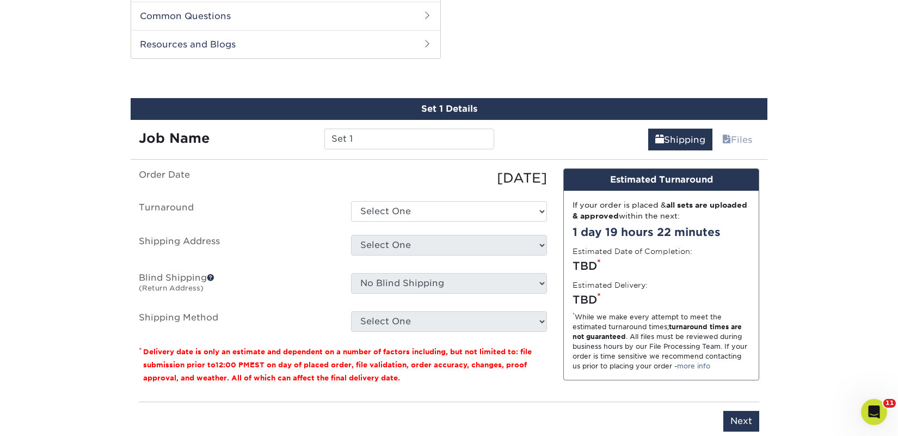
scroll to position [554, 0]
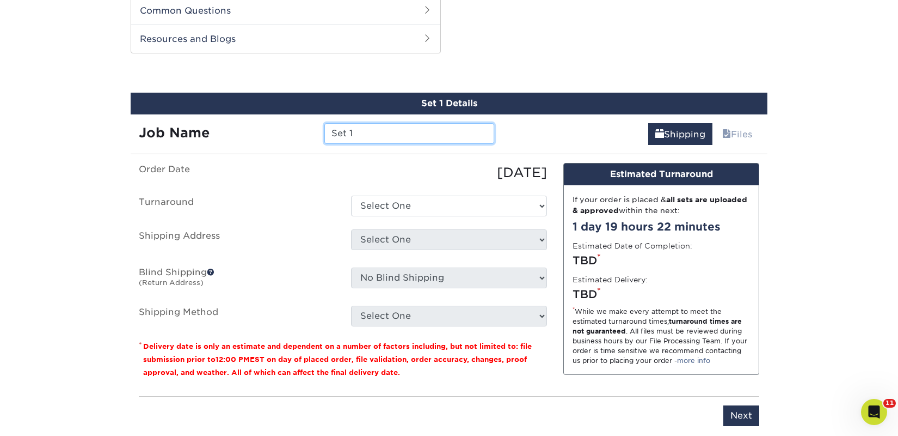
click at [424, 129] on input "Set 1" at bounding box center [408, 133] width 169 height 21
paste input "owner@faeblestomesandteas.com"
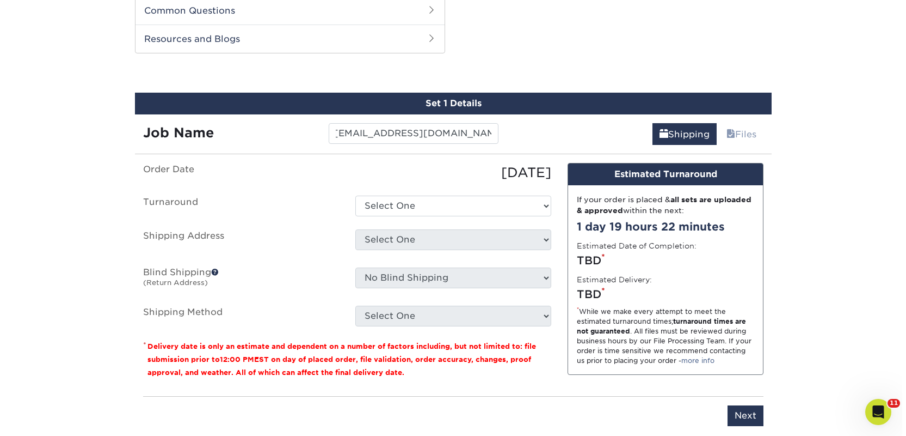
scroll to position [0, 0]
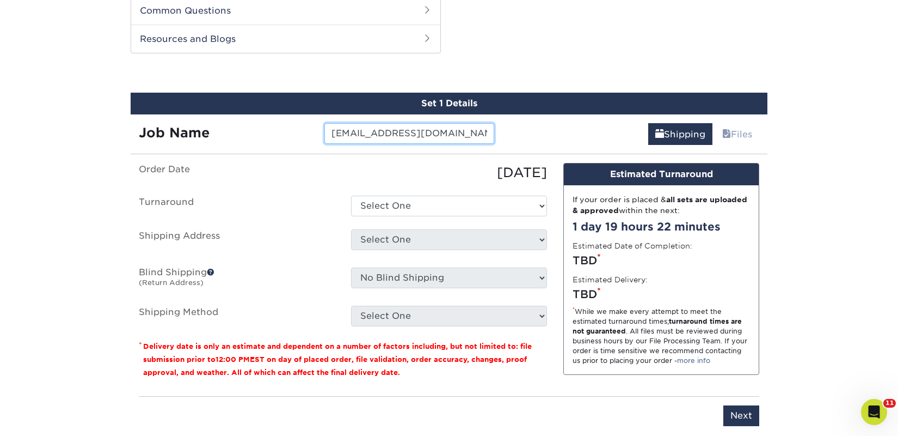
click at [436, 127] on input "owner@faeblestomesandteas.com" at bounding box center [408, 133] width 169 height 21
paste input "Faebles Tomes and Teas"
type input "Faebles Tomes and Teas"
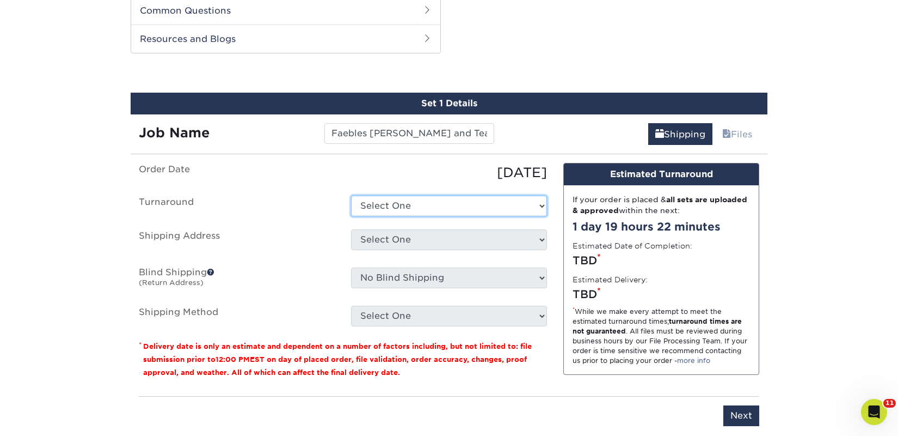
click at [435, 202] on select "Select One 2-4 Business Days 2 Day Next Business Day" at bounding box center [449, 205] width 196 height 21
select select "23bed37c-fa74-46a4-afc9-d3c3160655ce"
click at [351, 195] on select "Select One 2-4 Business Days 2 Day Next Business Day" at bounding box center [449, 205] width 196 height 21
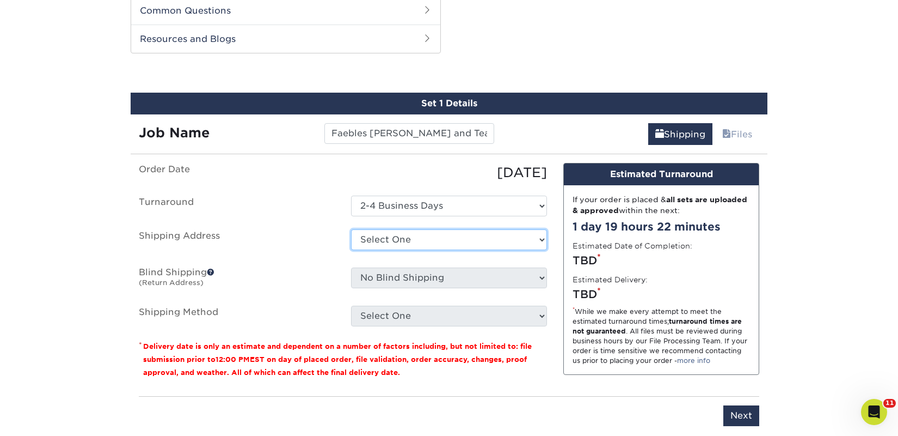
click at [433, 240] on select "Select One 2nd Floor Convention Center A Better Today Books & Boutique A Good B…" at bounding box center [449, 239] width 196 height 21
select select "newaddress"
click at [351, 229] on select "Select One 2nd Floor Convention Center A Better Today Books & Boutique A Good B…" at bounding box center [449, 239] width 196 height 21
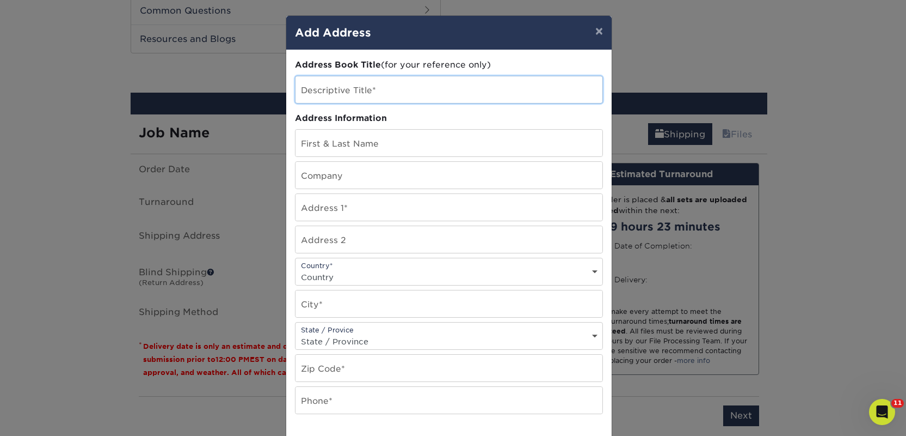
click at [365, 92] on input "text" at bounding box center [449, 89] width 307 height 27
paste input "Faebles Tomes and Teas"
type input "Faebles Tomes and Teas"
click at [328, 173] on input "text" at bounding box center [449, 175] width 307 height 27
paste input "Faebles Tomes and Teas"
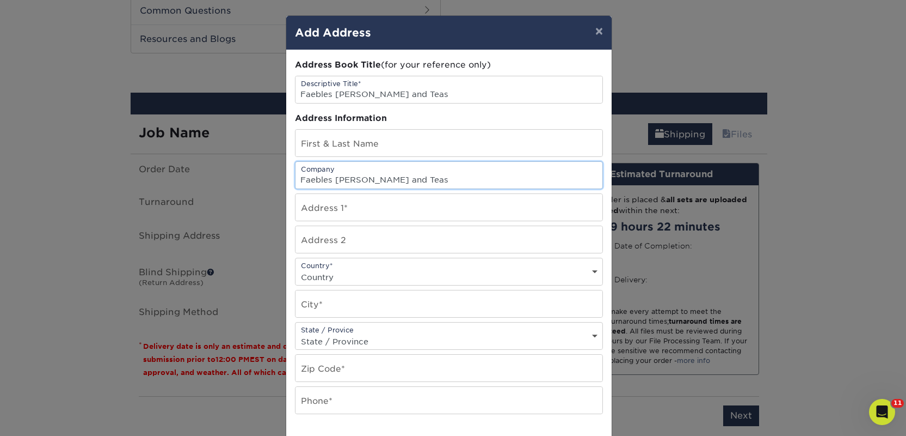
type input "Faebles Tomes and Teas"
click at [328, 139] on input "text" at bounding box center [449, 143] width 307 height 27
paste input "Shannon Garza"
type input "Shannon Garza"
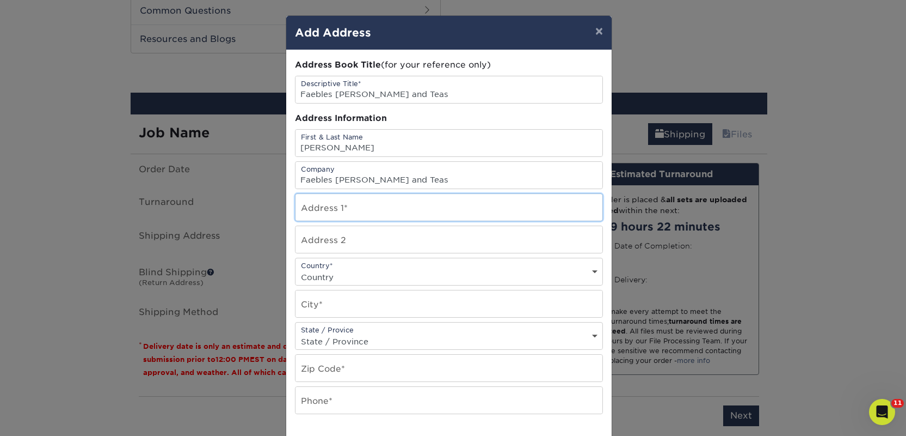
click at [326, 202] on input "text" at bounding box center [449, 207] width 307 height 27
paste input "Faebles [PERSON_NAME] and Teas"
click at [325, 213] on input "Faebles [PERSON_NAME] and Teas" at bounding box center [449, 207] width 307 height 27
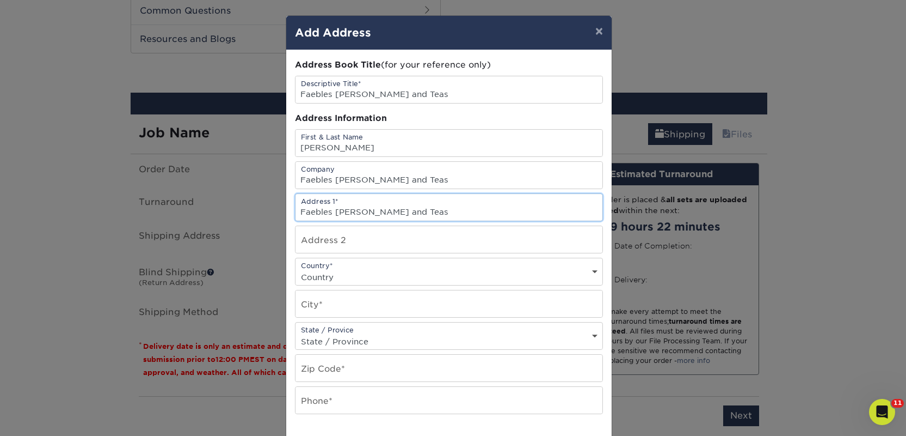
click at [325, 213] on input "Faebles [PERSON_NAME] and Teas" at bounding box center [449, 207] width 307 height 27
paste input "70 Saddlebrush RD"
type input "70 Saddlebrush RD"
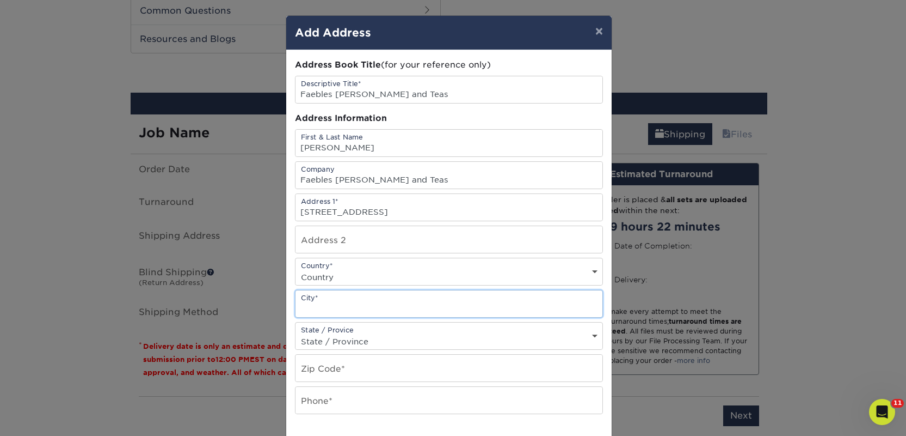
click at [317, 305] on input "text" at bounding box center [449, 303] width 307 height 27
paste input "ELLABELL"
type input "ELLABELL"
click at [318, 266] on div "Country* Country United States Canada ----------------------------- Afghanistan…" at bounding box center [449, 272] width 308 height 28
click at [324, 280] on select "Country United States Canada ----------------------------- Afghanistan Albania …" at bounding box center [449, 277] width 307 height 16
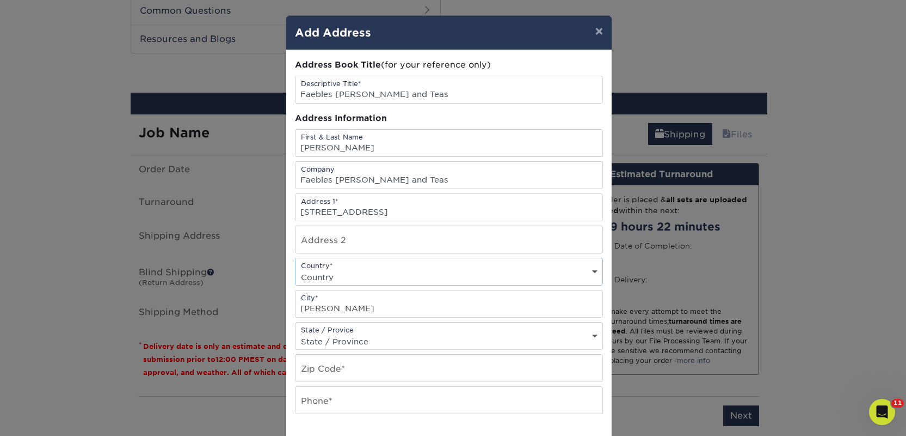
select select "US"
click at [296, 269] on select "Country United States Canada ----------------------------- Afghanistan Albania …" at bounding box center [449, 277] width 307 height 16
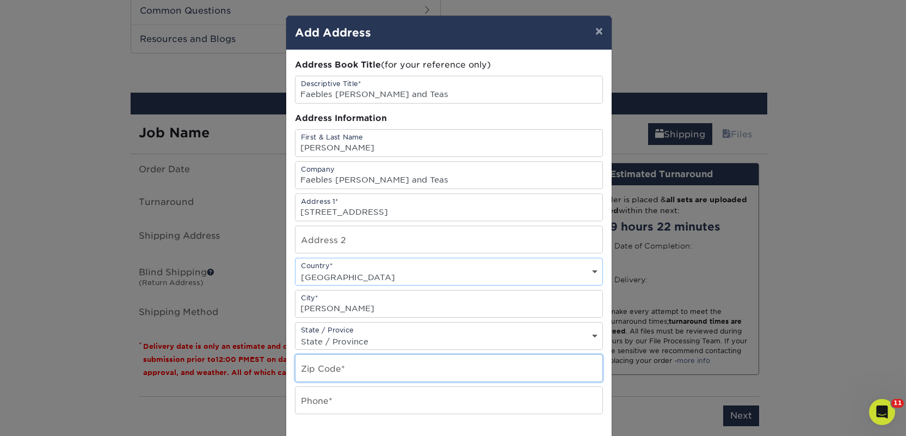
click at [338, 365] on input "text" at bounding box center [449, 367] width 307 height 27
paste input "31308"
type input "31308"
click at [306, 403] on input "text" at bounding box center [449, 400] width 307 height 27
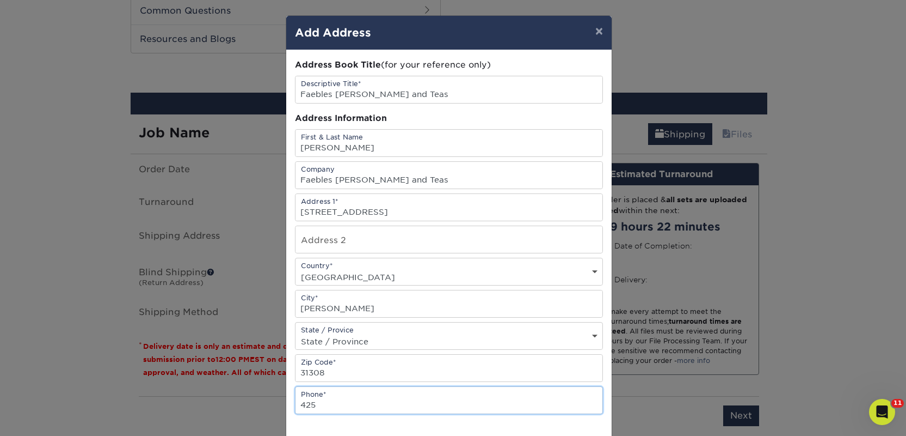
type input "4257367064"
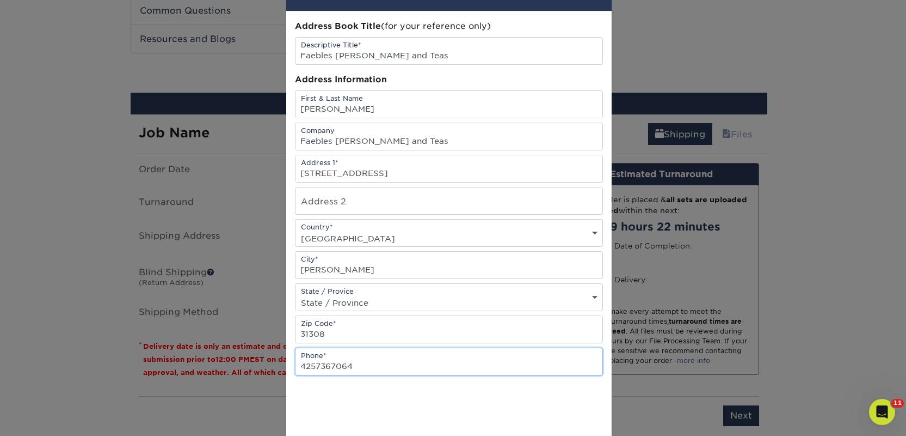
scroll to position [156, 0]
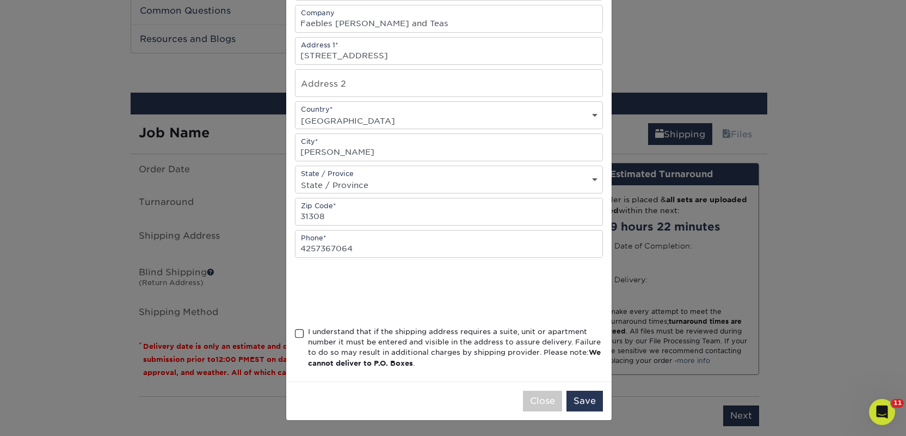
click at [323, 339] on div "I understand that if the shipping address requires a suite, unit or apartment n…" at bounding box center [455, 347] width 295 height 42
click at [0, 0] on input "I understand that if the shipping address requires a suite, unit or apartment n…" at bounding box center [0, 0] width 0 height 0
click at [583, 403] on button "Save" at bounding box center [585, 400] width 36 height 21
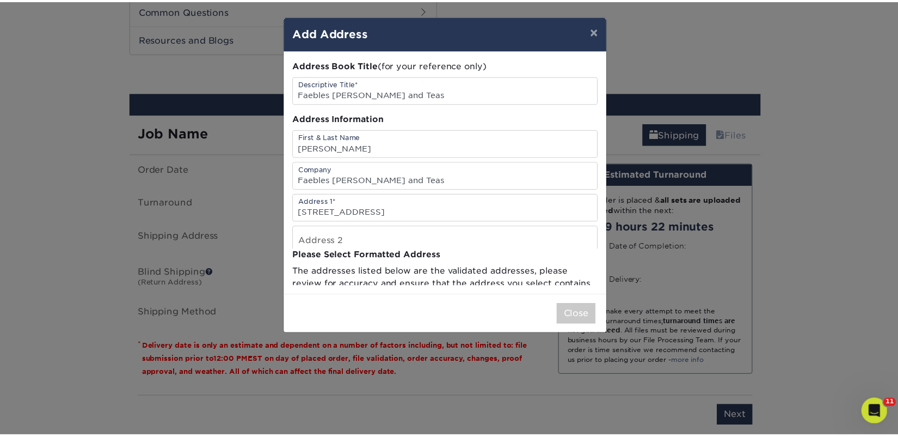
scroll to position [0, 0]
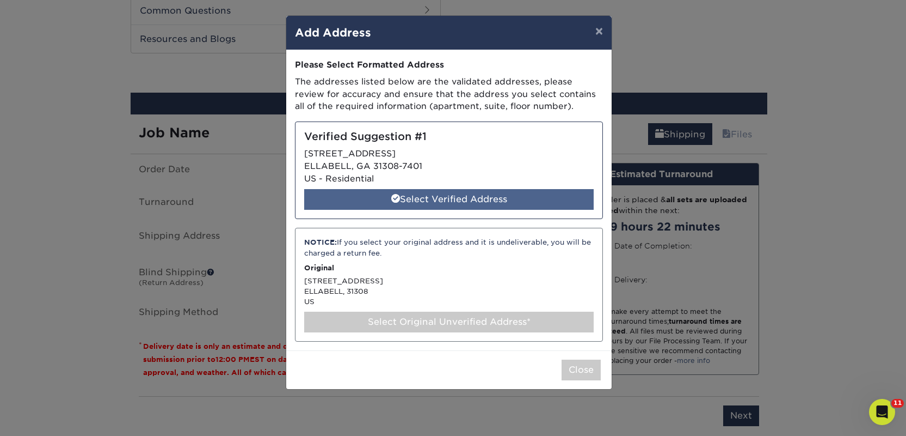
click at [452, 201] on div "Select Verified Address" at bounding box center [449, 199] width 290 height 21
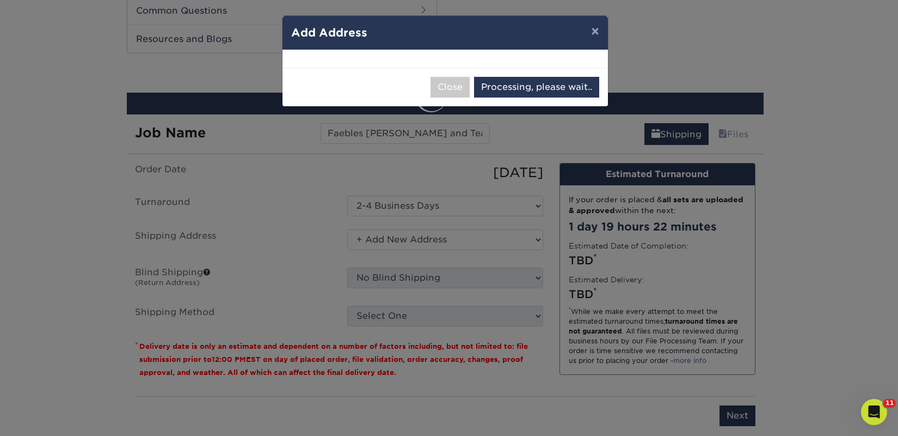
select select "285756"
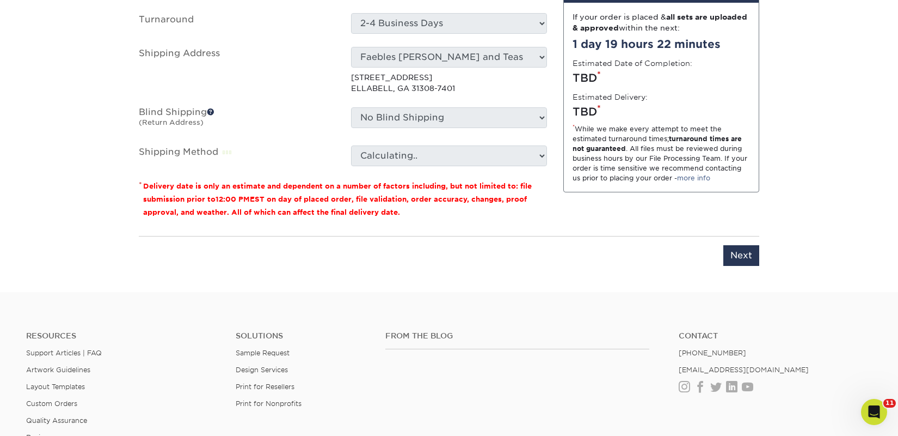
scroll to position [748, 0]
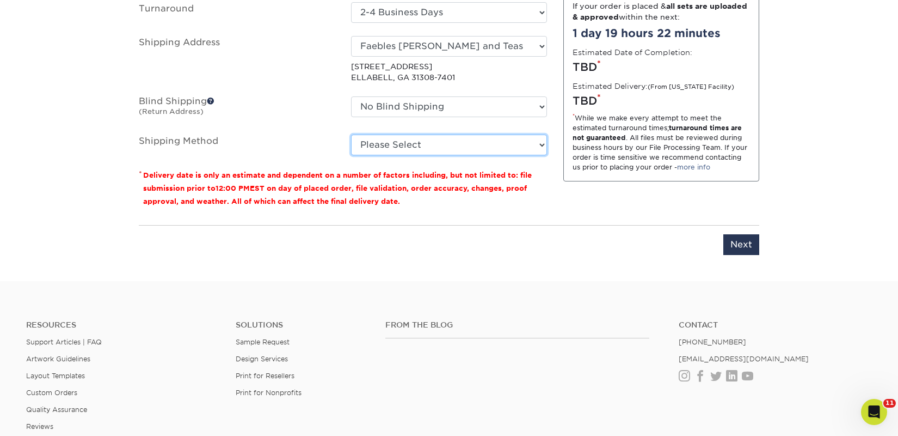
click at [440, 144] on select "Please Select Ground Shipping (+$36.52) 3 Day Shipping Service (+$47.98) 2 Day …" at bounding box center [449, 144] width 196 height 21
select select "03"
click at [351, 134] on select "Please Select Ground Shipping (+$36.52) 3 Day Shipping Service (+$47.98) 2 Day …" at bounding box center [449, 144] width 196 height 21
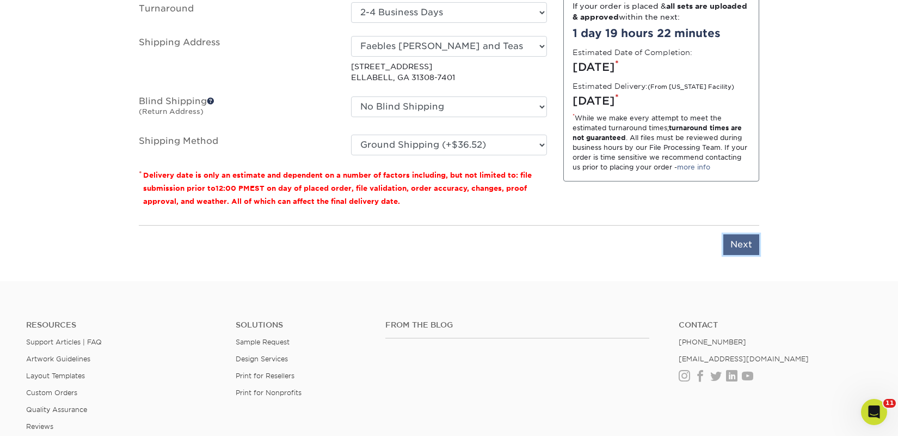
click at [746, 240] on input "Next" at bounding box center [742, 244] width 36 height 21
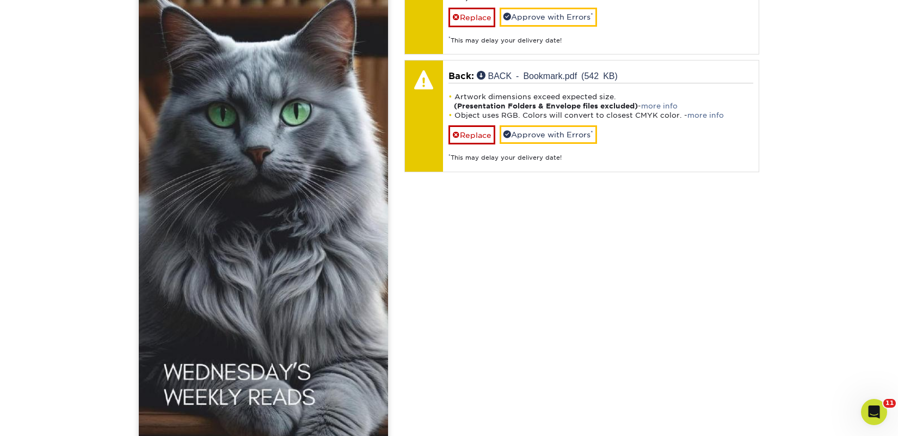
scroll to position [1116, 0]
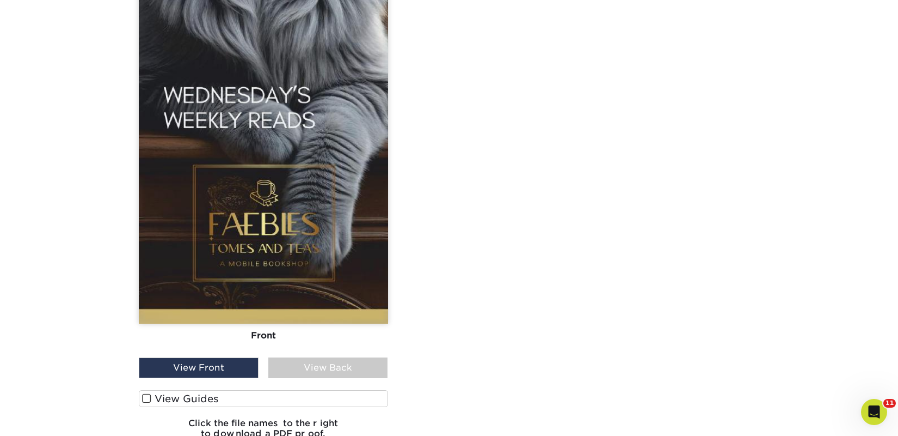
click at [225, 395] on label "View Guides" at bounding box center [263, 398] width 249 height 17
click at [0, 0] on input "View Guides" at bounding box center [0, 0] width 0 height 0
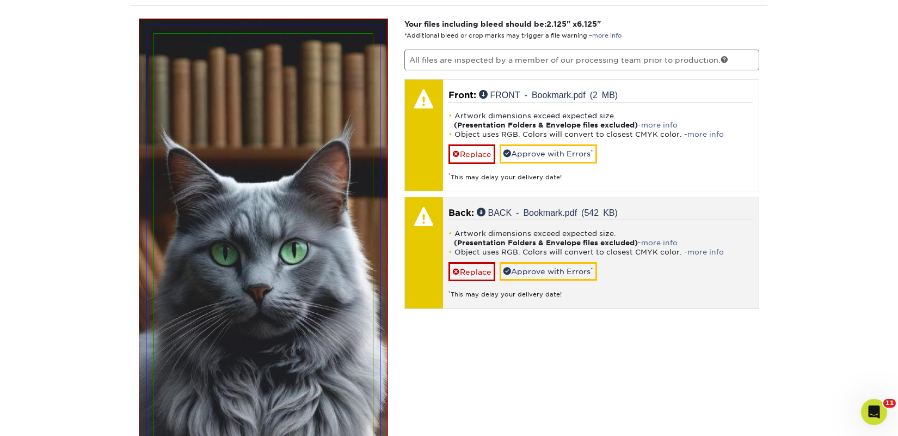
scroll to position [697, 0]
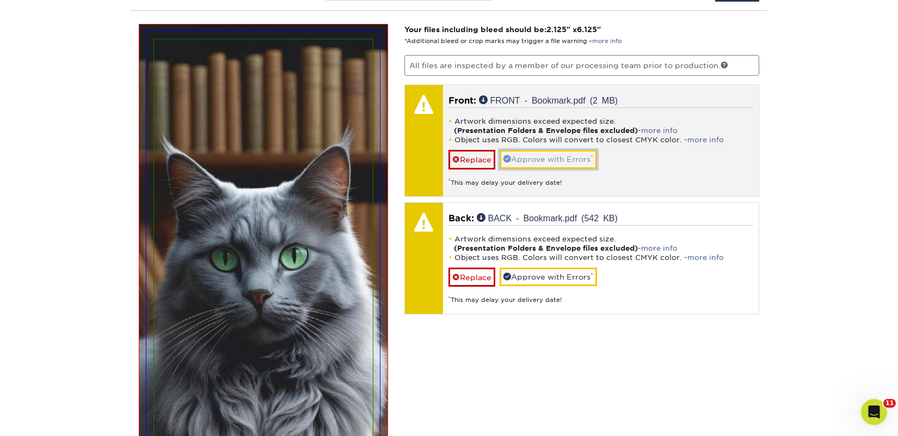
click at [535, 156] on link "Approve with Errors *" at bounding box center [548, 159] width 97 height 19
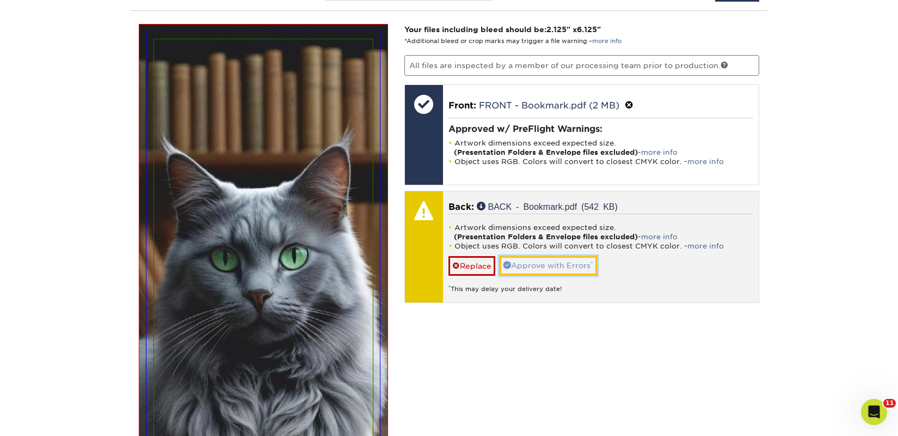
click at [548, 260] on link "Approve with Errors *" at bounding box center [548, 265] width 97 height 19
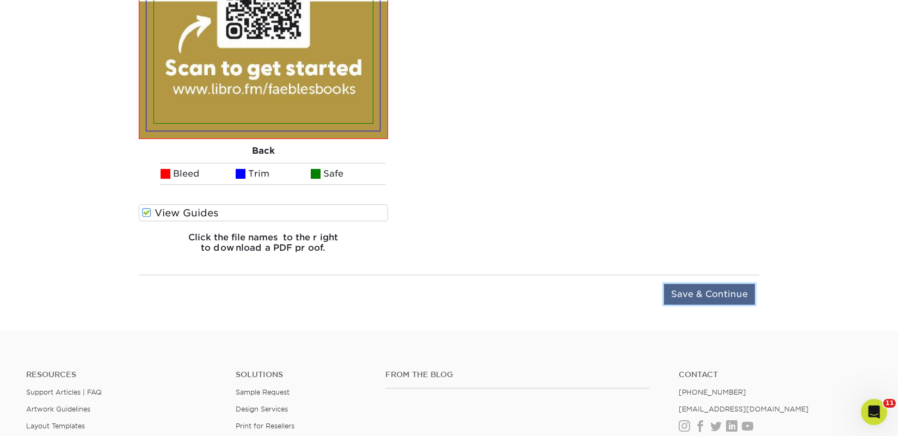
click at [701, 297] on input "Save & Continue" at bounding box center [709, 294] width 91 height 21
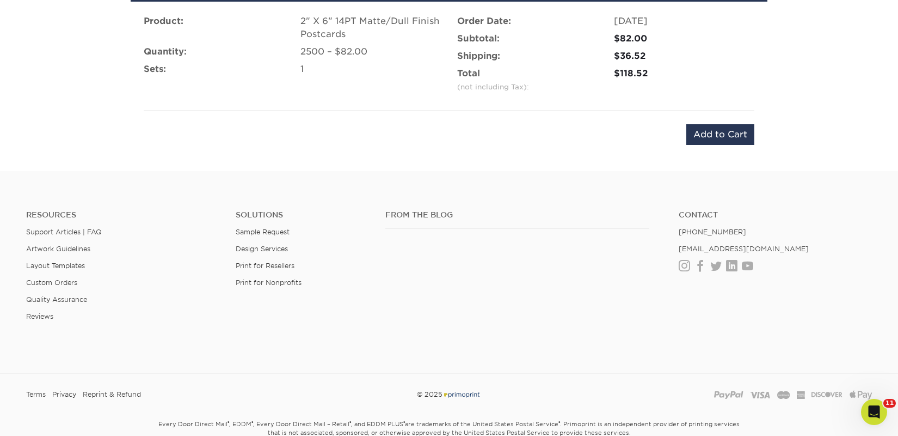
scroll to position [574, 0]
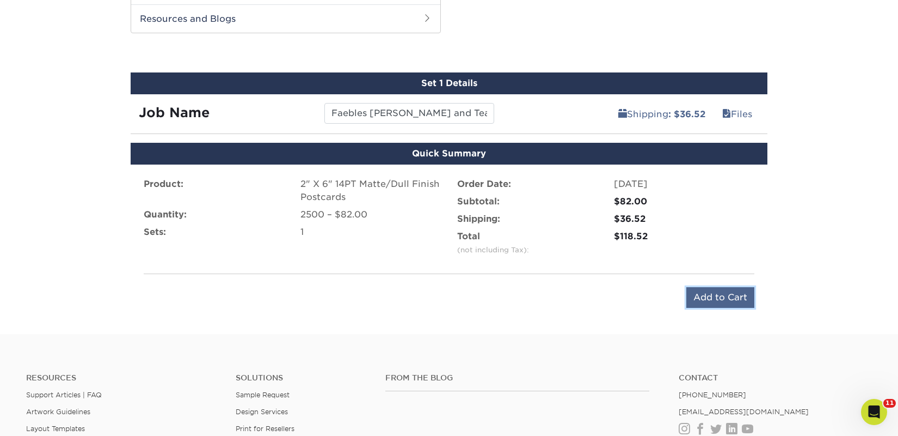
click at [740, 297] on input "Add to Cart" at bounding box center [721, 297] width 68 height 21
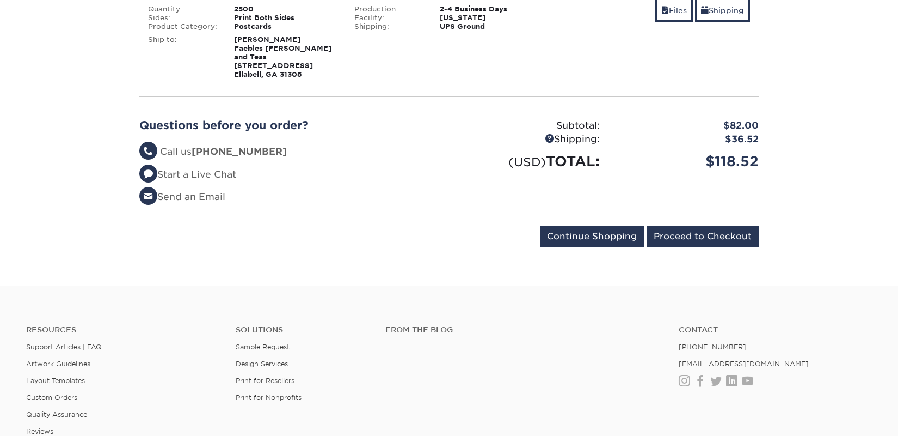
scroll to position [224, 0]
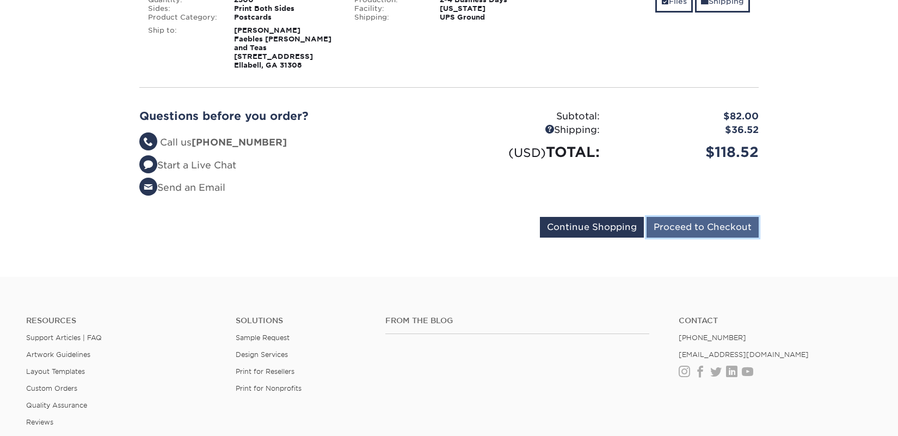
click at [664, 219] on input "Proceed to Checkout" at bounding box center [703, 227] width 112 height 21
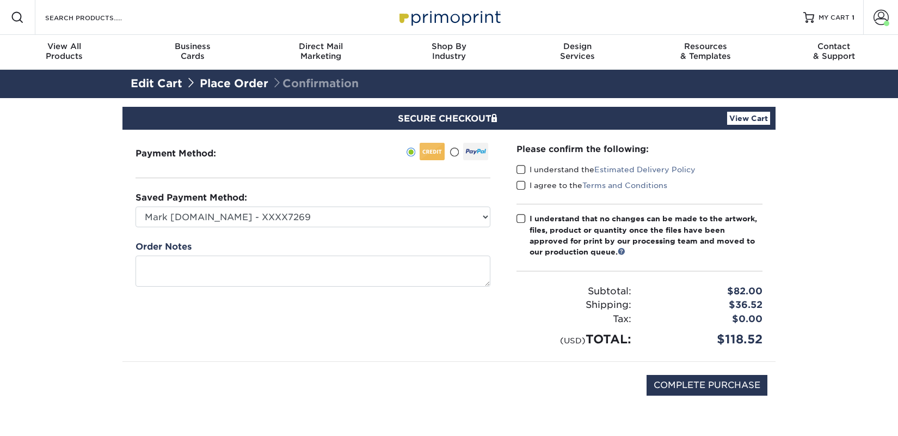
click at [576, 170] on label "I understand the Estimated Delivery Policy" at bounding box center [606, 169] width 179 height 11
click at [0, 0] on input "I understand the Estimated Delivery Policy" at bounding box center [0, 0] width 0 height 0
click at [570, 182] on label "I agree to the Terms and Conditions" at bounding box center [592, 185] width 151 height 11
click at [0, 0] on input "I agree to the Terms and Conditions" at bounding box center [0, 0] width 0 height 0
click at [571, 229] on div "I understand that no changes can be made to the artwork, files, product or quan…" at bounding box center [646, 235] width 233 height 45
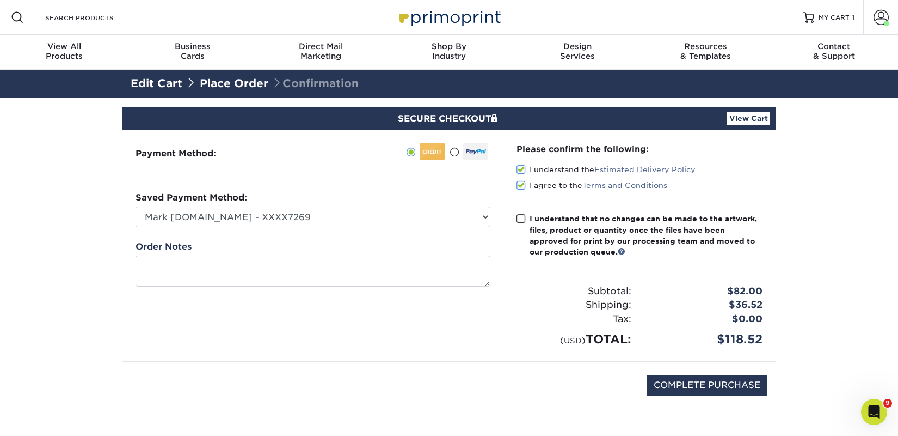
click at [0, 0] on input "I understand that no changes can be made to the artwork, files, product or quan…" at bounding box center [0, 0] width 0 height 0
click at [674, 381] on input "COMPLETE PURCHASE" at bounding box center [707, 385] width 121 height 21
type input "PROCESSING, PLEASE WAIT..."
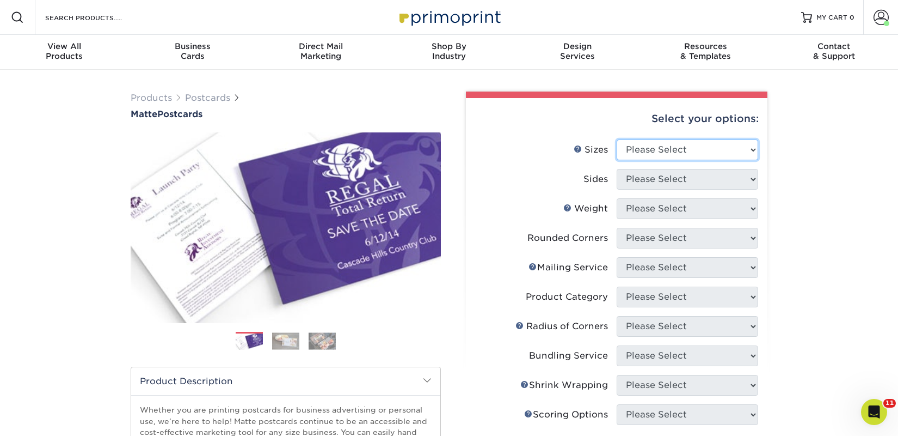
click at [665, 146] on select "Please Select 1.5" x 7" 2" x 4" 2" x 6" 2" x 7" 2" x 8" 2.12" x 5.5" 2.125" x 5…" at bounding box center [688, 149] width 142 height 21
select select "2.00x6.00"
click at [617, 139] on select "Please Select 1.5" x 7" 2" x 4" 2" x 6" 2" x 7" 2" x 8" 2.12" x 5.5" 2.125" x 5…" at bounding box center [688, 149] width 142 height 21
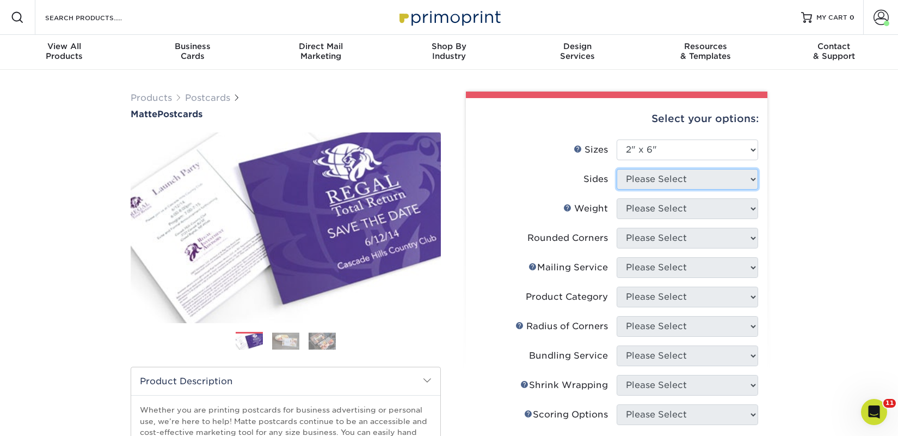
click at [653, 182] on select "Please Select" at bounding box center [688, 179] width 142 height 21
select select "13abbda7-1d64-4f25-8bb2-c179b224825d"
click at [617, 169] on select "Please Select Print Both Sides Print Front Only" at bounding box center [688, 179] width 142 height 21
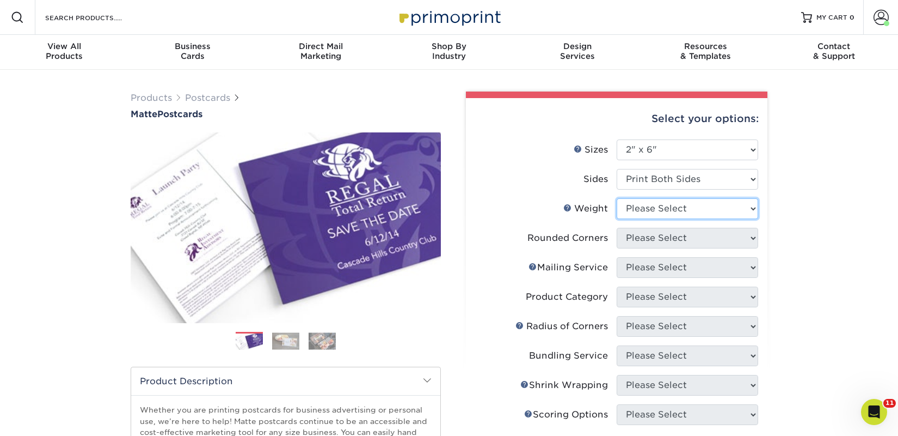
click at [655, 208] on select "Please Select 14PT 16PT" at bounding box center [688, 208] width 142 height 21
select select "14PT"
click at [617, 198] on select "Please Select 14PT 16PT" at bounding box center [688, 208] width 142 height 21
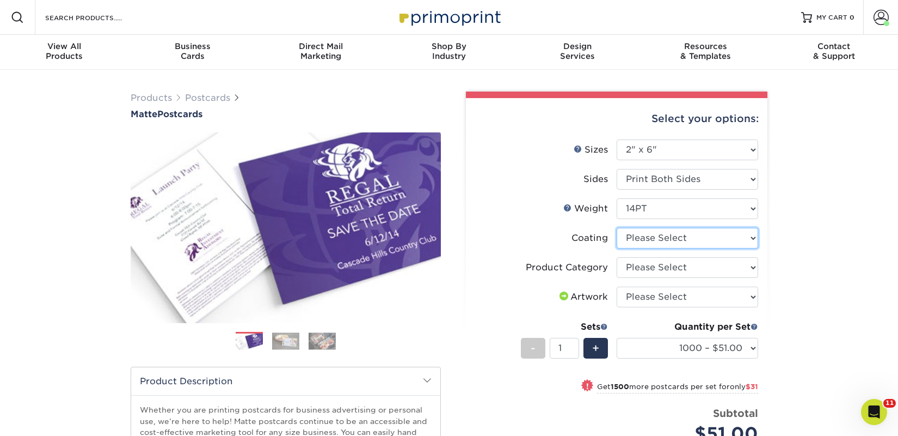
click at [708, 240] on select at bounding box center [688, 238] width 142 height 21
select select "121bb7b5-3b4d-429f-bd8d-bbf80e953313"
click at [617, 228] on select at bounding box center [688, 238] width 142 height 21
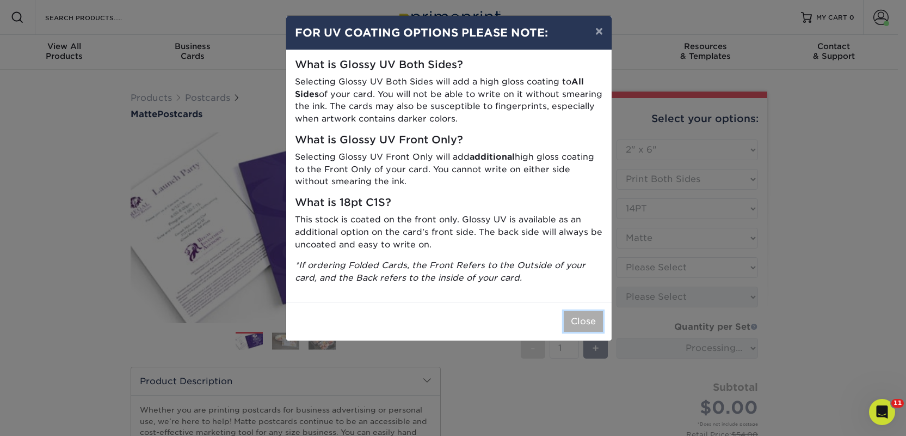
click at [593, 317] on button "Close" at bounding box center [583, 321] width 39 height 21
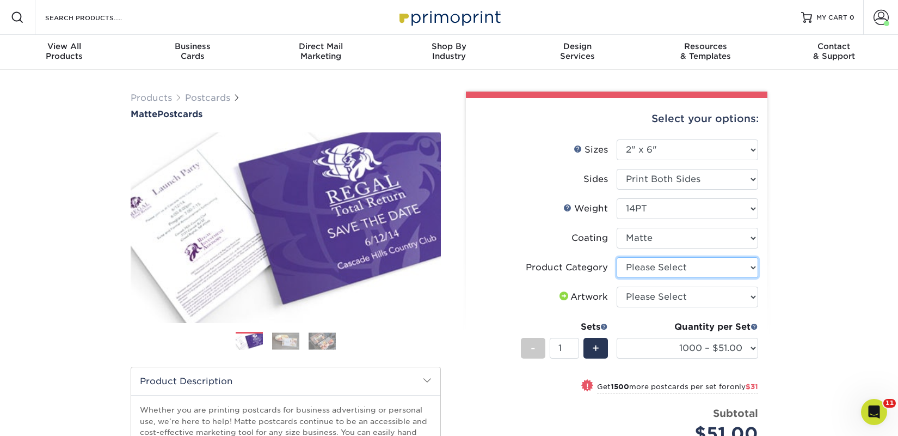
click at [669, 264] on select "Please Select Postcards" at bounding box center [688, 267] width 142 height 21
select select "9b7272e0-d6c8-4c3c-8e97-d3a1bcdab858"
click at [617, 257] on select "Please Select Postcards" at bounding box center [688, 267] width 142 height 21
click at [652, 294] on select "Please Select I will upload files I need a design - $150" at bounding box center [688, 296] width 142 height 21
select select "upload"
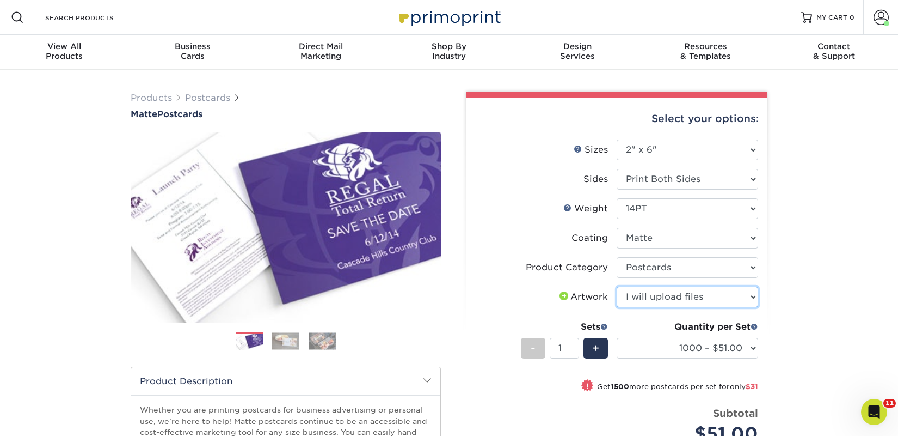
click at [617, 286] on select "Please Select I will upload files I need a design - $150" at bounding box center [688, 296] width 142 height 21
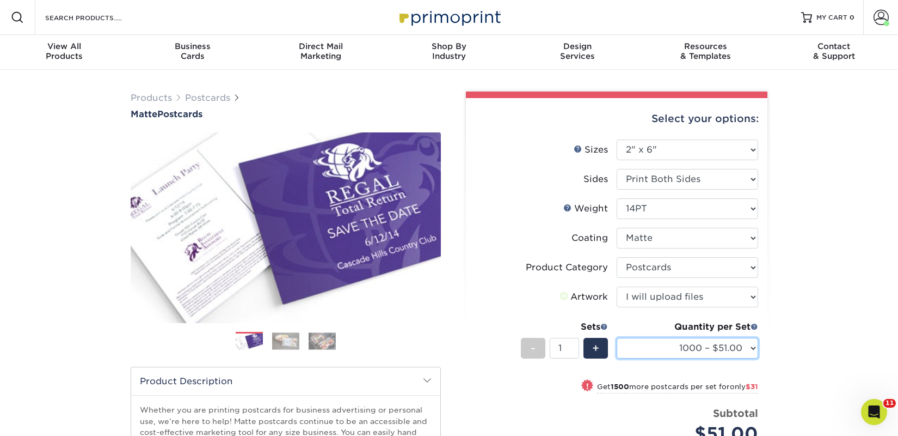
click at [655, 344] on select "1000 – $51.00 2500 – $82.00 5000 – $123.00 10000 – $234.00 15000 – $344.00 2000…" at bounding box center [688, 348] width 142 height 21
select select "5000 – $123.00"
click at [617, 338] on select "1000 – $51.00 2500 – $82.00 5000 – $123.00 10000 – $234.00 15000 – $344.00 2000…" at bounding box center [688, 348] width 142 height 21
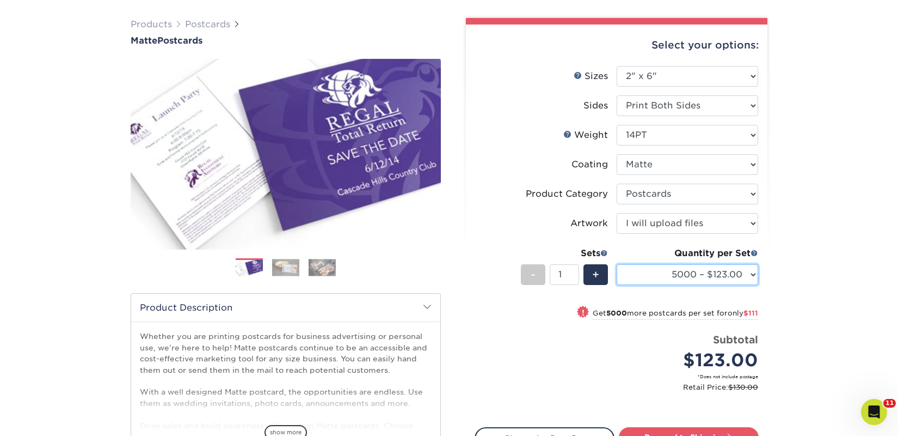
scroll to position [85, 0]
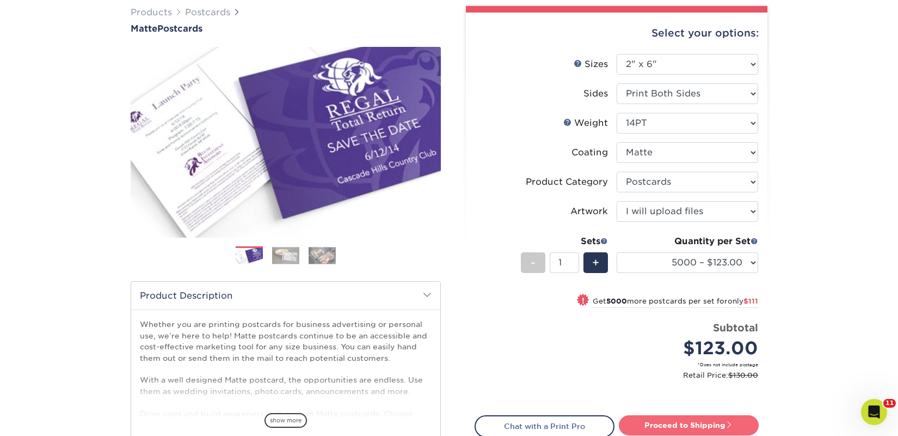
click at [687, 419] on link "Proceed to Shipping" at bounding box center [689, 425] width 140 height 20
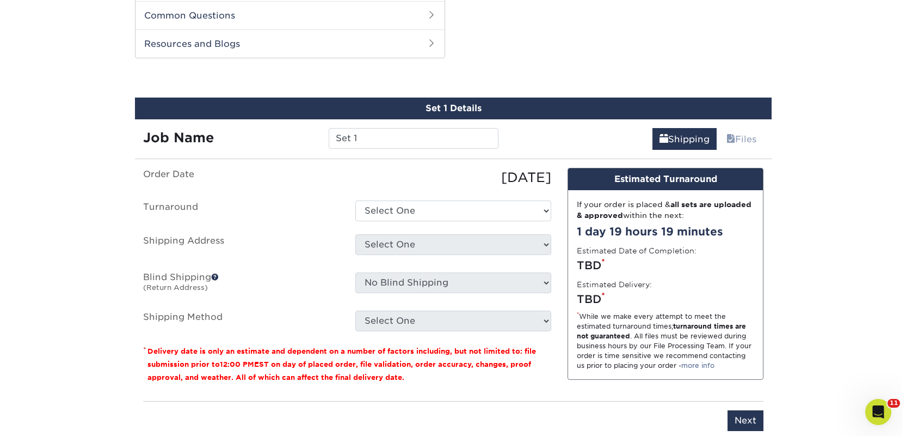
scroll to position [554, 0]
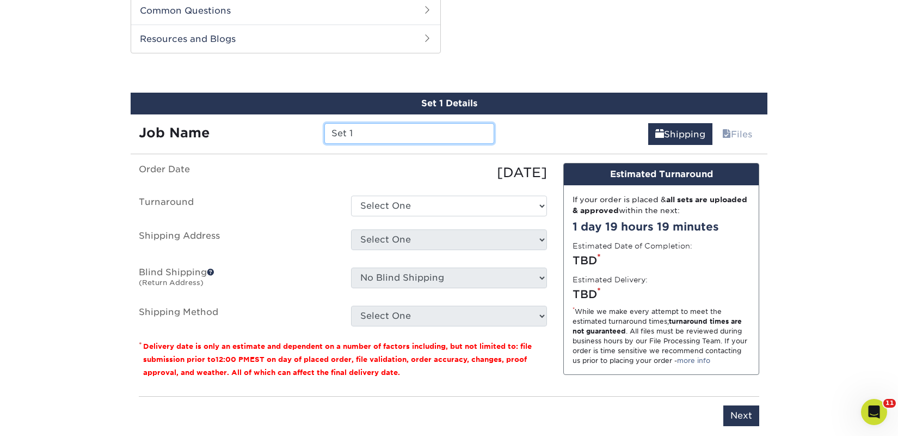
click at [347, 138] on input "Set 1" at bounding box center [408, 133] width 169 height 21
paste input "The BookSmiths Shoppe"
type input "The BookSmiths Shoppe"
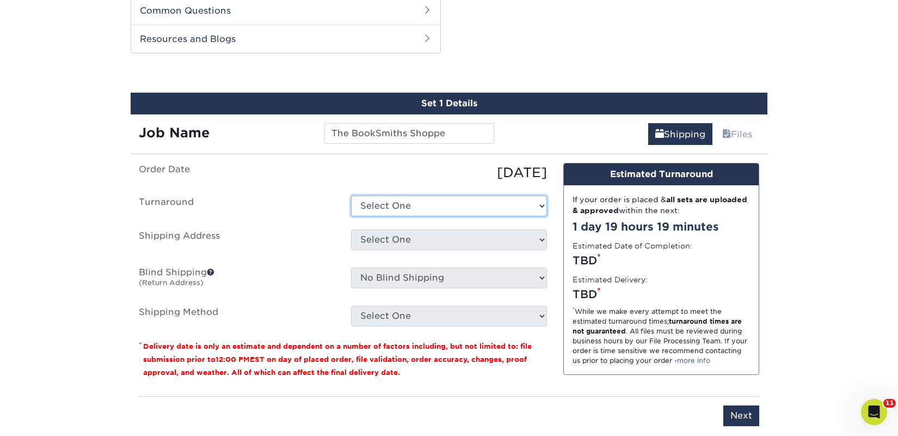
click at [391, 213] on select "Select One 2-4 Business Days 2 Day Next Business Day" at bounding box center [449, 205] width 196 height 21
select select "a9cd5a85-4071-4433-97be-2a724b9524af"
click at [351, 195] on select "Select One 2-4 Business Days 2 Day Next Business Day" at bounding box center [449, 205] width 196 height 21
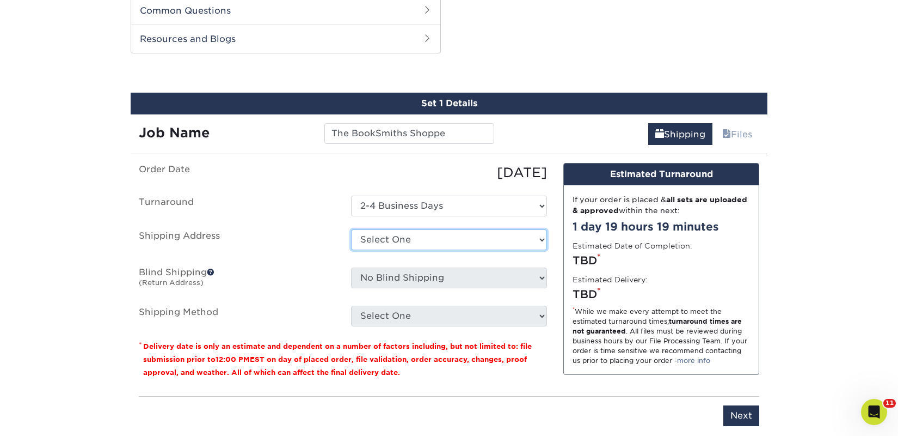
click at [389, 237] on select "Select One 2nd Floor Convention Center A Better Today Books & Boutique A Good B…" at bounding box center [449, 239] width 196 height 21
select select "newaddress"
click at [351, 229] on select "Select One 2nd Floor Convention Center A Better Today Books & Boutique A Good B…" at bounding box center [449, 239] width 196 height 21
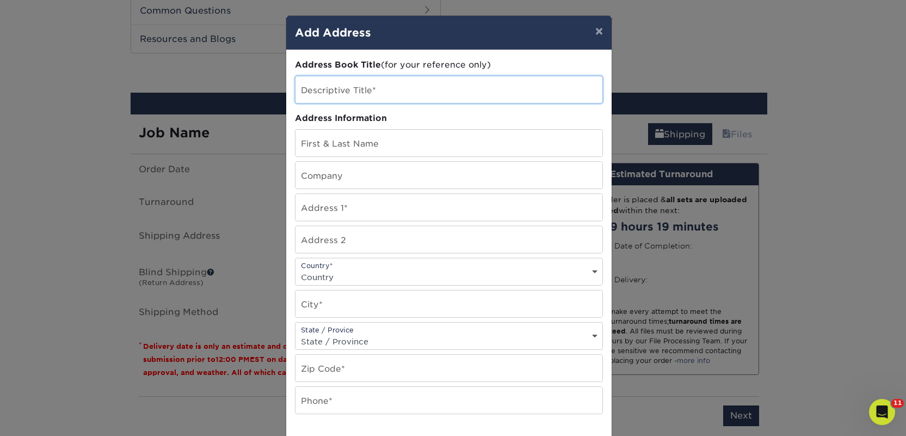
click at [362, 100] on input "text" at bounding box center [449, 89] width 307 height 27
paste input "The BookSmiths Shoppe"
type input "The BookSmiths Shoppe"
click at [311, 186] on input "text" at bounding box center [449, 175] width 307 height 27
paste input "The BookSmiths Shoppe"
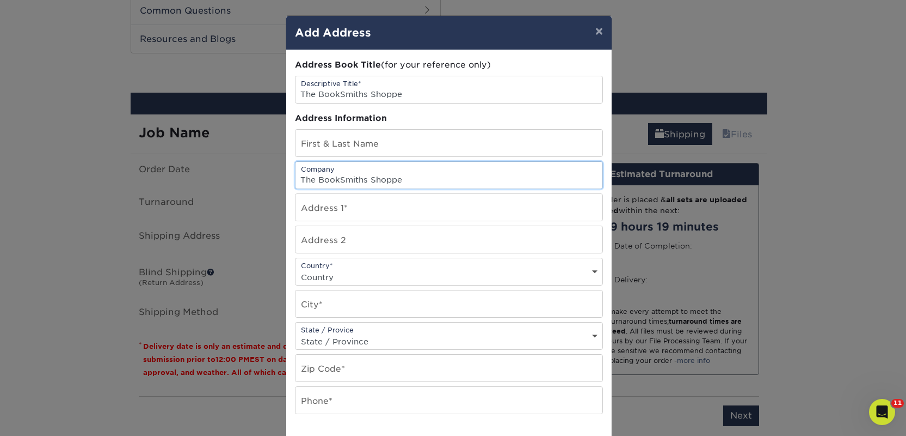
type input "The BookSmiths Shoppe"
click at [310, 135] on input "text" at bounding box center [449, 143] width 307 height 27
paste input "Michelle Smith"
type input "Michelle Smith"
click at [304, 200] on input "text" at bounding box center [449, 207] width 307 height 27
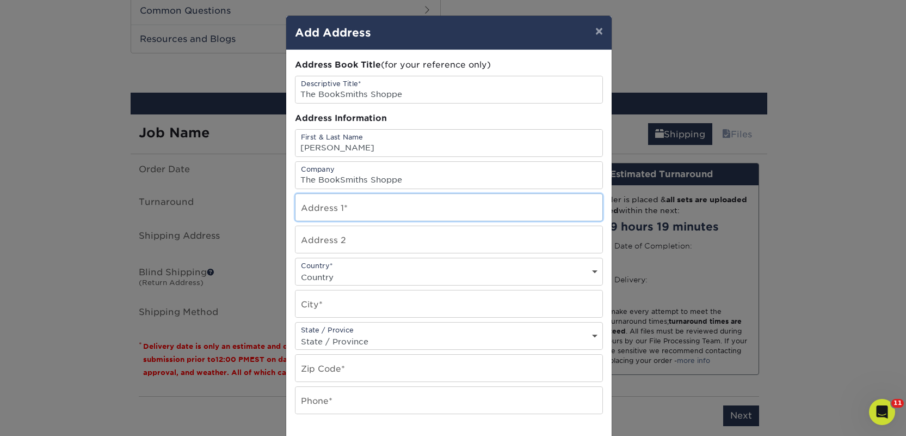
click at [304, 200] on input "text" at bounding box center [449, 207] width 307 height 27
paste input "100 Reserve Road"
type input "100 Reserve Road"
click at [308, 268] on div "Country* Country United States Canada ----------------------------- Afghanistan…" at bounding box center [449, 272] width 308 height 28
click at [315, 276] on select "Country United States Canada ----------------------------- Afghanistan Albania …" at bounding box center [449, 277] width 307 height 16
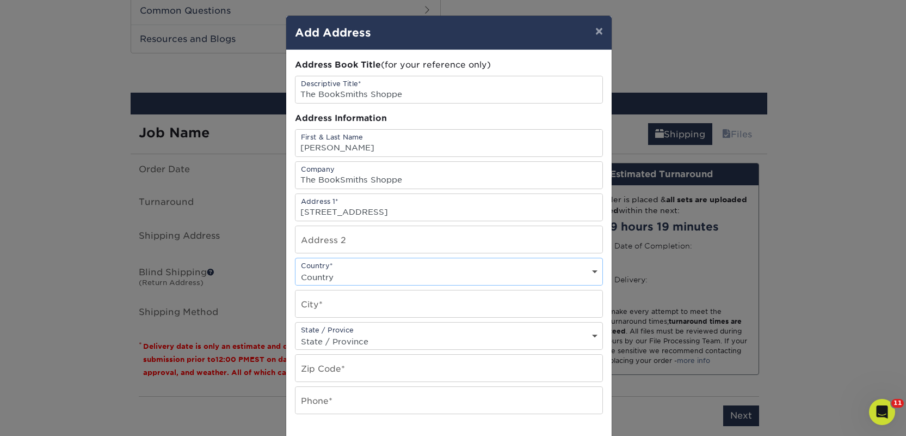
select select "US"
click at [296, 269] on select "Country United States Canada ----------------------------- Afghanistan Albania …" at bounding box center [449, 277] width 307 height 16
drag, startPoint x: 294, startPoint y: 303, endPoint x: 299, endPoint y: 304, distance: 5.6
click at [297, 304] on input "text" at bounding box center [449, 303] width 307 height 27
paste input "Danbury"
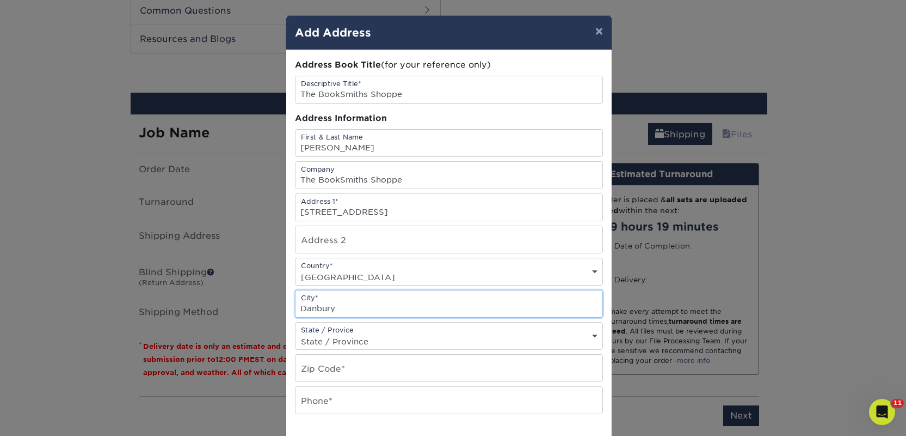
type input "Danbury"
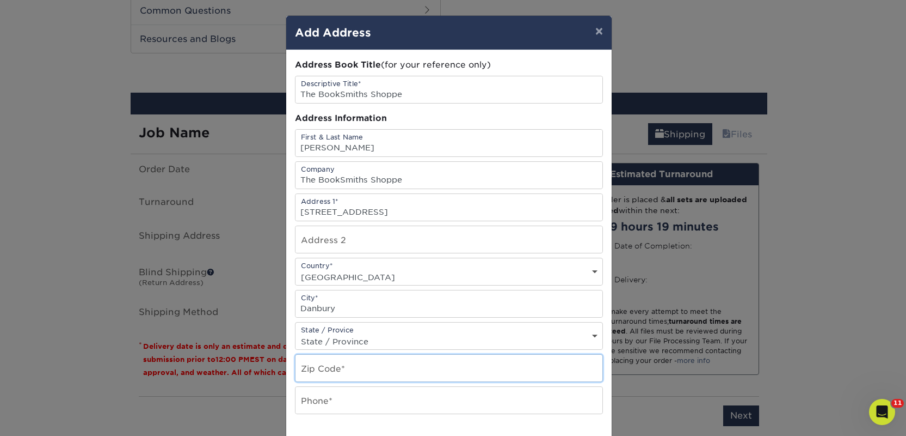
click at [323, 367] on input "text" at bounding box center [449, 367] width 307 height 27
paste input "06810"
type input "06810"
click at [314, 391] on input "text" at bounding box center [449, 400] width 307 height 27
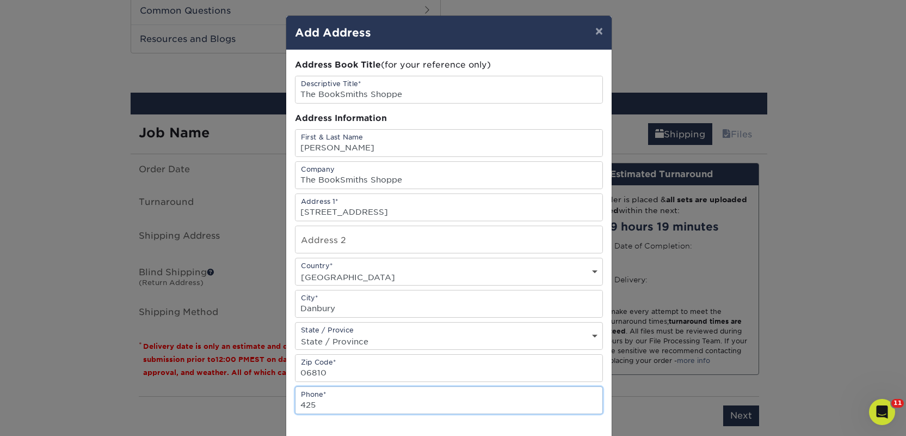
type input "4257367064"
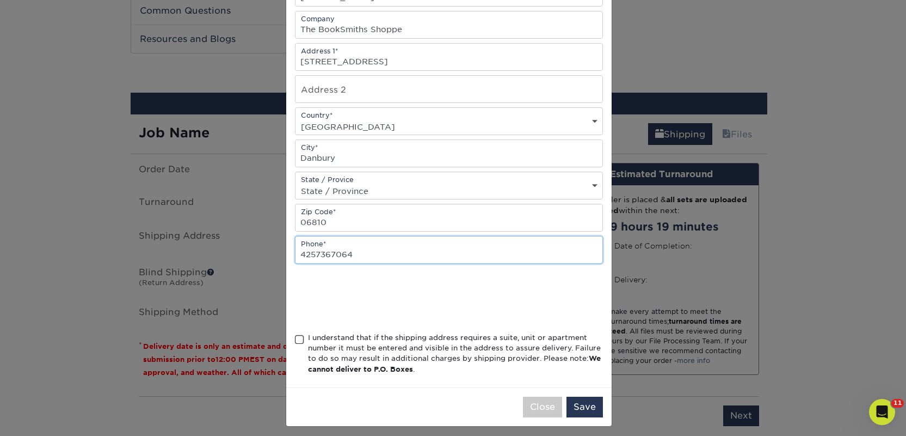
scroll to position [156, 0]
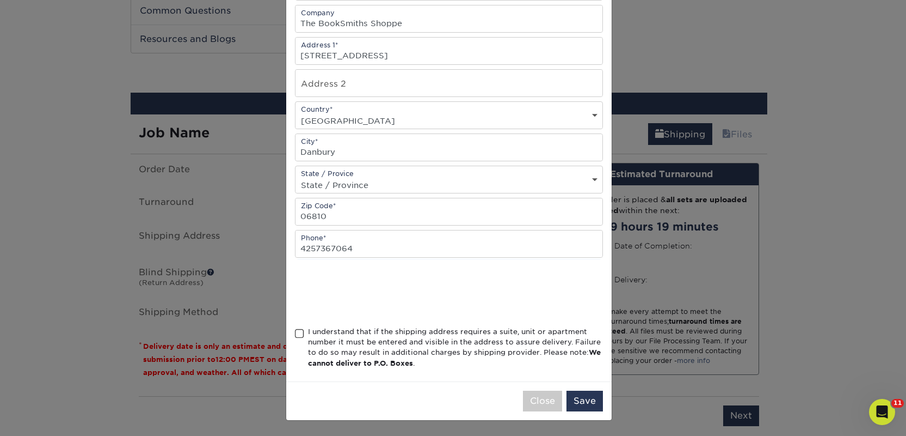
click at [341, 333] on div "I understand that if the shipping address requires a suite, unit or apartment n…" at bounding box center [455, 347] width 295 height 42
click at [0, 0] on input "I understand that if the shipping address requires a suite, unit or apartment n…" at bounding box center [0, 0] width 0 height 0
click at [577, 399] on button "Save" at bounding box center [585, 400] width 36 height 21
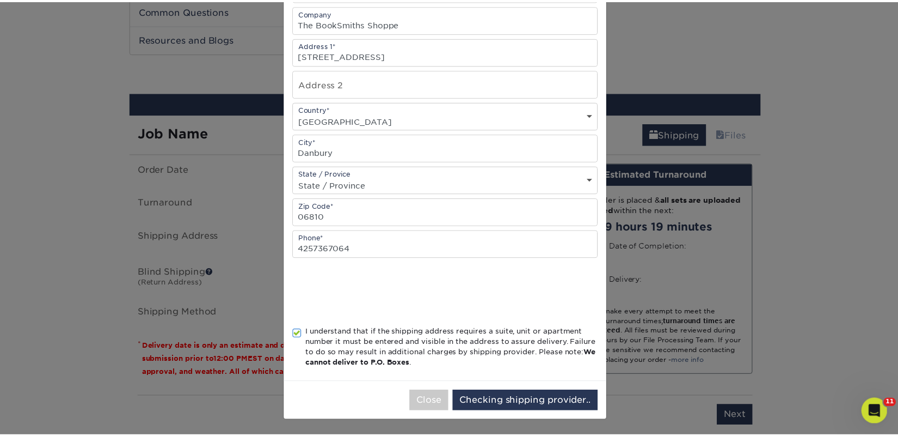
scroll to position [0, 0]
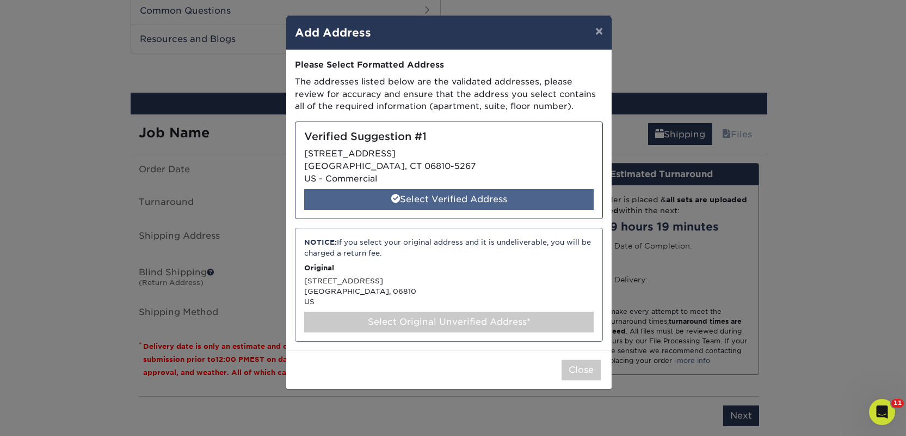
click at [451, 195] on div "Select Verified Address" at bounding box center [449, 199] width 290 height 21
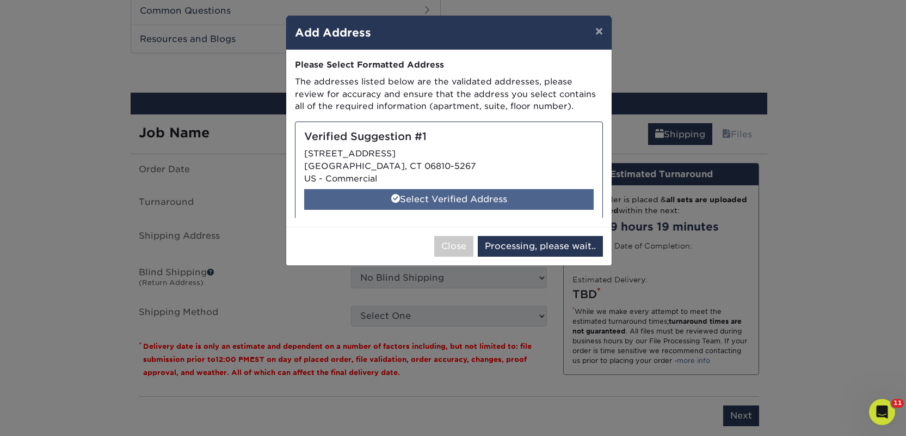
select select "285757"
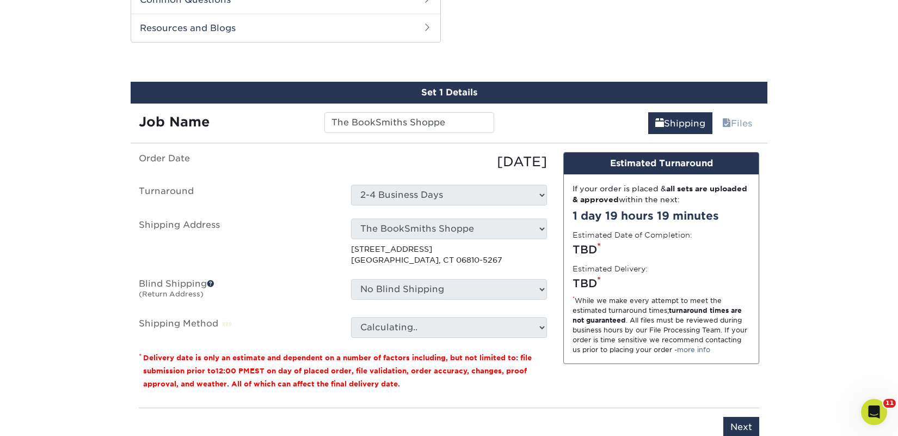
scroll to position [645, 0]
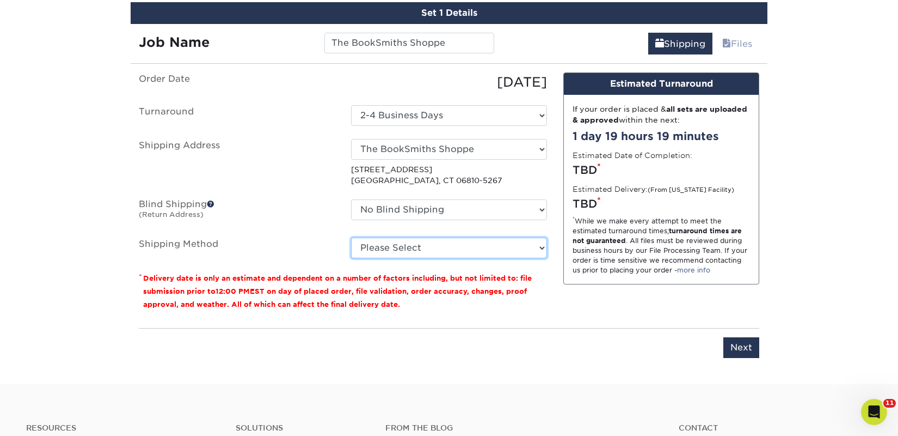
click at [446, 252] on select "Please Select Ground Shipping (+$32.96) 3 Day Shipping Service (+$40.39) 2 Day …" at bounding box center [449, 247] width 196 height 21
select select "03"
click at [351, 237] on select "Please Select Ground Shipping (+$32.96) 3 Day Shipping Service (+$40.39) 2 Day …" at bounding box center [449, 247] width 196 height 21
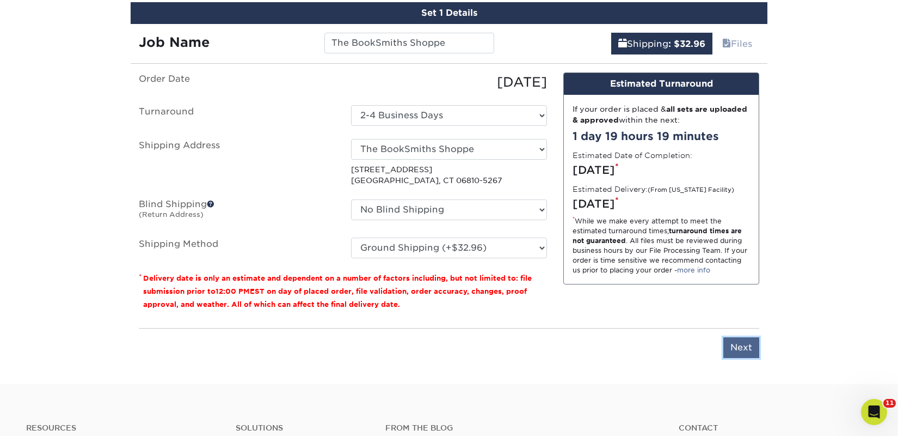
click at [734, 346] on input "Next" at bounding box center [742, 347] width 36 height 21
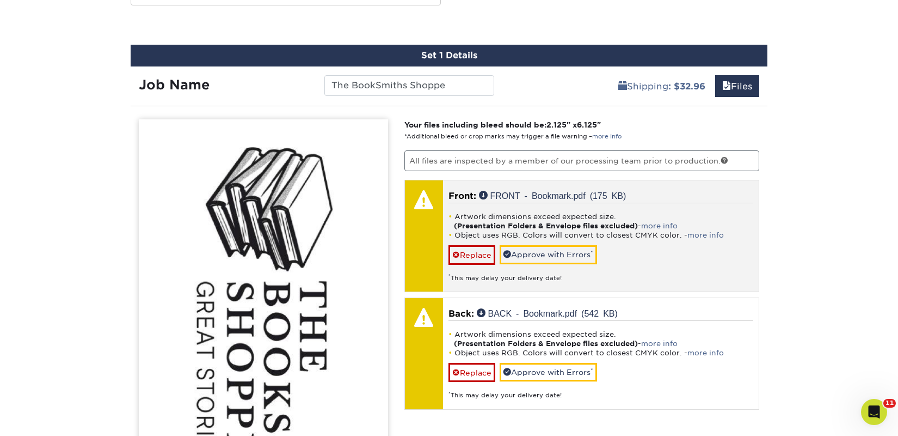
scroll to position [599, 0]
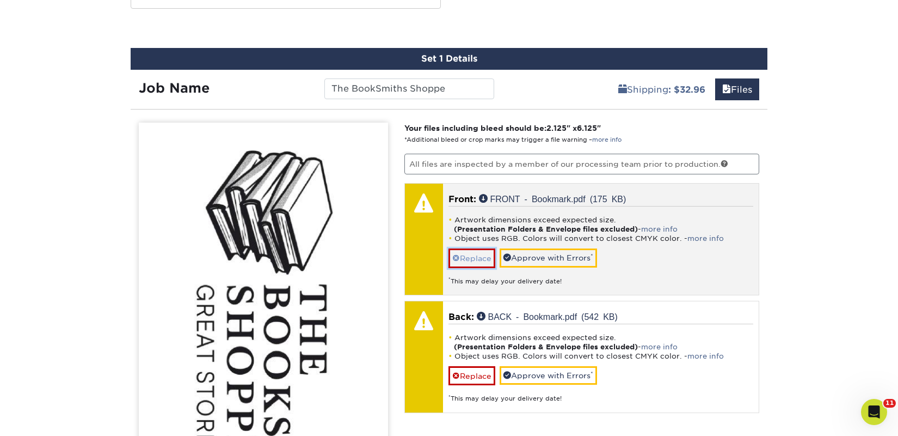
click at [472, 258] on link "Replace" at bounding box center [472, 257] width 47 height 19
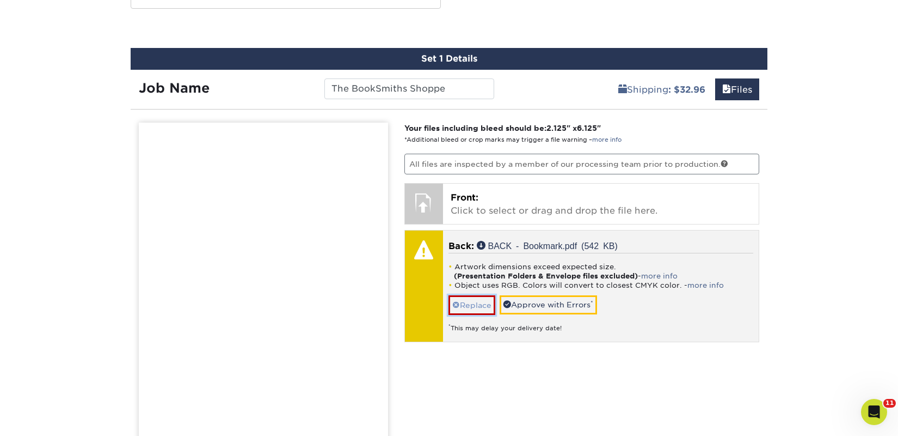
click at [480, 296] on link "Replace" at bounding box center [472, 304] width 47 height 19
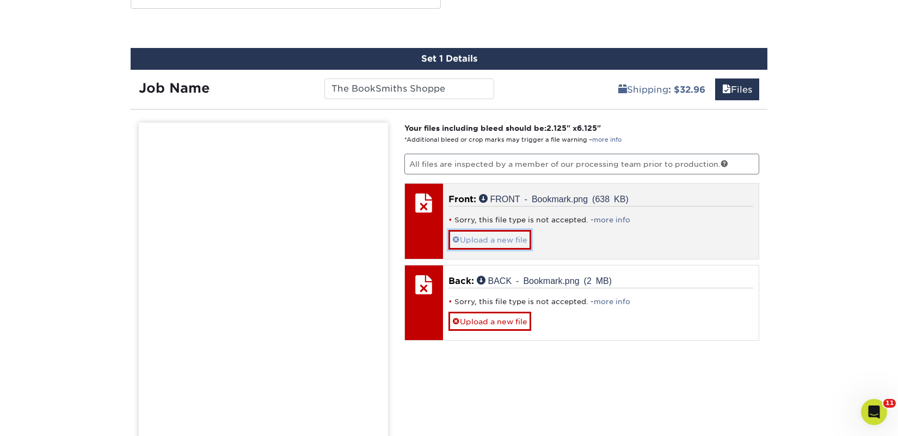
click at [487, 243] on link "Upload a new file" at bounding box center [490, 239] width 83 height 19
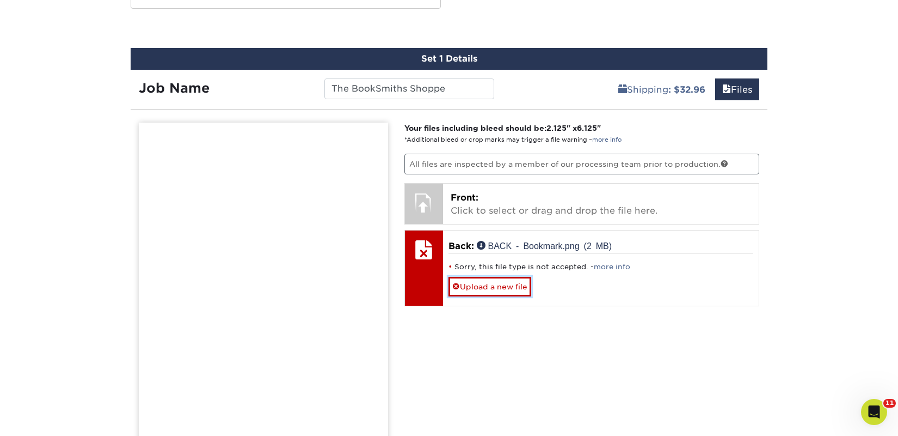
click at [485, 286] on link "Upload a new file" at bounding box center [490, 286] width 83 height 19
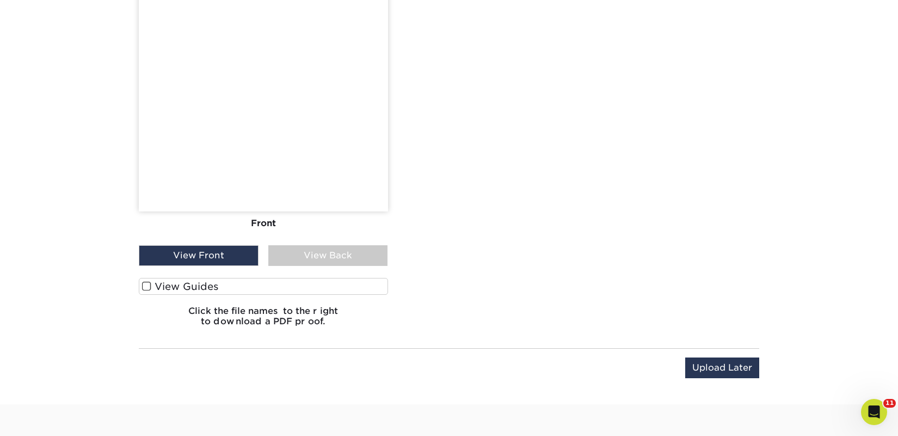
click at [231, 286] on label "View Guides" at bounding box center [263, 286] width 249 height 17
click at [0, 0] on input "View Guides" at bounding box center [0, 0] width 0 height 0
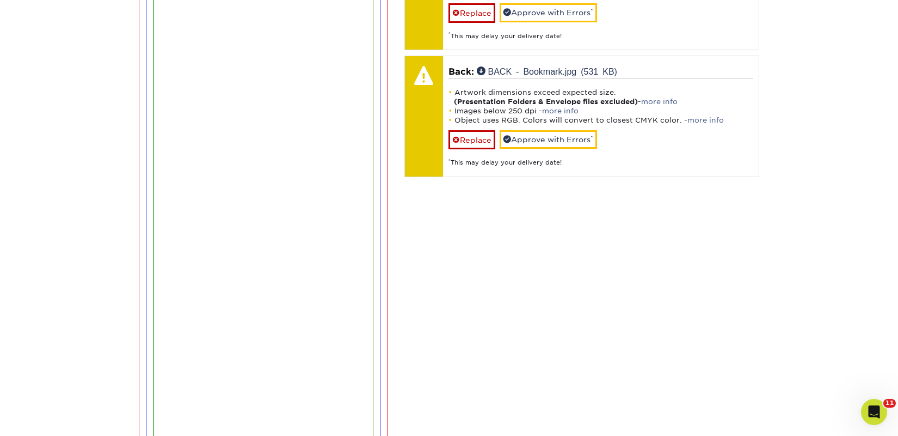
scroll to position [630, 0]
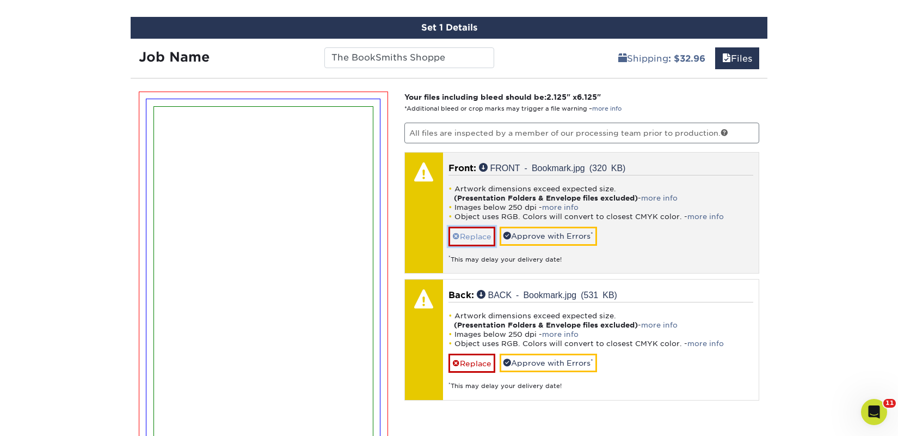
click at [479, 237] on link "Replace" at bounding box center [472, 235] width 47 height 19
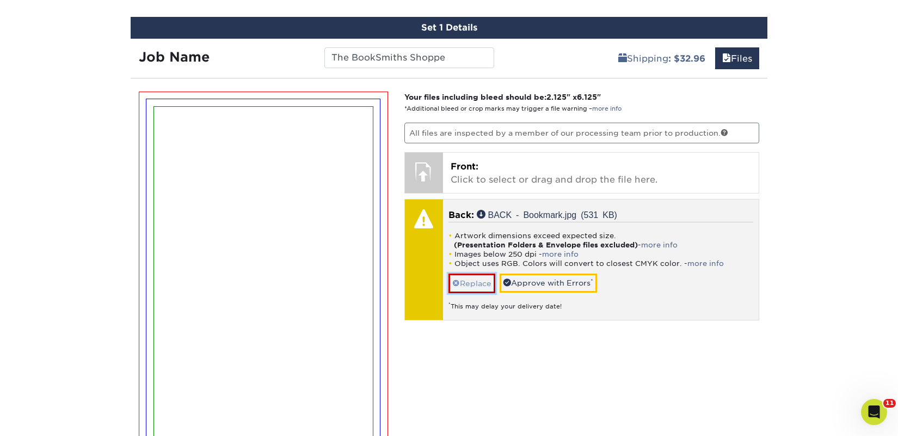
click at [487, 283] on link "Replace" at bounding box center [472, 282] width 47 height 19
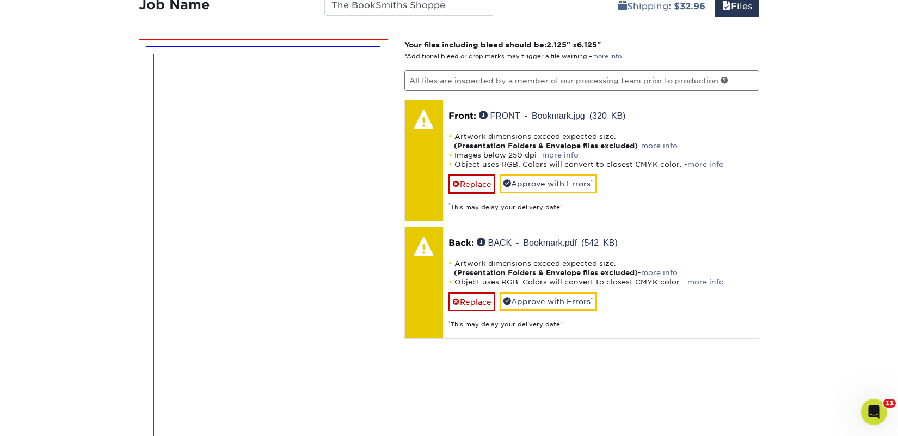
scroll to position [680, 0]
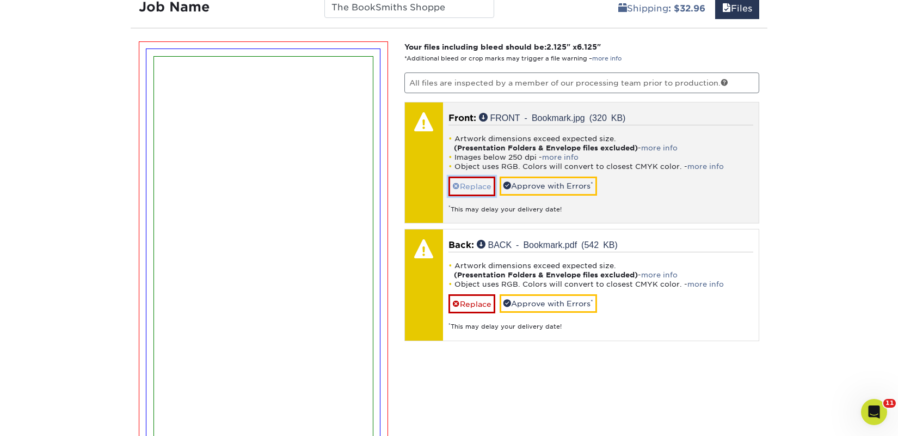
click at [474, 186] on link "Replace" at bounding box center [472, 185] width 47 height 19
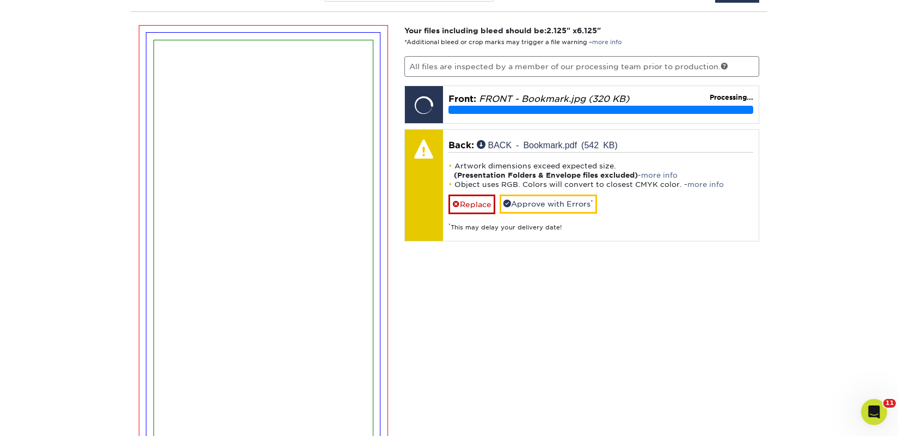
scroll to position [641, 0]
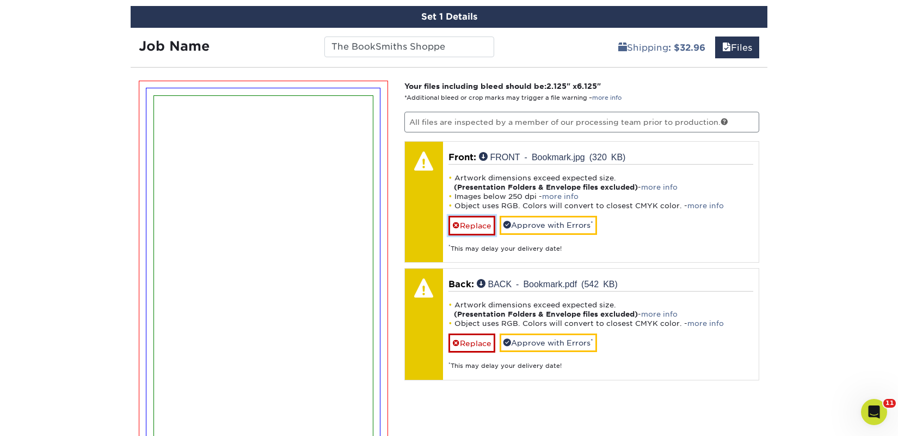
click at [479, 224] on link "Replace" at bounding box center [472, 225] width 47 height 19
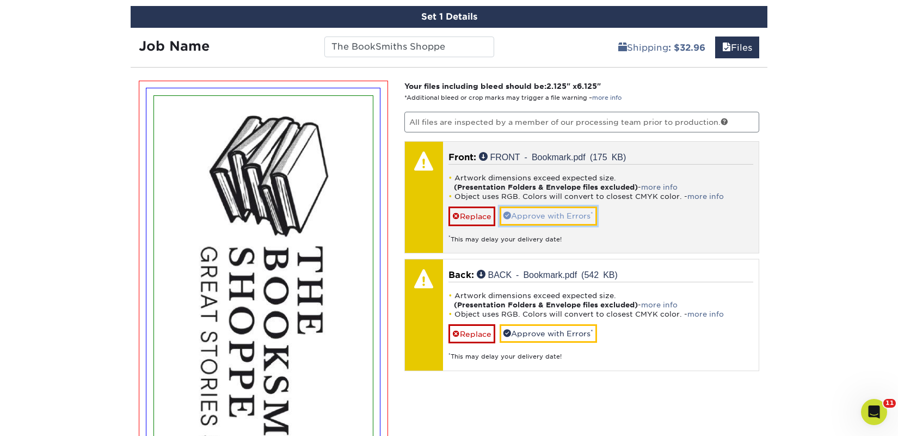
click at [543, 208] on link "Approve with Errors *" at bounding box center [548, 215] width 97 height 19
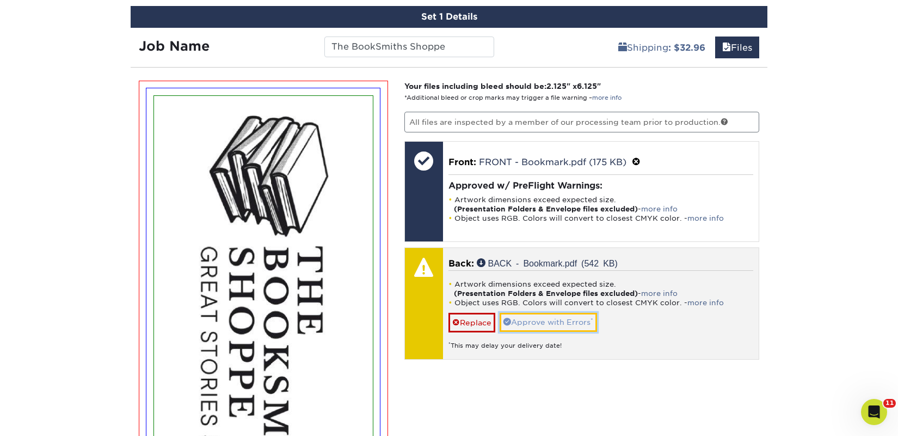
click at [555, 322] on link "Approve with Errors *" at bounding box center [548, 322] width 97 height 19
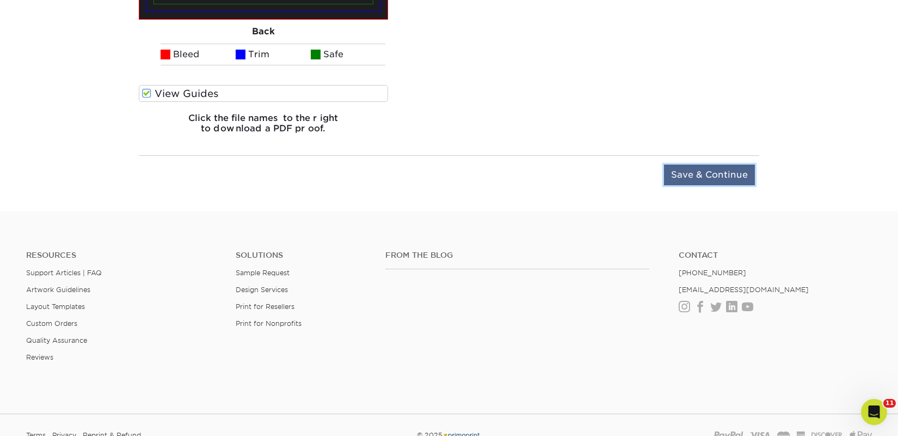
click at [712, 177] on input "Save & Continue" at bounding box center [709, 174] width 91 height 21
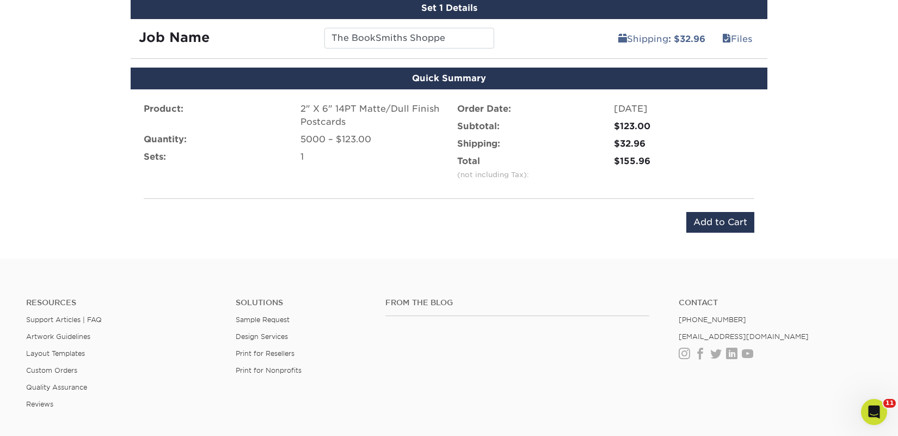
scroll to position [652, 0]
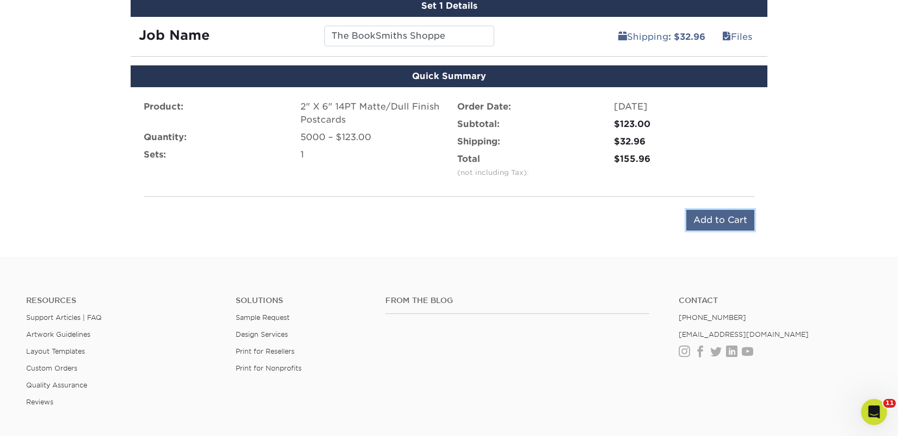
click at [699, 223] on input "Add to Cart" at bounding box center [721, 220] width 68 height 21
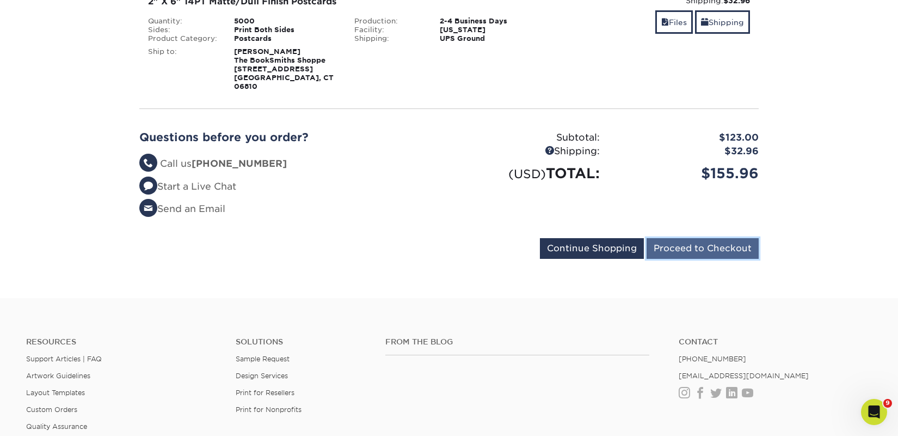
click at [681, 238] on input "Proceed to Checkout" at bounding box center [703, 248] width 112 height 21
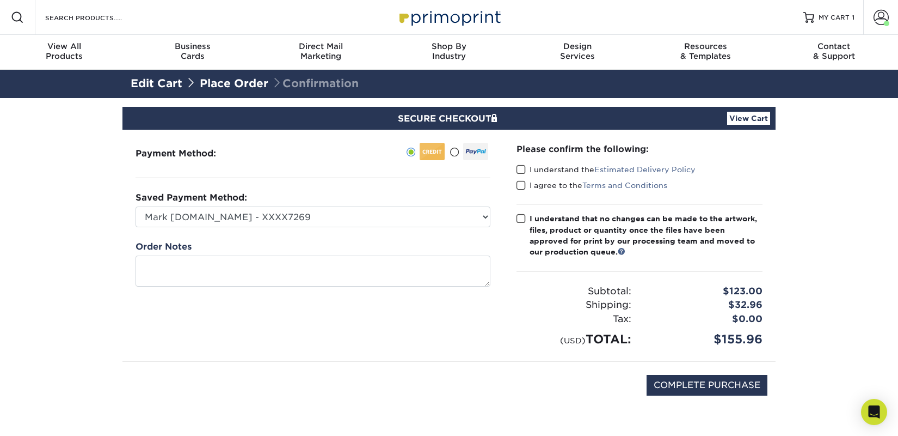
drag, startPoint x: 530, startPoint y: 164, endPoint x: 531, endPoint y: 175, distance: 11.0
click at [530, 166] on label "I understand the Estimated Delivery Policy" at bounding box center [606, 169] width 179 height 11
click at [0, 0] on input "I understand the Estimated Delivery Policy" at bounding box center [0, 0] width 0 height 0
drag, startPoint x: 532, startPoint y: 182, endPoint x: 535, endPoint y: 210, distance: 27.9
click at [532, 183] on label "I agree to the Terms and Conditions" at bounding box center [592, 185] width 151 height 11
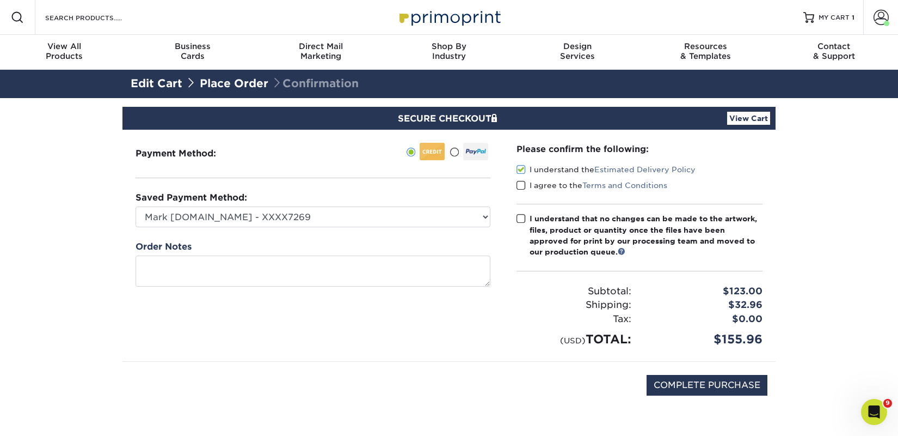
click at [0, 0] on input "I agree to the Terms and Conditions" at bounding box center [0, 0] width 0 height 0
click at [535, 225] on div "I understand that no changes can be made to the artwork, files, product or quan…" at bounding box center [646, 235] width 233 height 45
click at [0, 0] on input "I understand that no changes can be made to the artwork, files, product or quan…" at bounding box center [0, 0] width 0 height 0
click at [673, 380] on input "COMPLETE PURCHASE" at bounding box center [707, 385] width 121 height 21
type input "PROCESSING, PLEASE WAIT..."
